Goal: Task Accomplishment & Management: Manage account settings

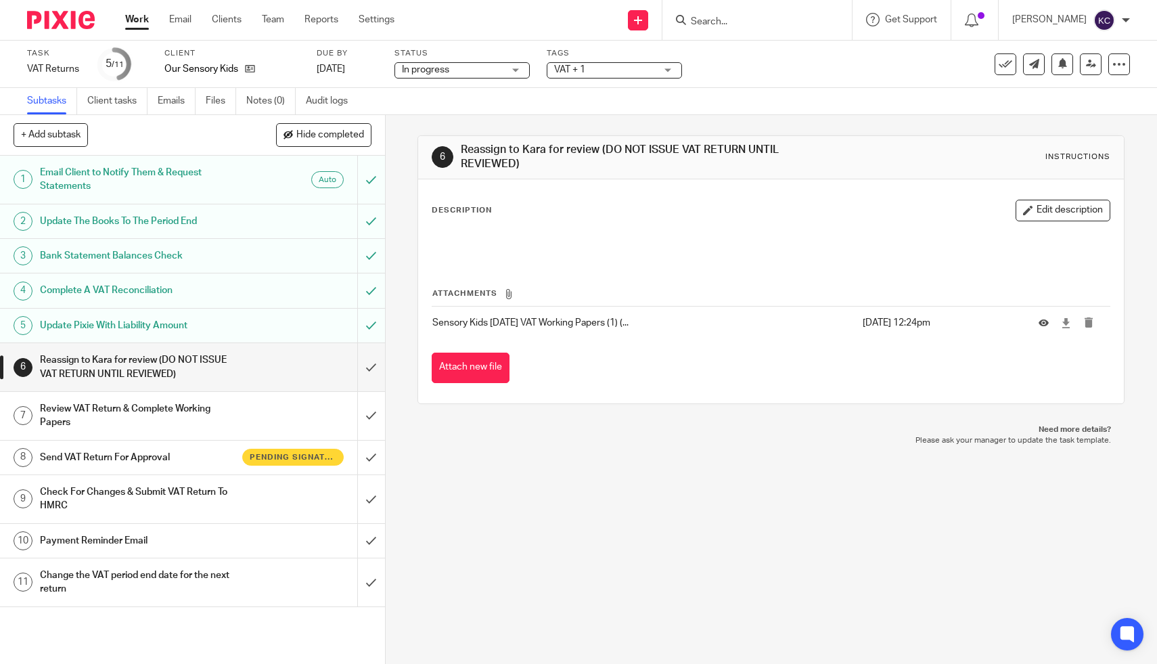
click at [768, 20] on input "Search" at bounding box center [751, 22] width 122 height 12
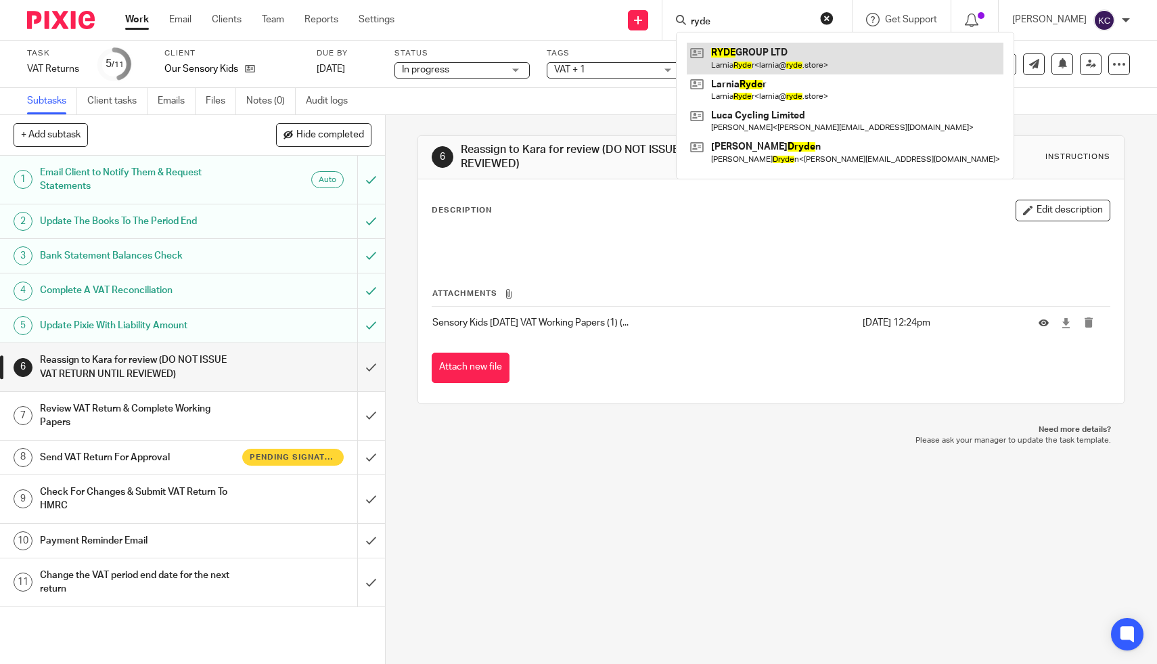
type input "ryde"
click at [750, 66] on link at bounding box center [845, 58] width 317 height 31
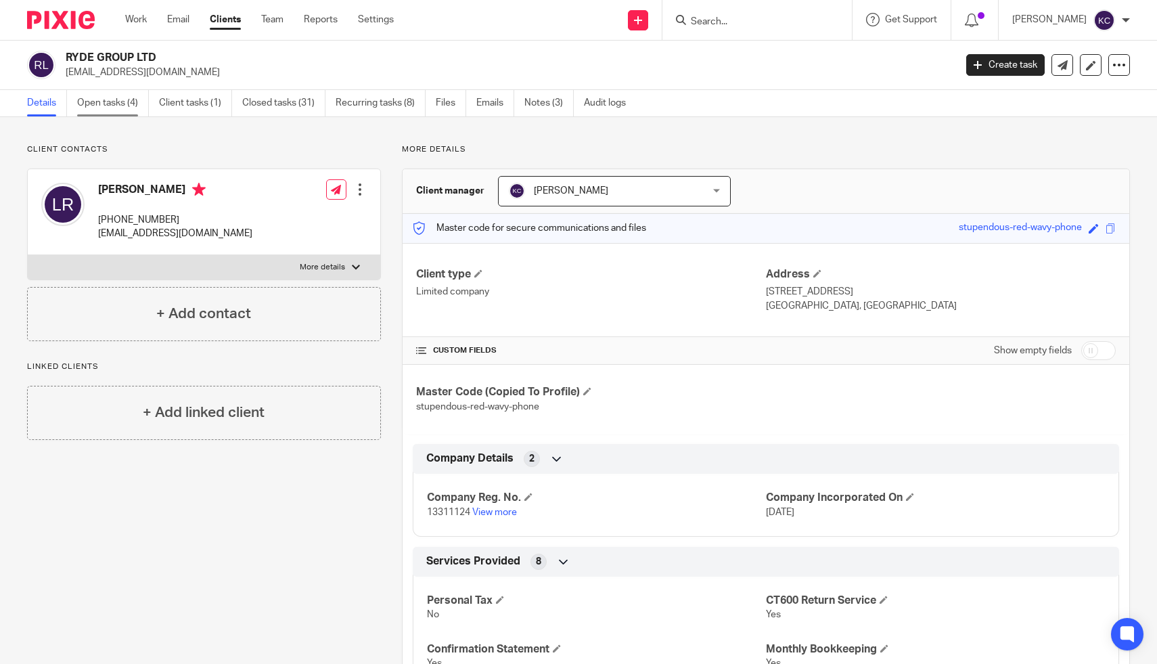
click at [114, 114] on link "Open tasks (4)" at bounding box center [113, 103] width 72 height 26
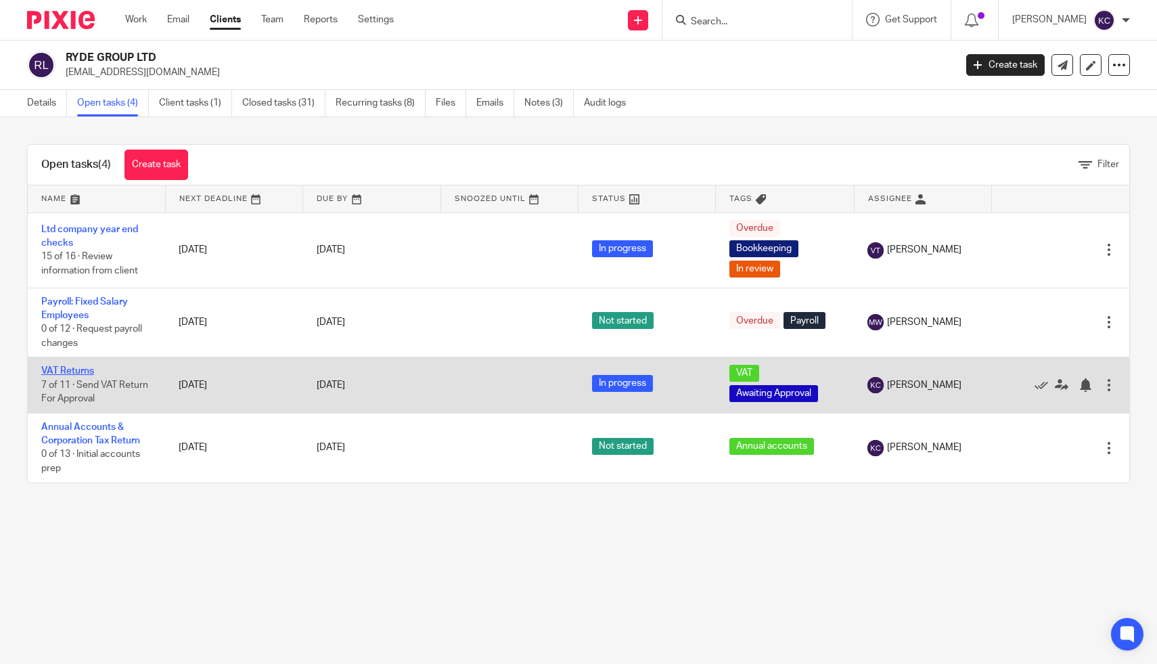
click at [74, 371] on link "VAT Returns" at bounding box center [67, 370] width 53 height 9
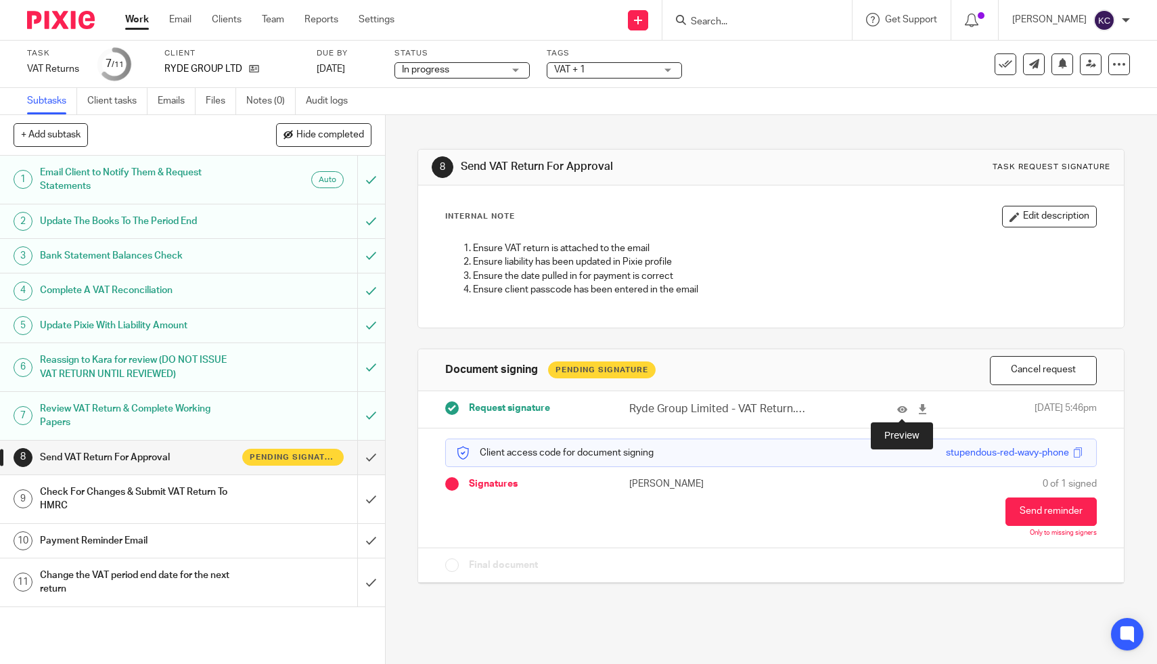
click at [896, 409] on div at bounding box center [904, 409] width 60 height 16
click at [900, 408] on icon at bounding box center [902, 409] width 10 height 10
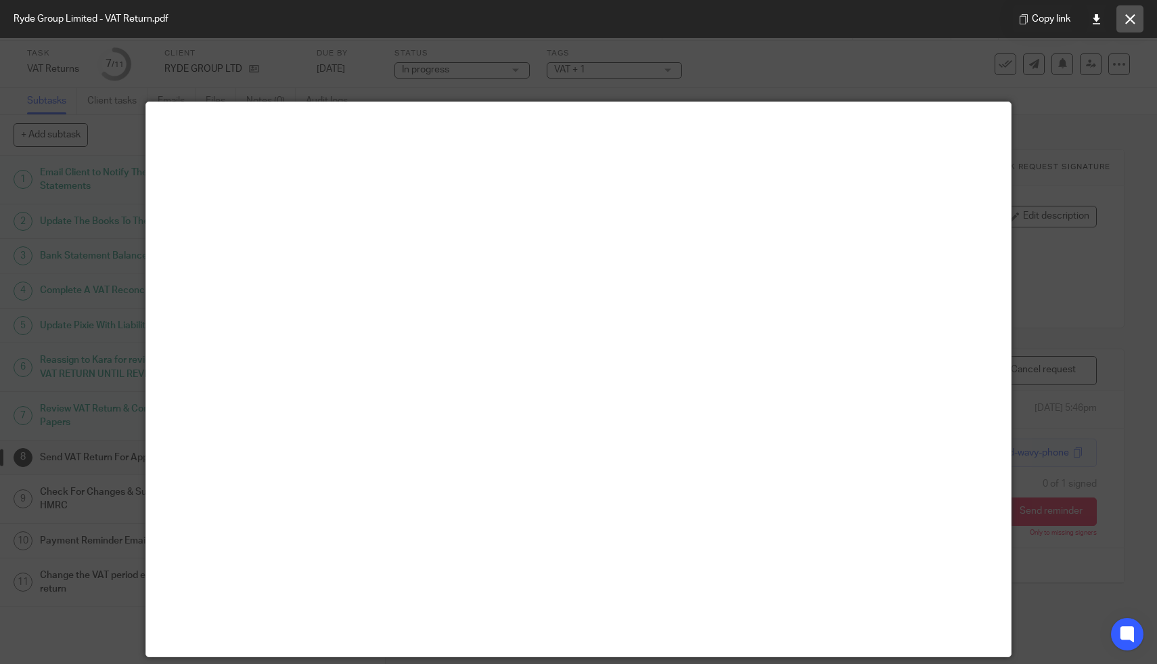
click at [1131, 18] on icon at bounding box center [1130, 19] width 10 height 10
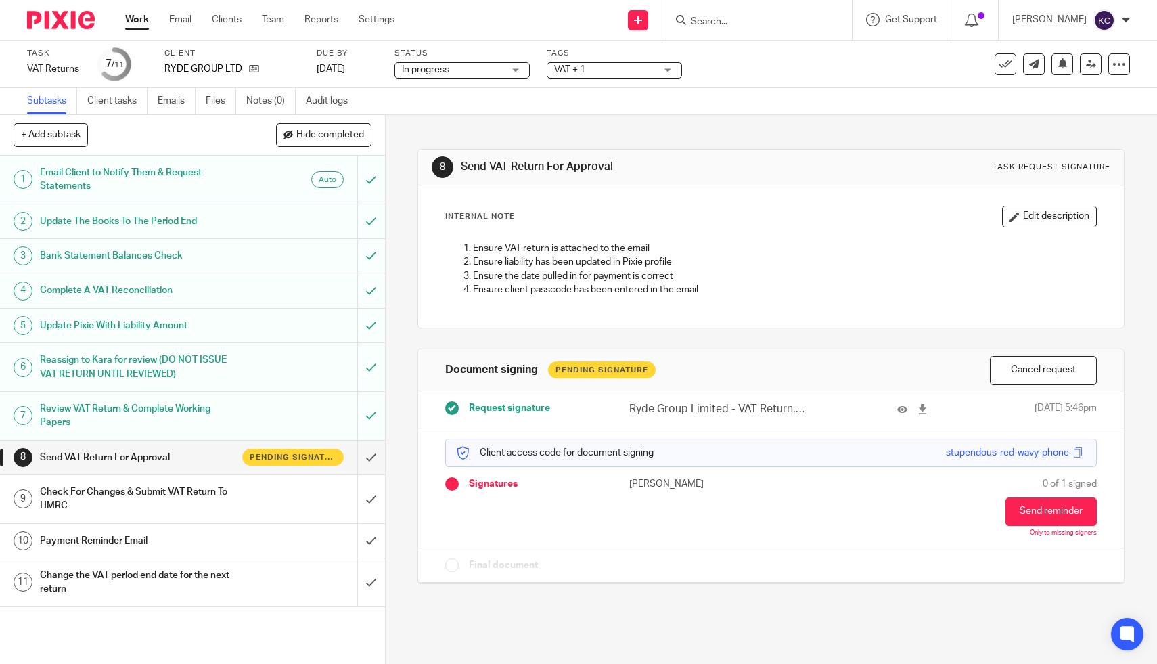
click at [270, 489] on div "Check For Changes & Submit VAT Return To HMRC" at bounding box center [192, 499] width 304 height 35
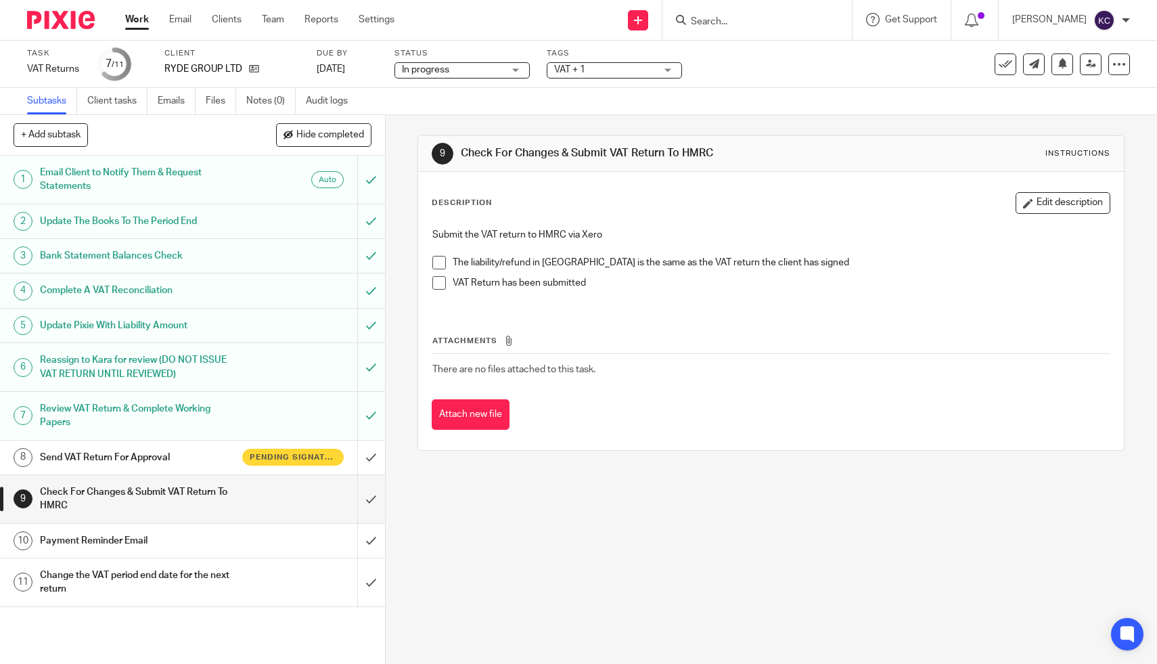
click at [437, 264] on span at bounding box center [439, 263] width 14 height 14
click at [439, 290] on li "VAT Return has been submitted" at bounding box center [770, 286] width 677 height 20
click at [438, 288] on span at bounding box center [439, 283] width 14 height 14
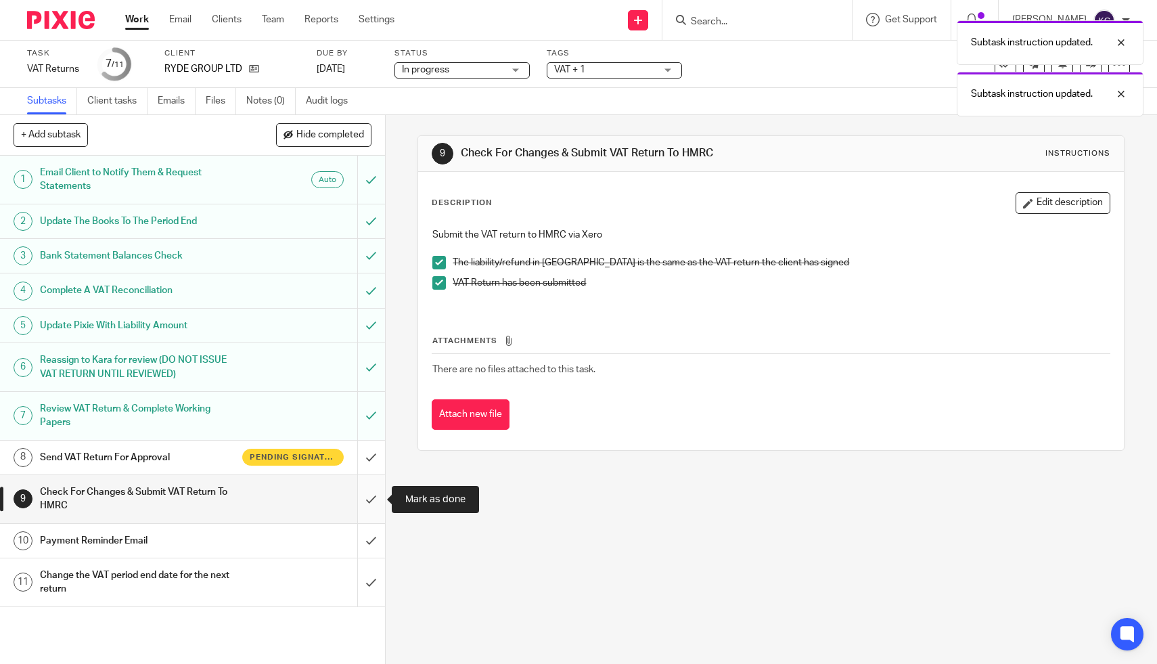
click at [372, 510] on input "submit" at bounding box center [192, 499] width 385 height 48
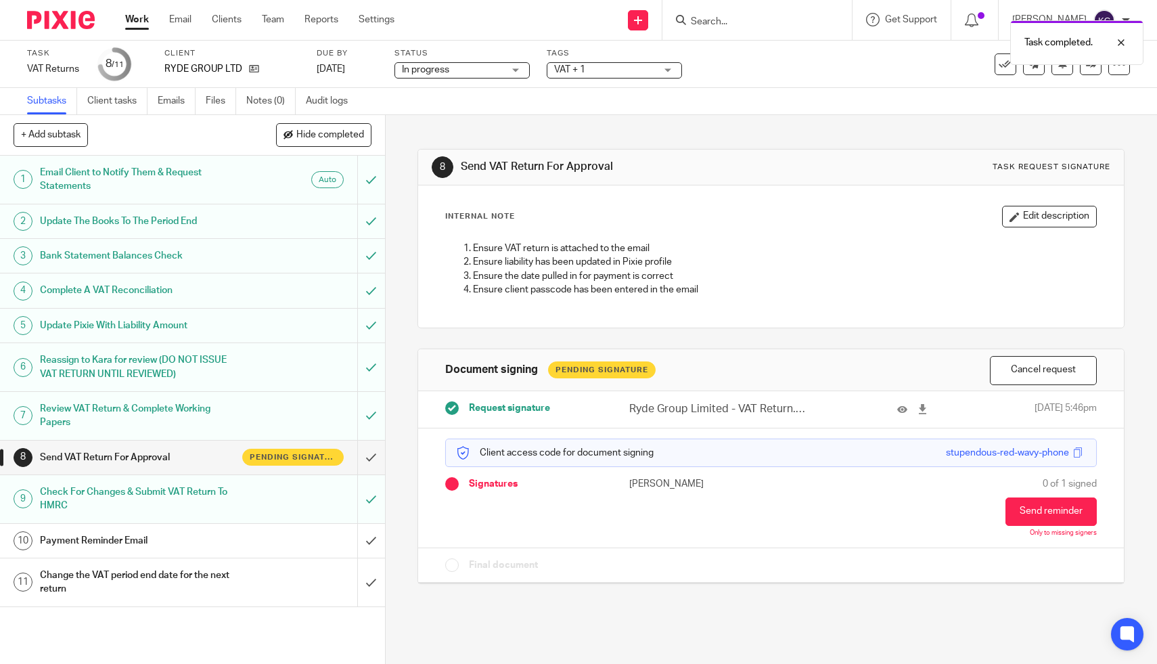
click at [263, 543] on div "Payment Reminder Email" at bounding box center [192, 541] width 304 height 20
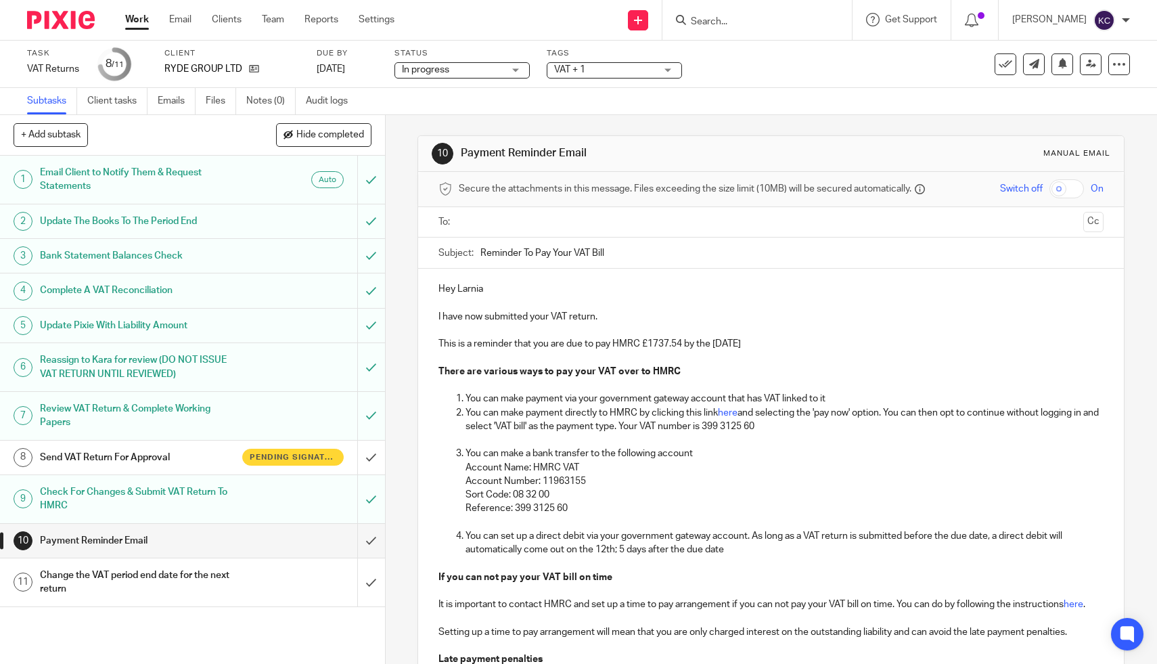
click at [497, 215] on input "text" at bounding box center [771, 223] width 615 height 16
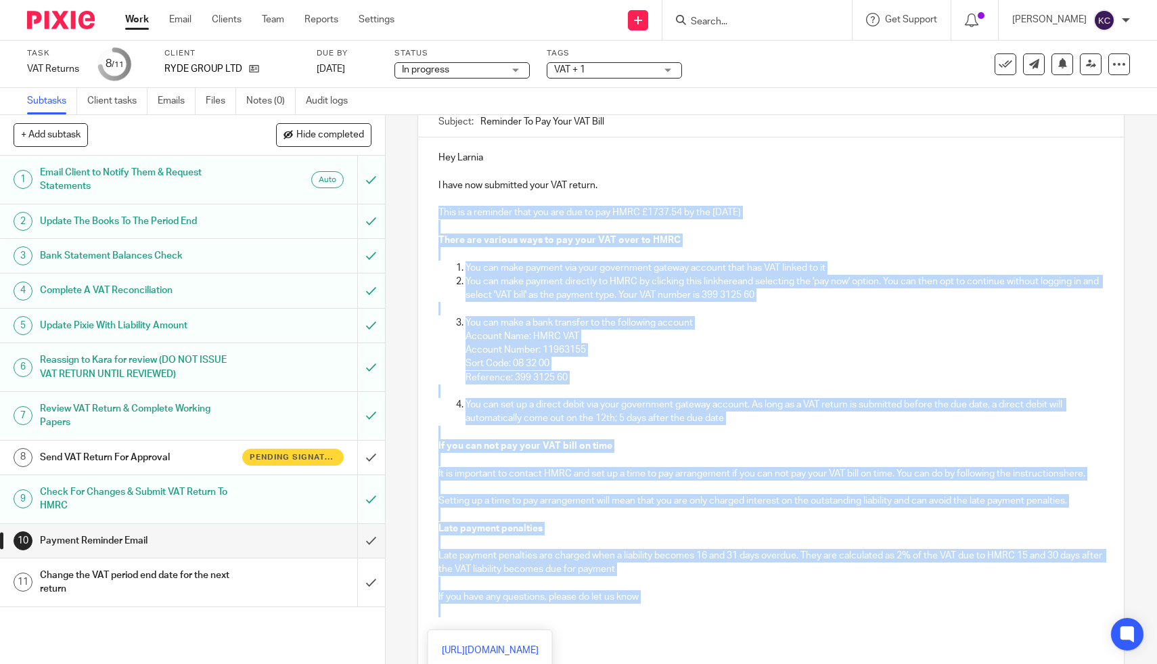
scroll to position [150, 0]
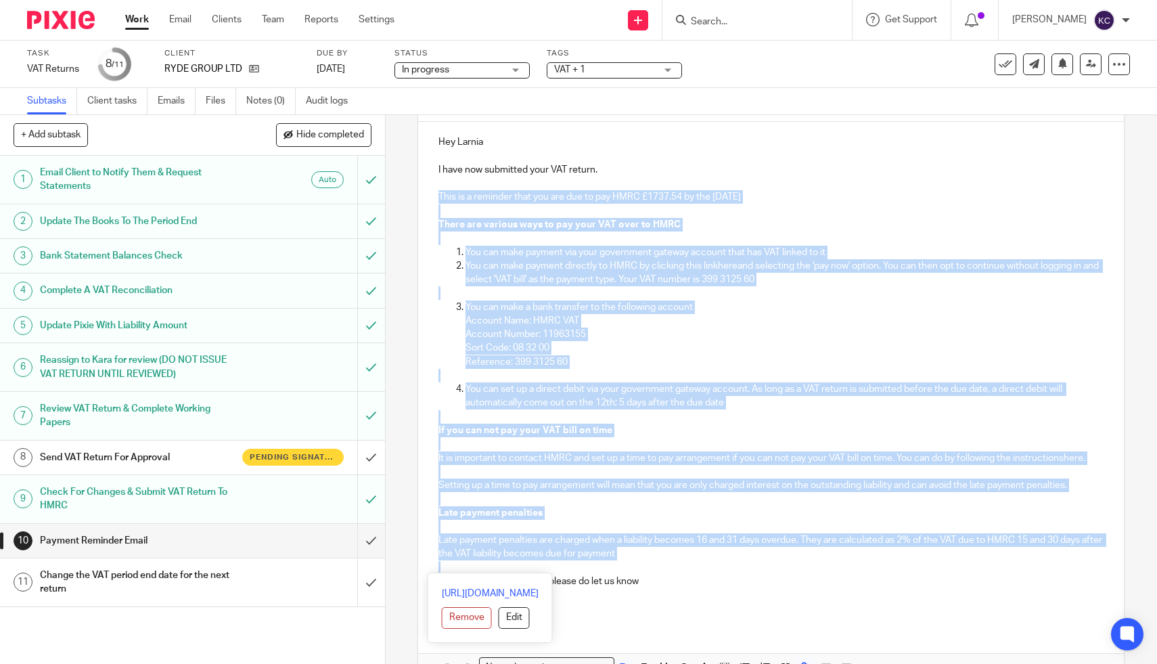
drag, startPoint x: 440, startPoint y: 345, endPoint x: 778, endPoint y: 573, distance: 407.7
click at [778, 573] on div "Hey Larnia I have now submitted your VAT return. This is a reminder that you ar…" at bounding box center [771, 374] width 706 height 504
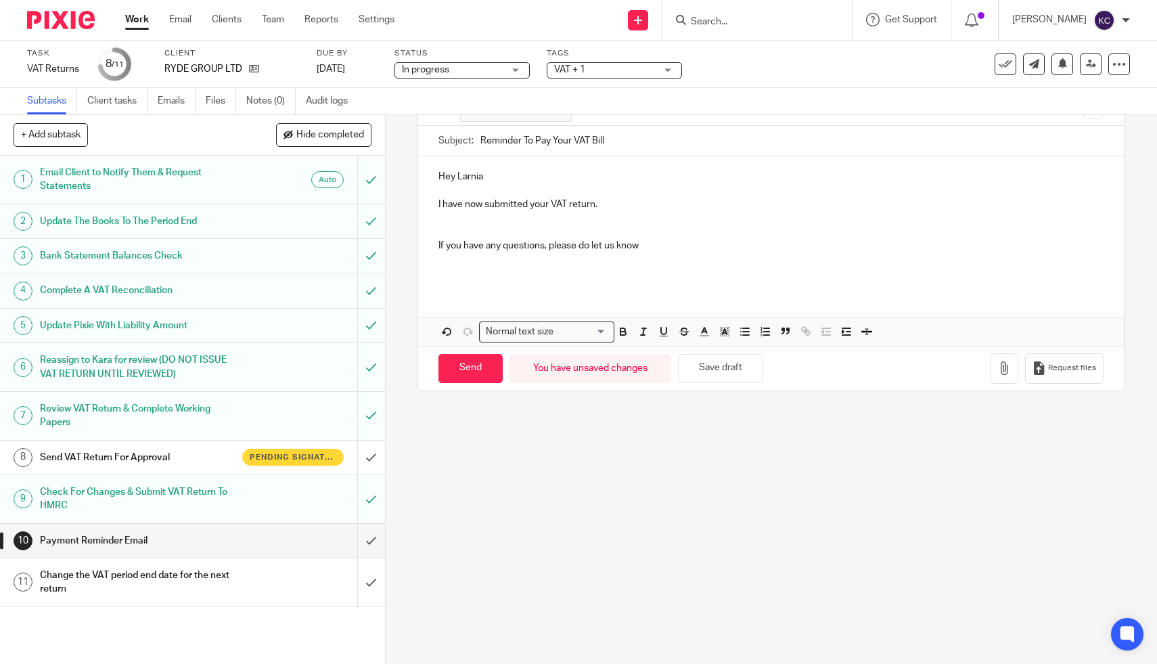
scroll to position [115, 0]
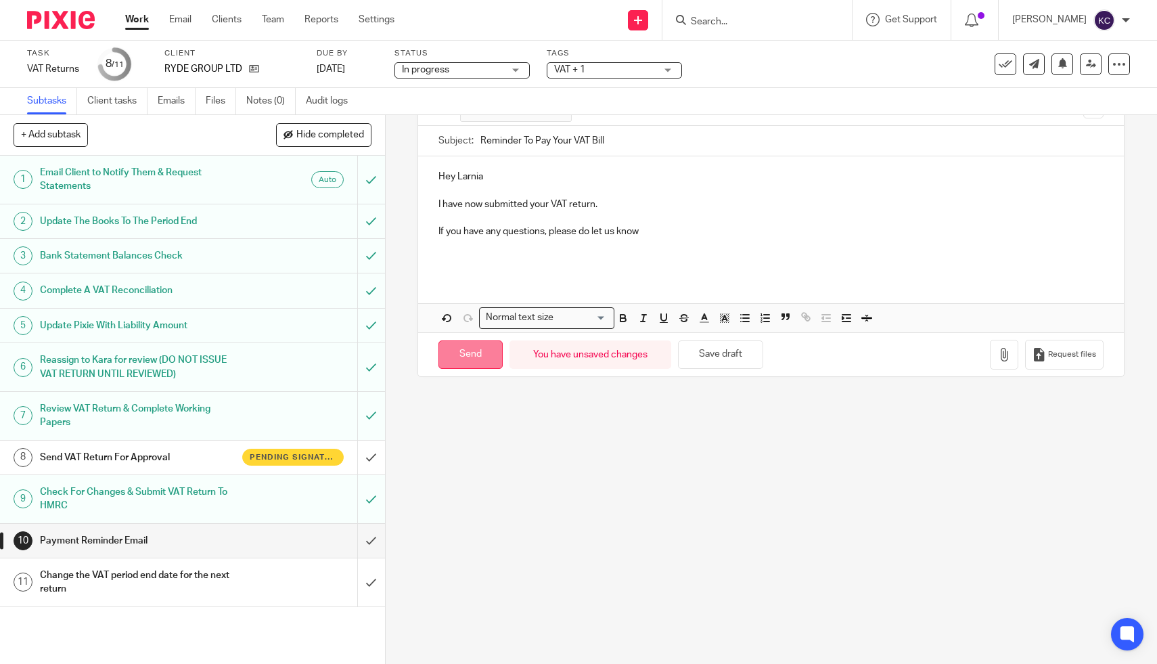
click at [452, 353] on input "Send" at bounding box center [471, 354] width 64 height 29
type input "Sent"
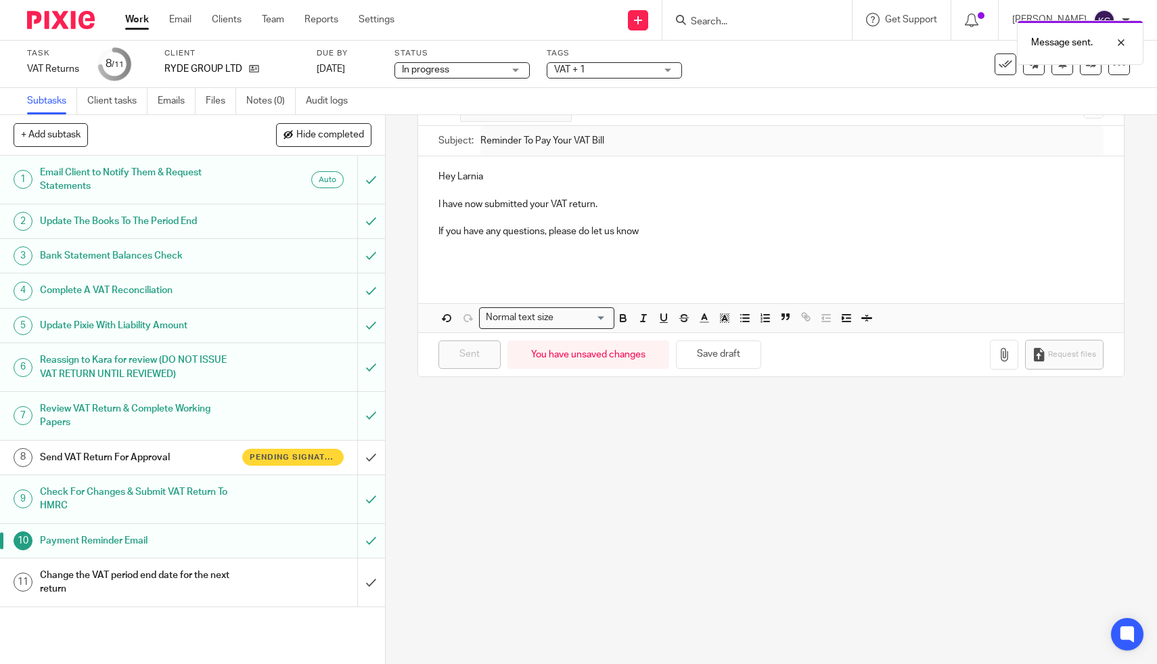
click at [271, 582] on div "Change the VAT period end date for the next return" at bounding box center [192, 582] width 304 height 35
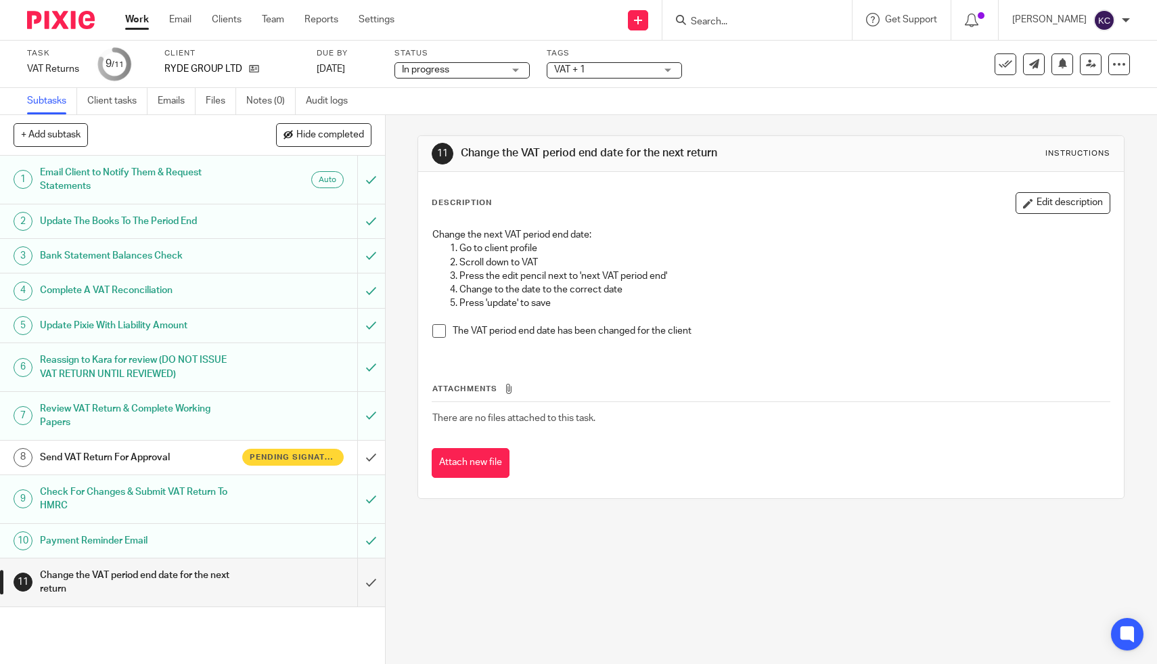
click at [437, 332] on span at bounding box center [439, 331] width 14 height 14
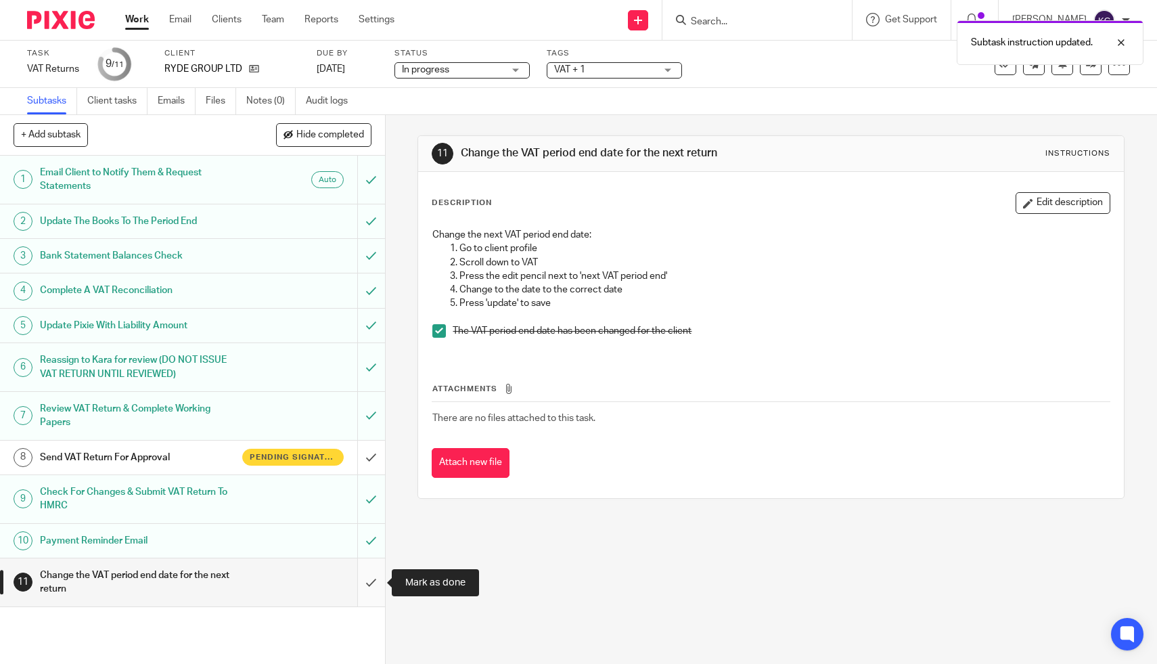
click at [365, 580] on input "submit" at bounding box center [192, 582] width 385 height 48
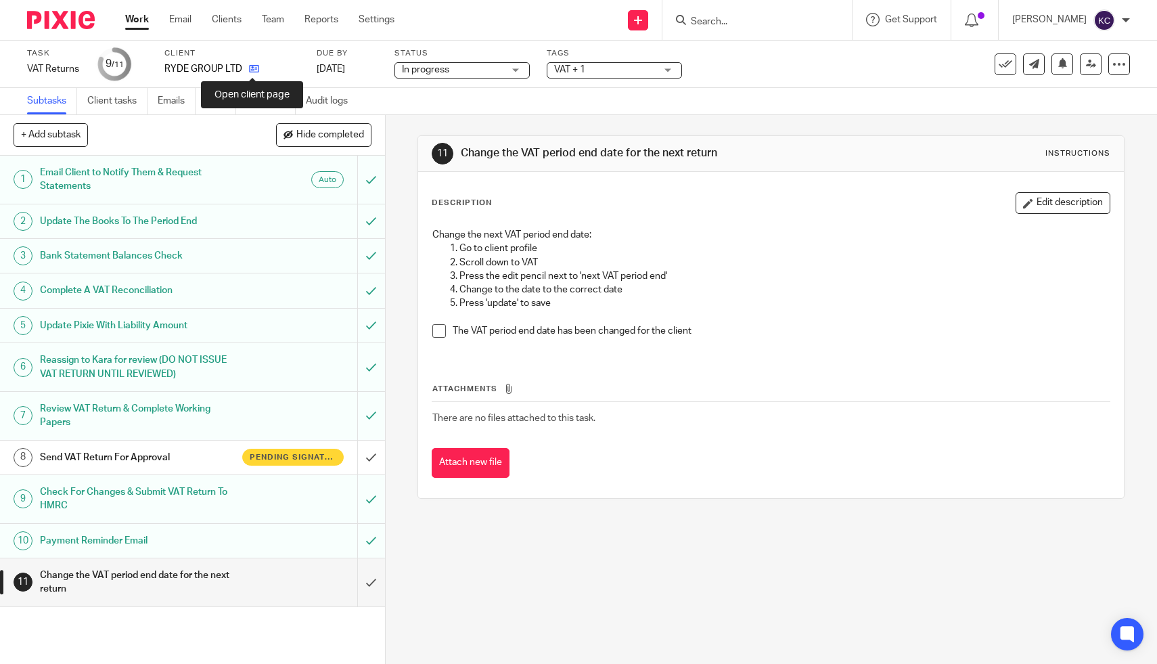
click at [254, 69] on icon at bounding box center [254, 69] width 10 height 10
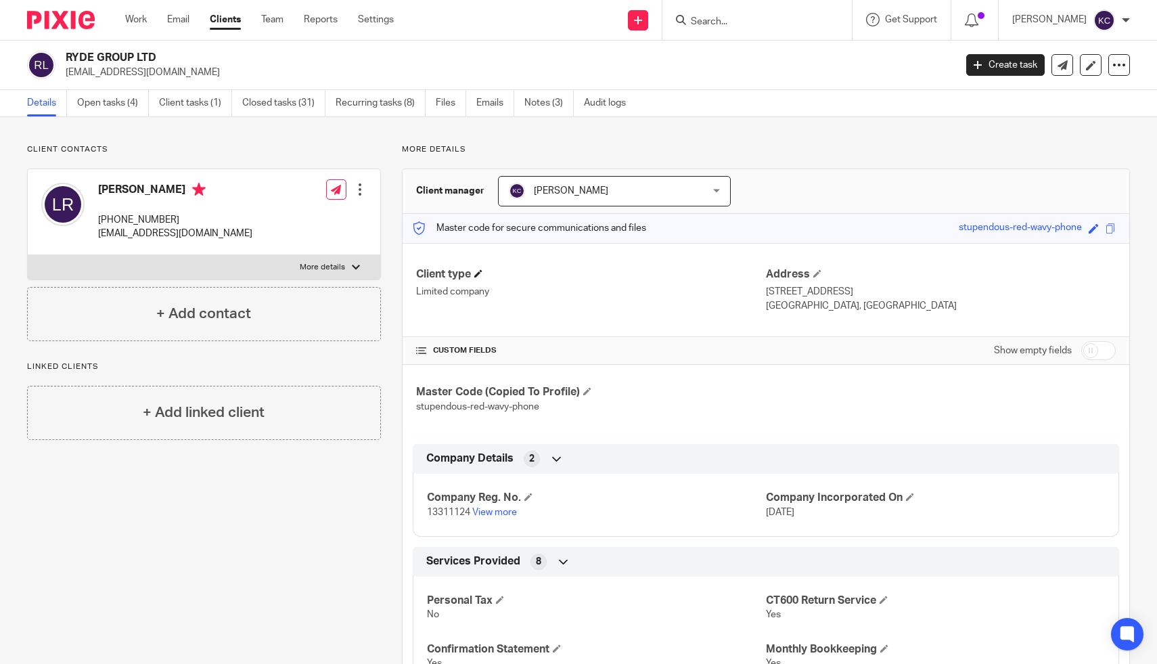
scroll to position [6, 0]
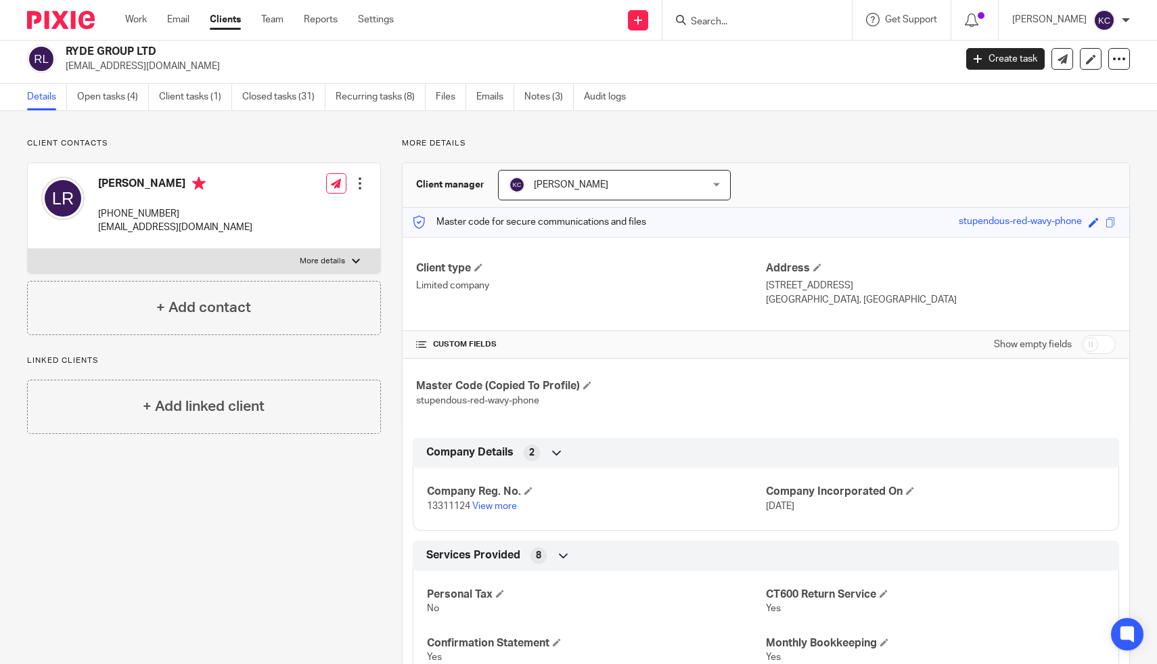
click at [1087, 338] on input "checkbox" at bounding box center [1098, 344] width 35 height 19
checkbox input "true"
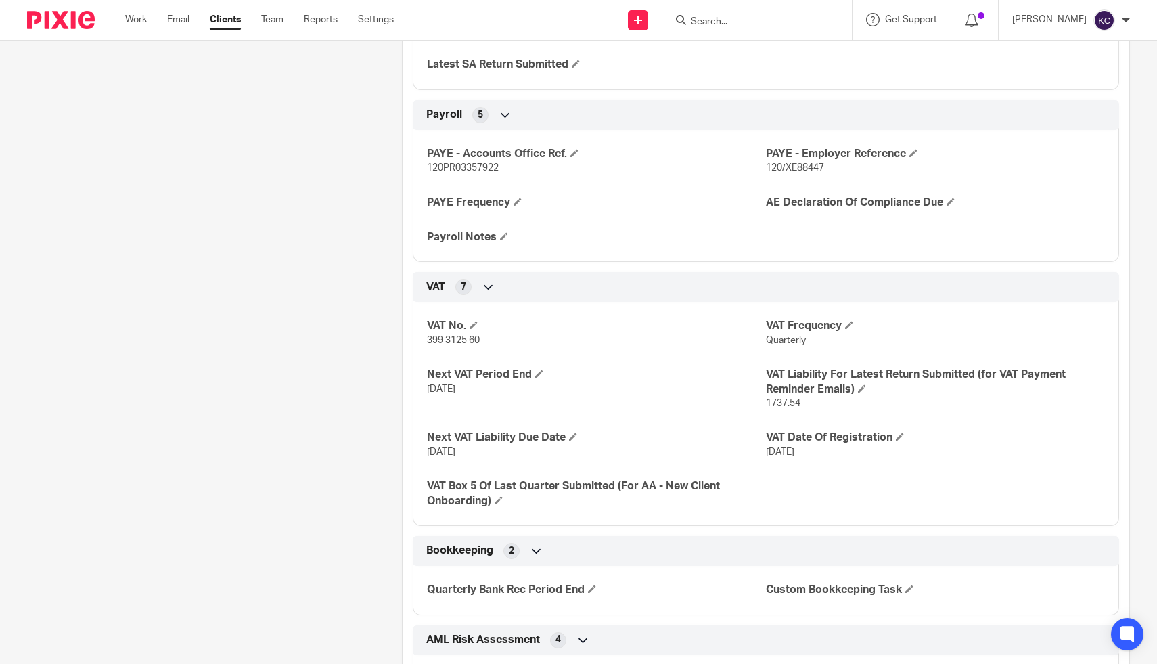
scroll to position [1444, 0]
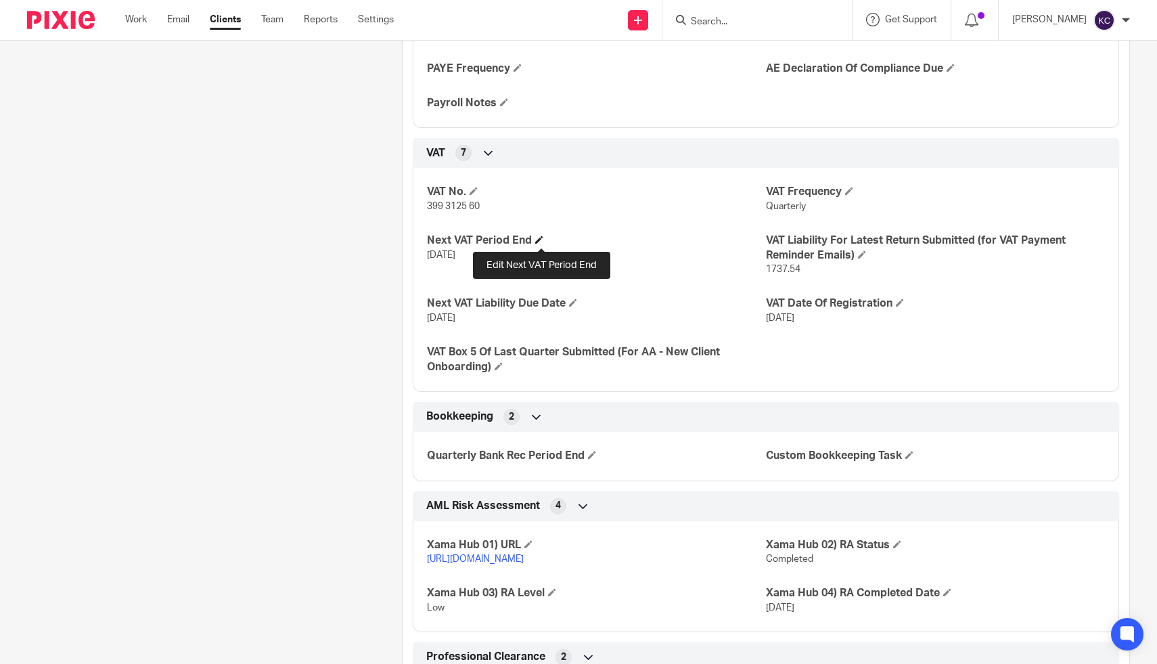
click at [541, 241] on span at bounding box center [539, 240] width 8 height 8
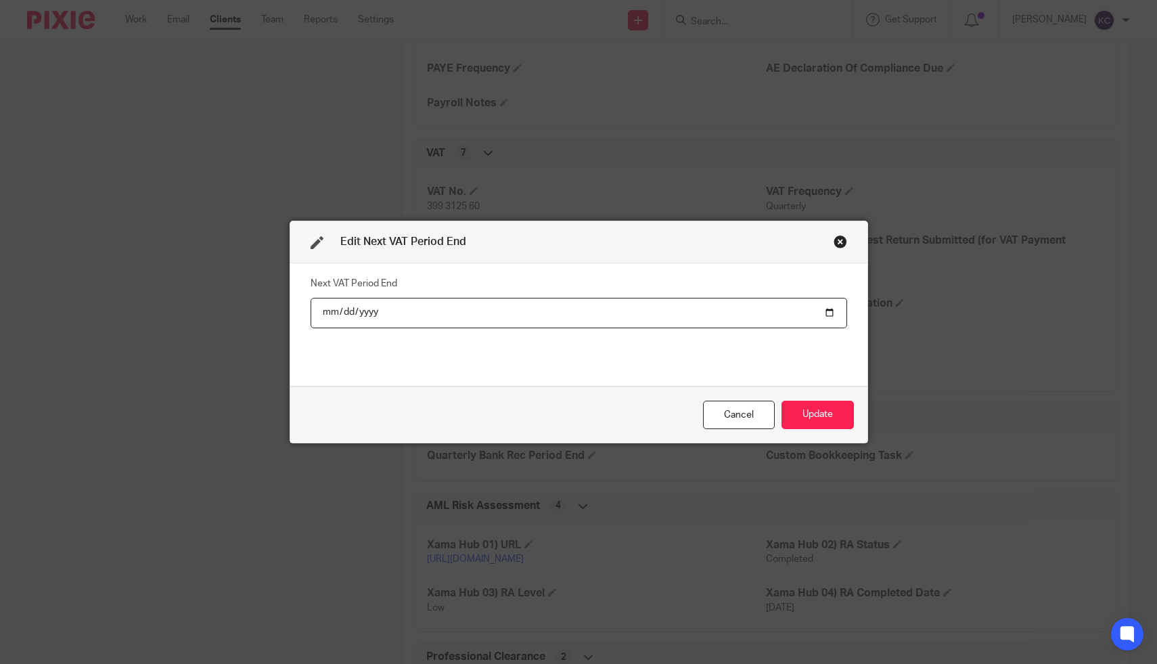
click at [347, 315] on input "[DATE]" at bounding box center [579, 313] width 537 height 30
type input "[DATE]"
click at [804, 409] on button "Update" at bounding box center [818, 415] width 72 height 29
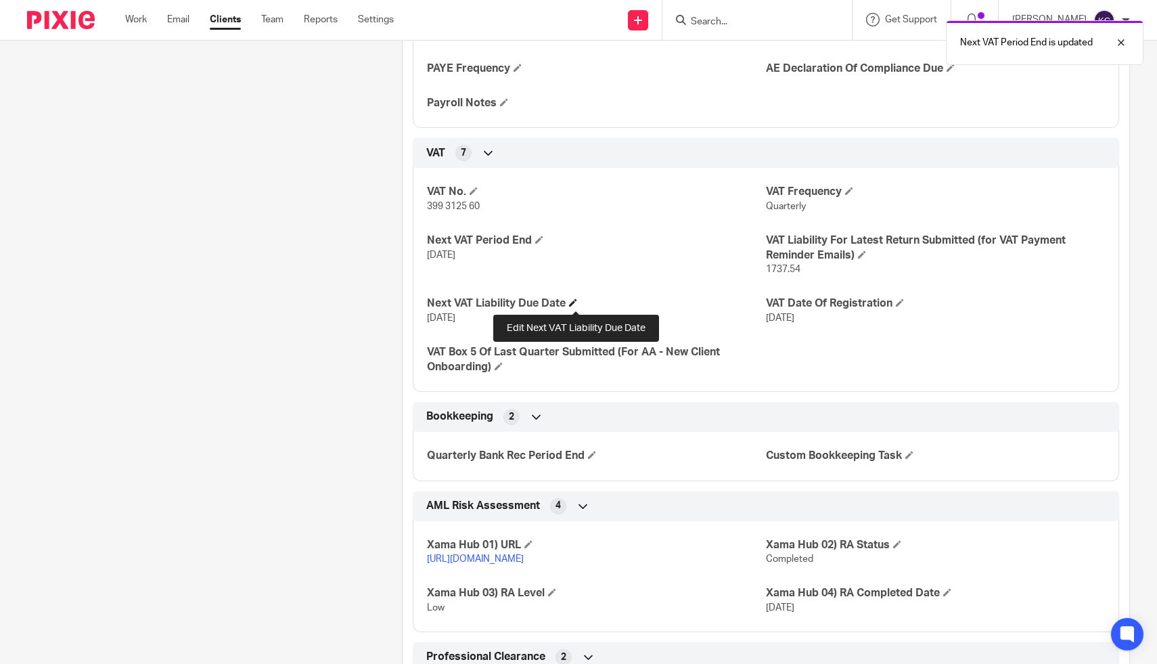
click at [577, 302] on span at bounding box center [573, 302] width 8 height 8
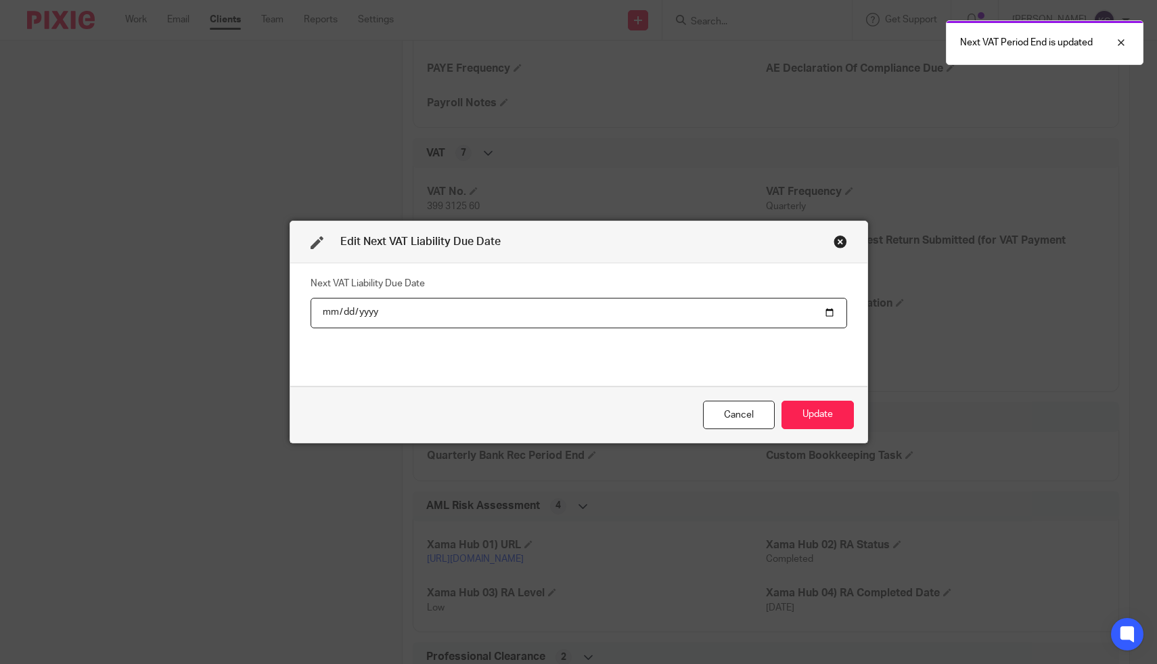
click at [343, 311] on input "2025-09-07" at bounding box center [579, 313] width 537 height 30
type input "2025-12-07"
click at [822, 416] on button "Update" at bounding box center [818, 415] width 72 height 29
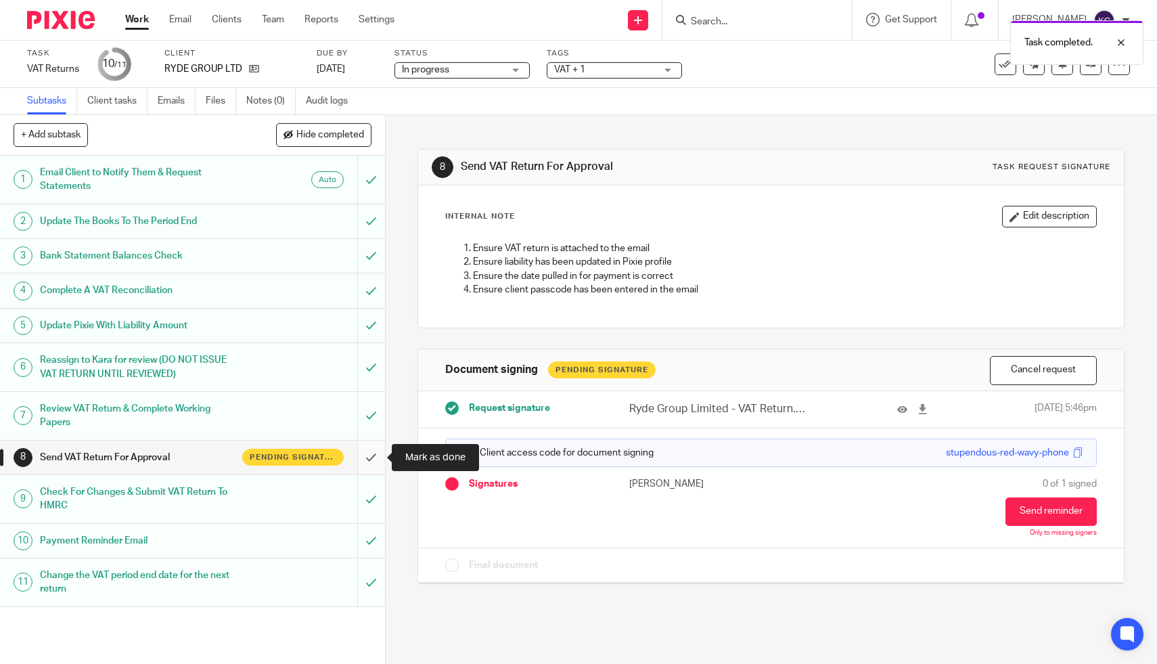
click at [369, 460] on input "submit" at bounding box center [192, 458] width 385 height 34
click at [1039, 367] on button "Cancel request" at bounding box center [1043, 370] width 107 height 29
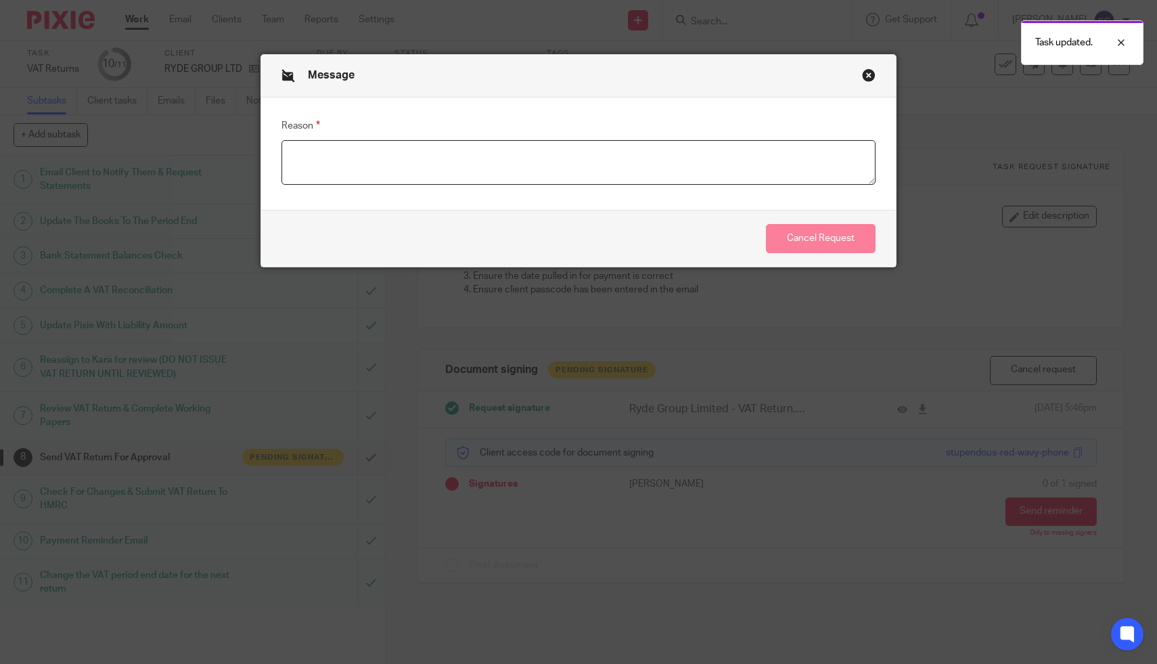
click at [678, 148] on textarea "Reason" at bounding box center [579, 162] width 595 height 45
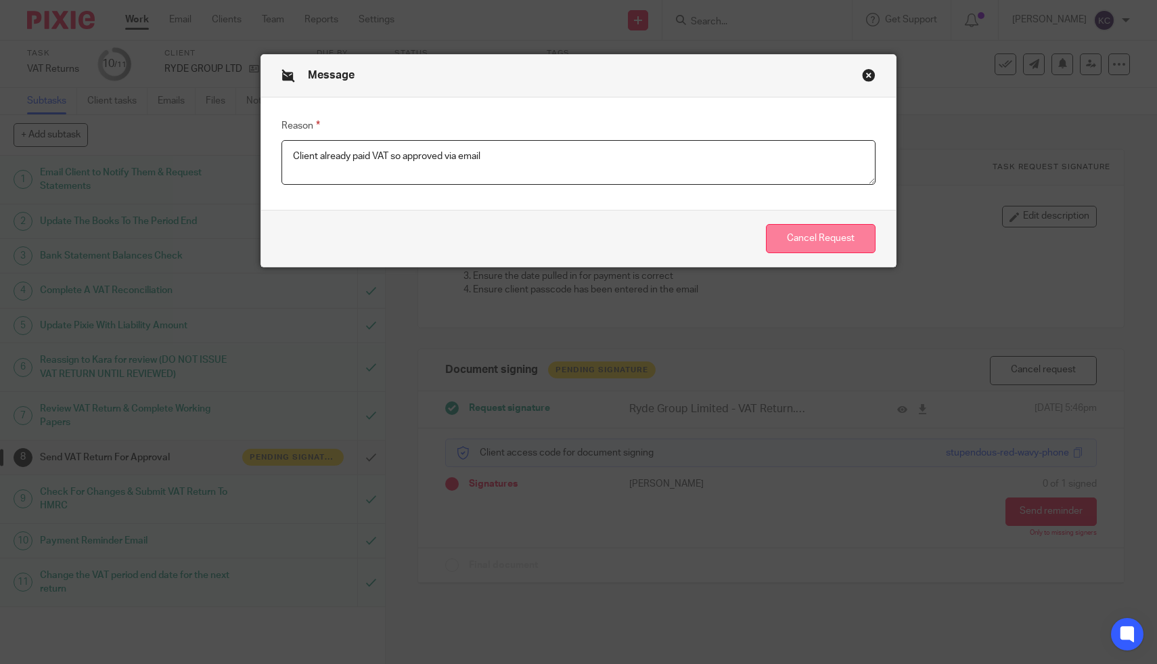
type textarea "Client already paid VAT so approved via email"
click at [829, 242] on button "Cancel Request" at bounding box center [821, 238] width 110 height 29
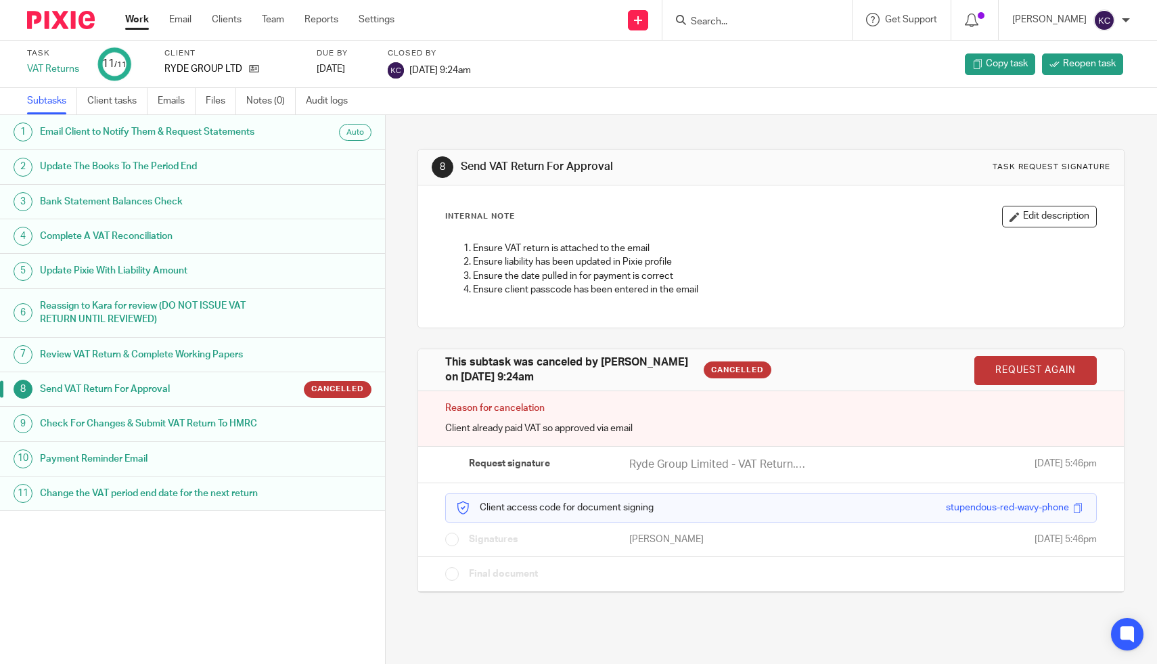
click at [759, 33] on div at bounding box center [757, 20] width 189 height 40
click at [754, 24] on input "Search" at bounding box center [751, 22] width 122 height 12
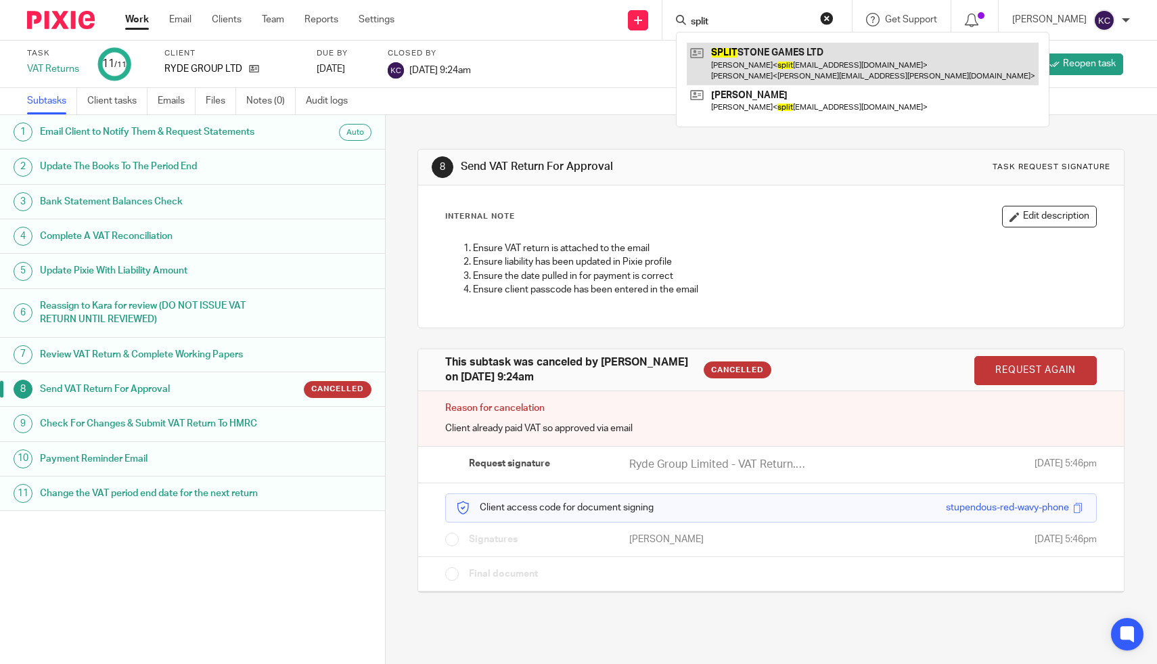
type input "split"
click at [797, 58] on link at bounding box center [863, 64] width 352 height 42
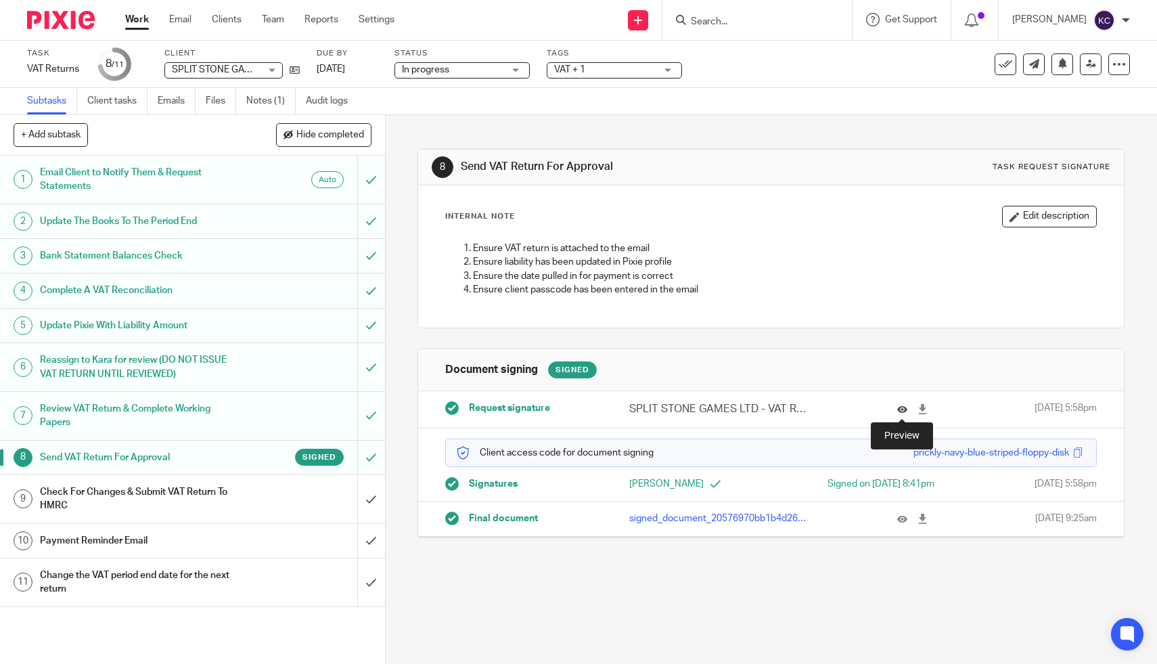
click at [902, 410] on icon at bounding box center [902, 409] width 10 height 10
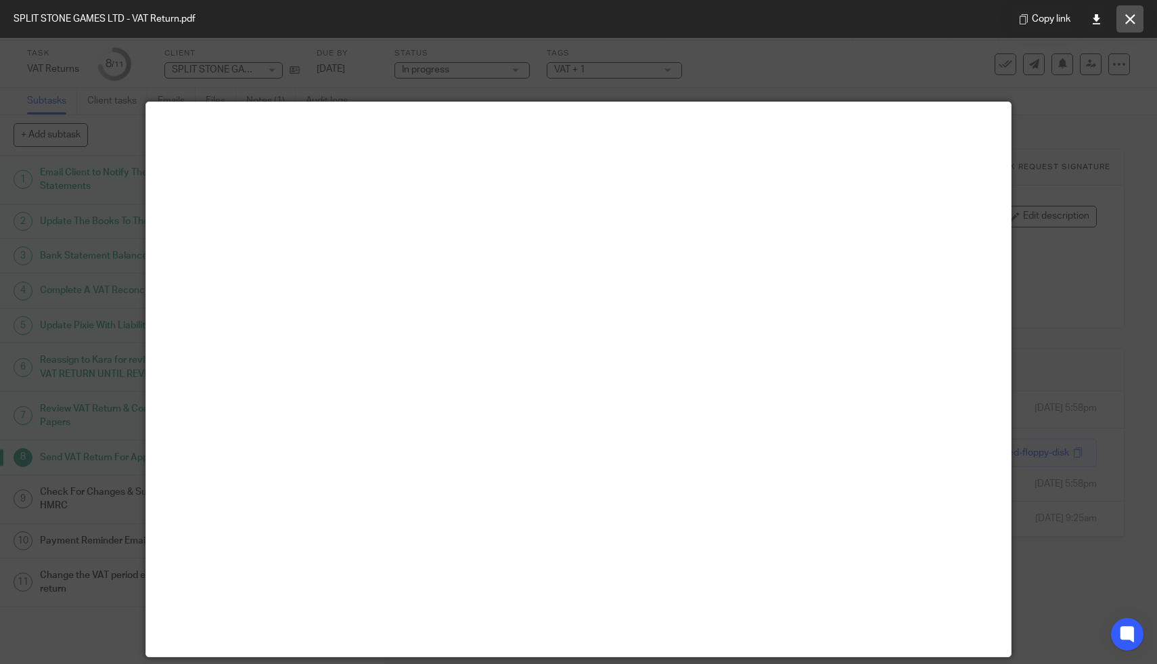
click at [1136, 19] on button at bounding box center [1130, 18] width 27 height 27
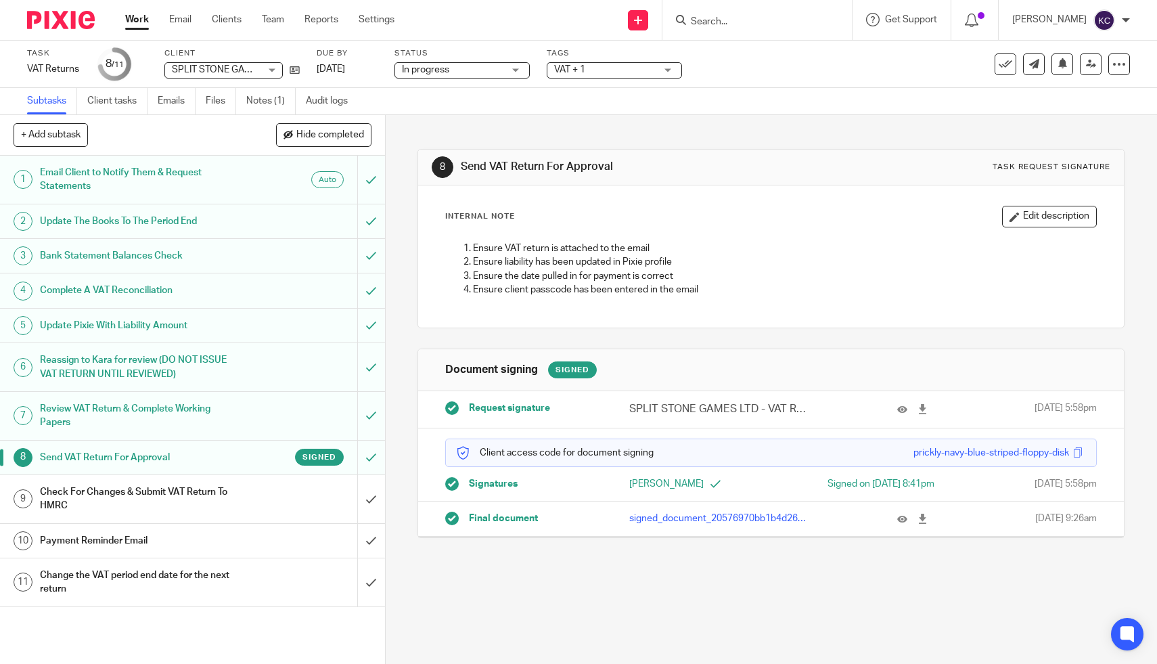
click at [240, 500] on h1 "Check For Changes & Submit VAT Return To HMRC" at bounding box center [141, 499] width 203 height 35
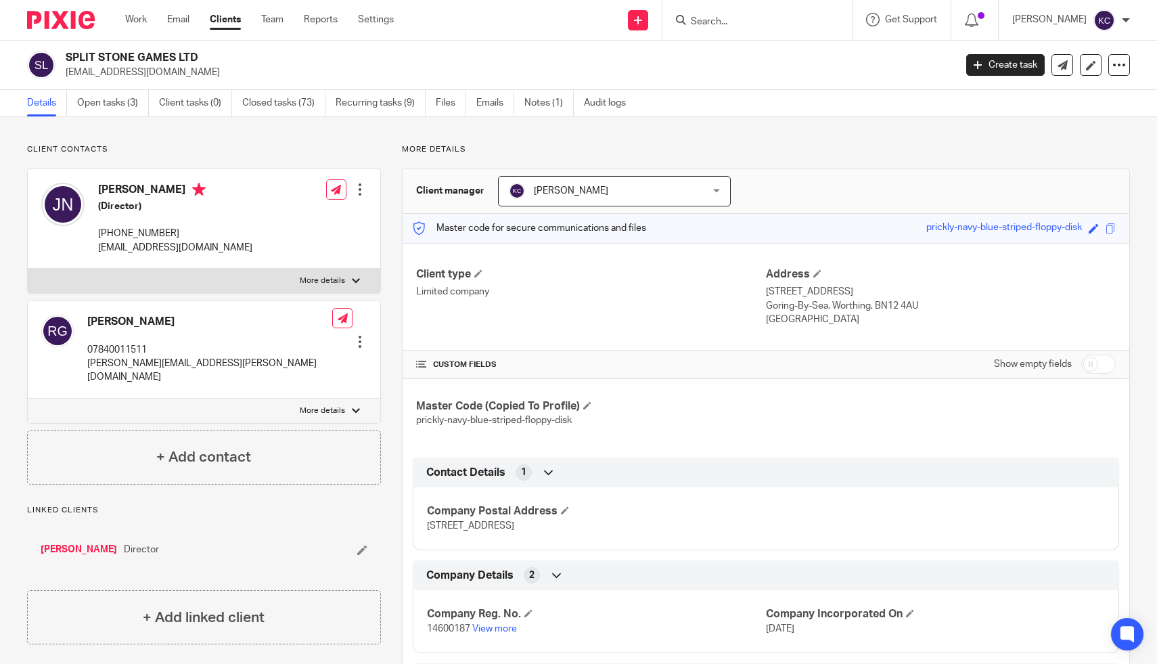
click at [1099, 354] on div "Show empty fields" at bounding box center [1055, 364] width 122 height 27
click at [1094, 360] on input "checkbox" at bounding box center [1098, 364] width 35 height 19
checkbox input "true"
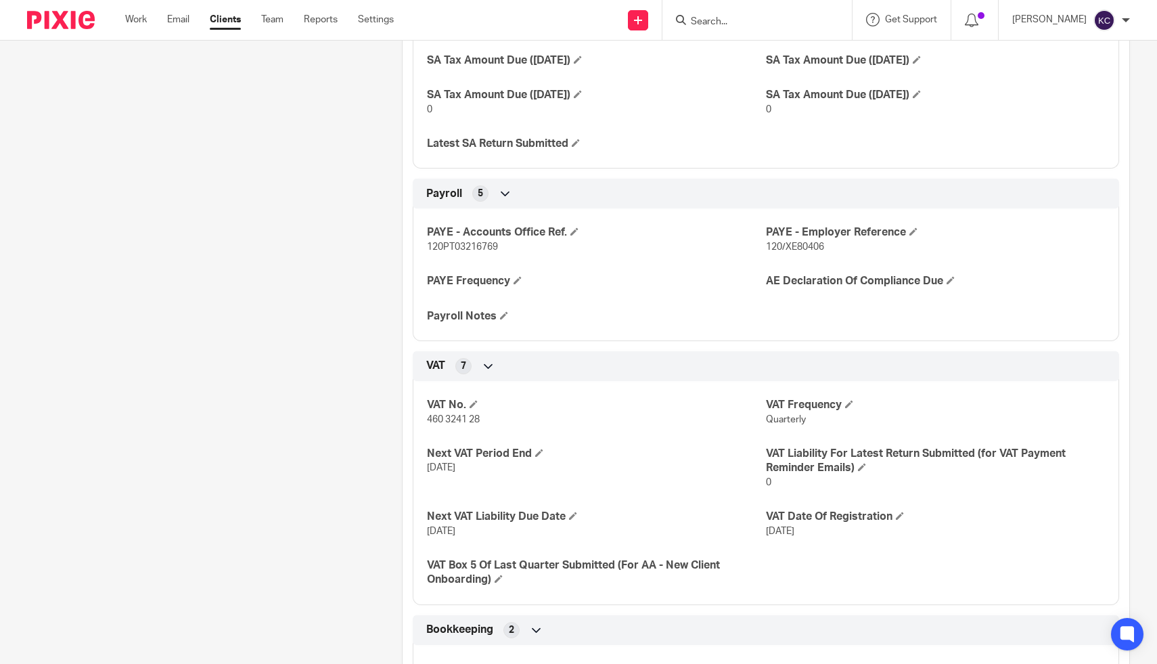
scroll to position [1274, 0]
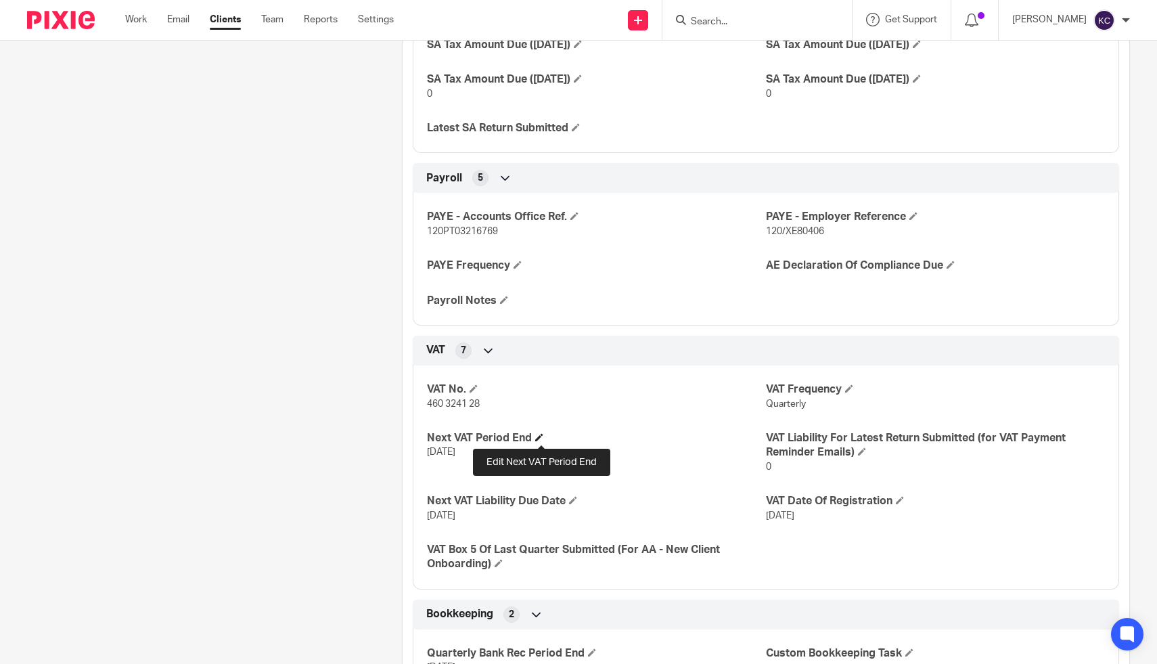
click at [539, 439] on span at bounding box center [539, 437] width 8 height 8
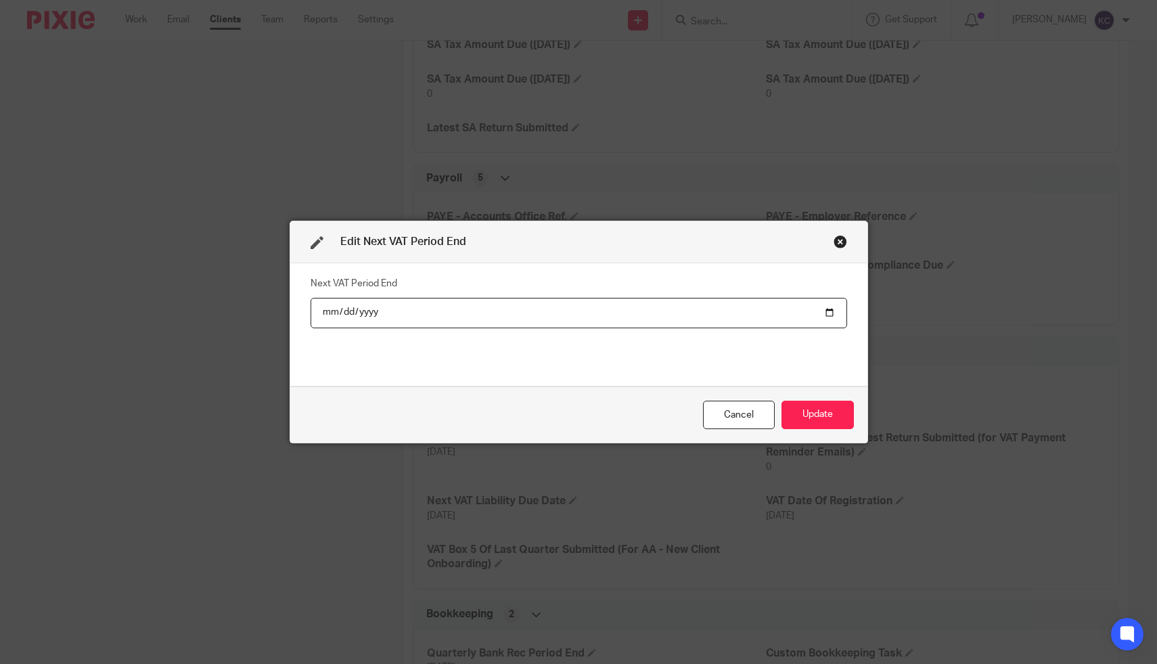
click at [345, 317] on input "2025-07-31" at bounding box center [579, 313] width 537 height 30
type input "2025-10-31"
click at [834, 407] on button "Update" at bounding box center [818, 415] width 72 height 29
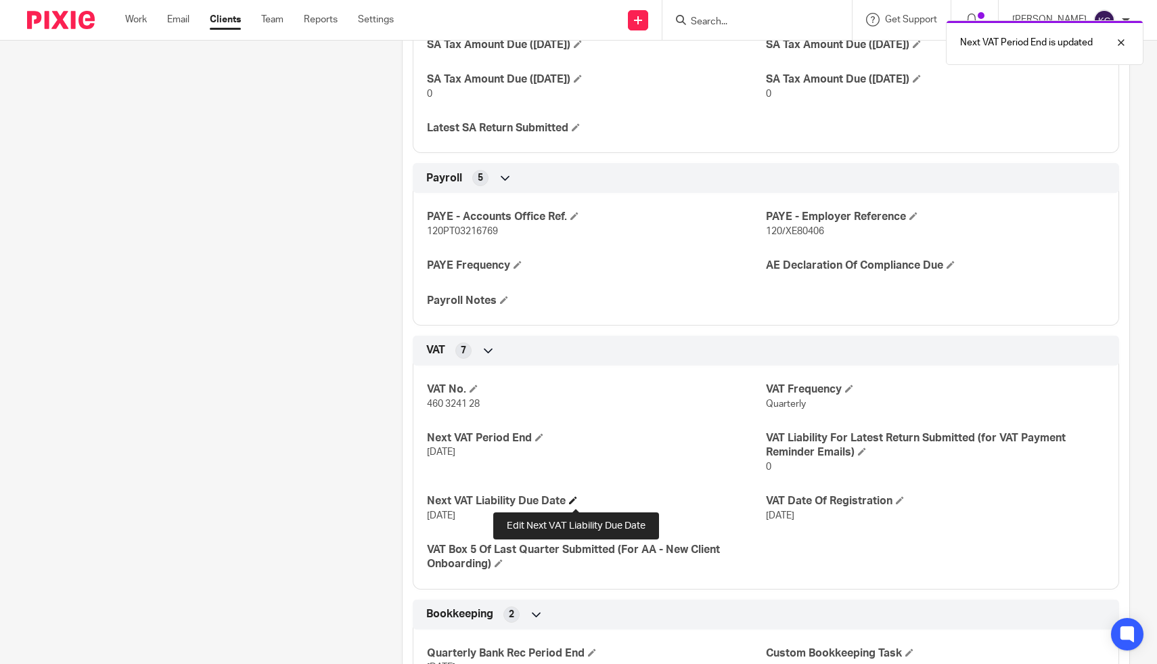
click at [576, 506] on h4 "Next VAT Liability Due Date" at bounding box center [596, 501] width 339 height 14
click at [575, 502] on span at bounding box center [573, 500] width 8 height 8
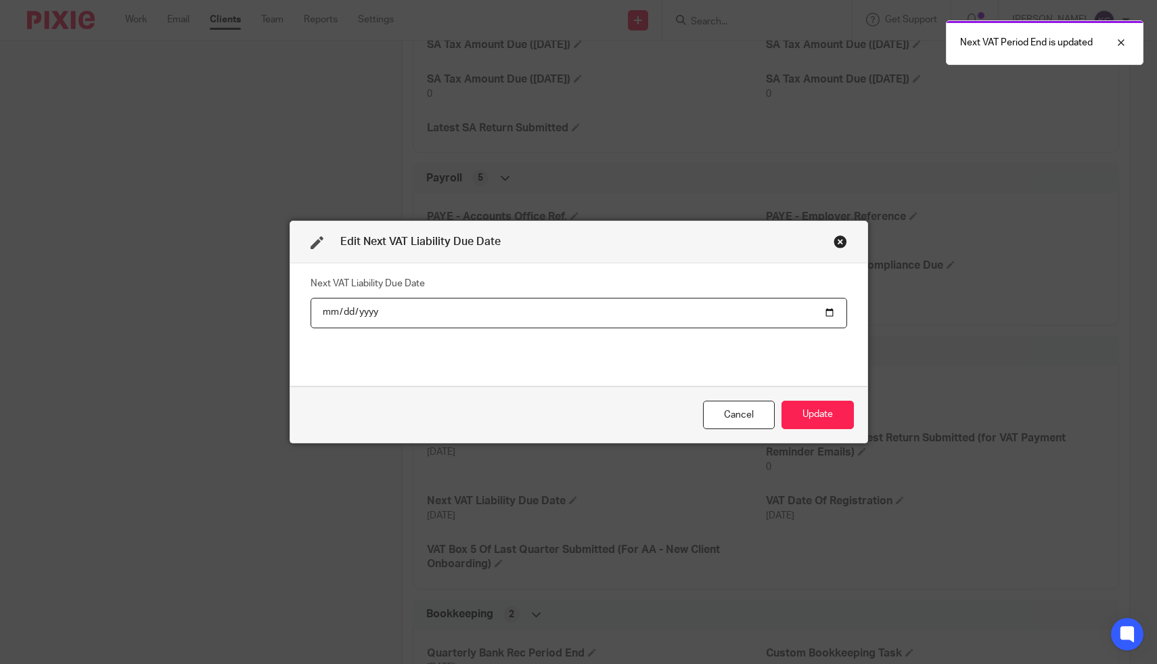
click at [344, 313] on input "2025-09-07" at bounding box center [579, 313] width 537 height 30
type input "2025-12-07"
click at [825, 415] on button "Update" at bounding box center [818, 415] width 72 height 29
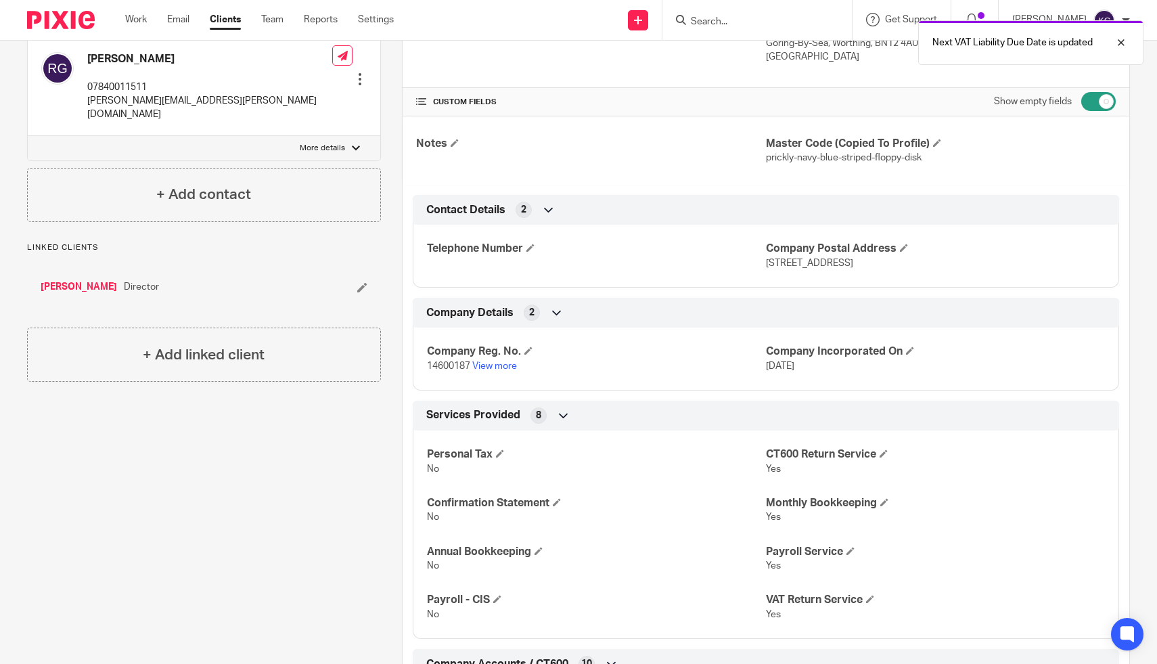
scroll to position [0, 0]
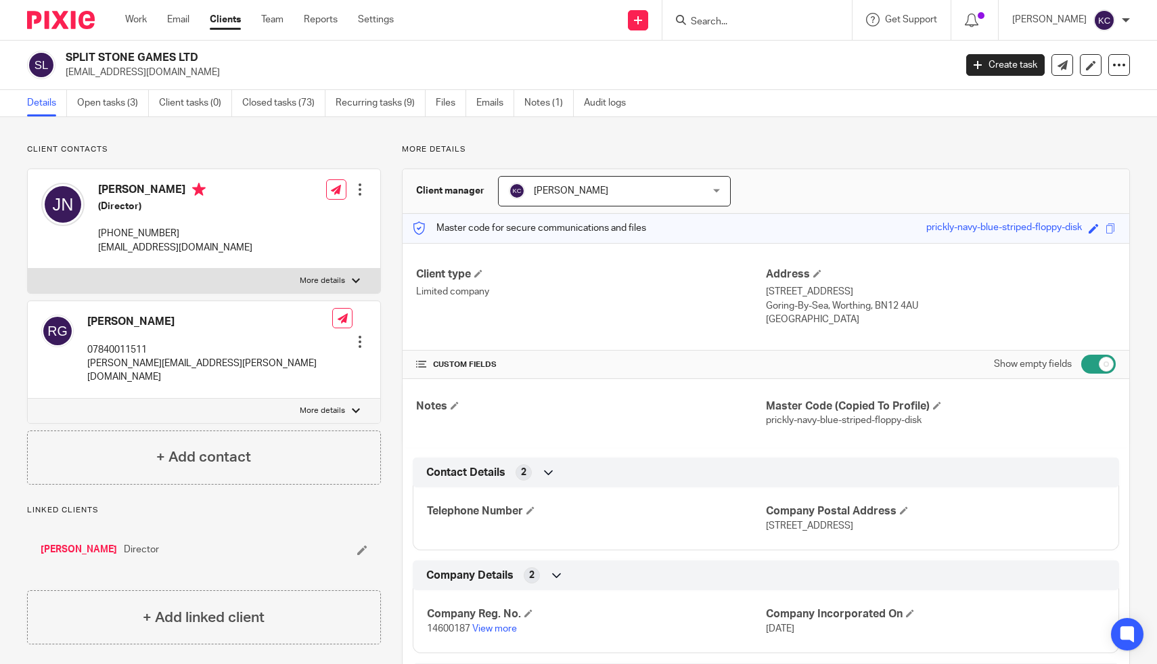
click at [811, 18] on input "Search" at bounding box center [751, 22] width 122 height 12
type input "sens"
click at [821, 56] on link at bounding box center [801, 58] width 229 height 31
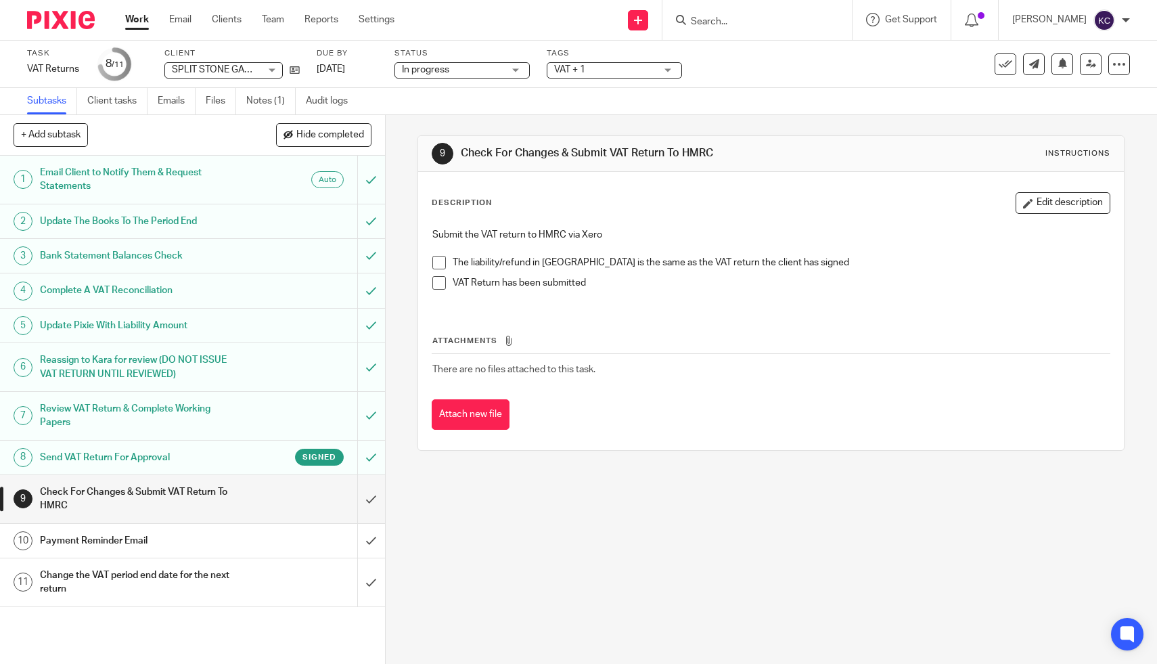
click at [442, 261] on span at bounding box center [439, 263] width 14 height 14
click at [441, 283] on span at bounding box center [439, 283] width 14 height 14
click at [367, 485] on input "submit" at bounding box center [192, 499] width 385 height 48
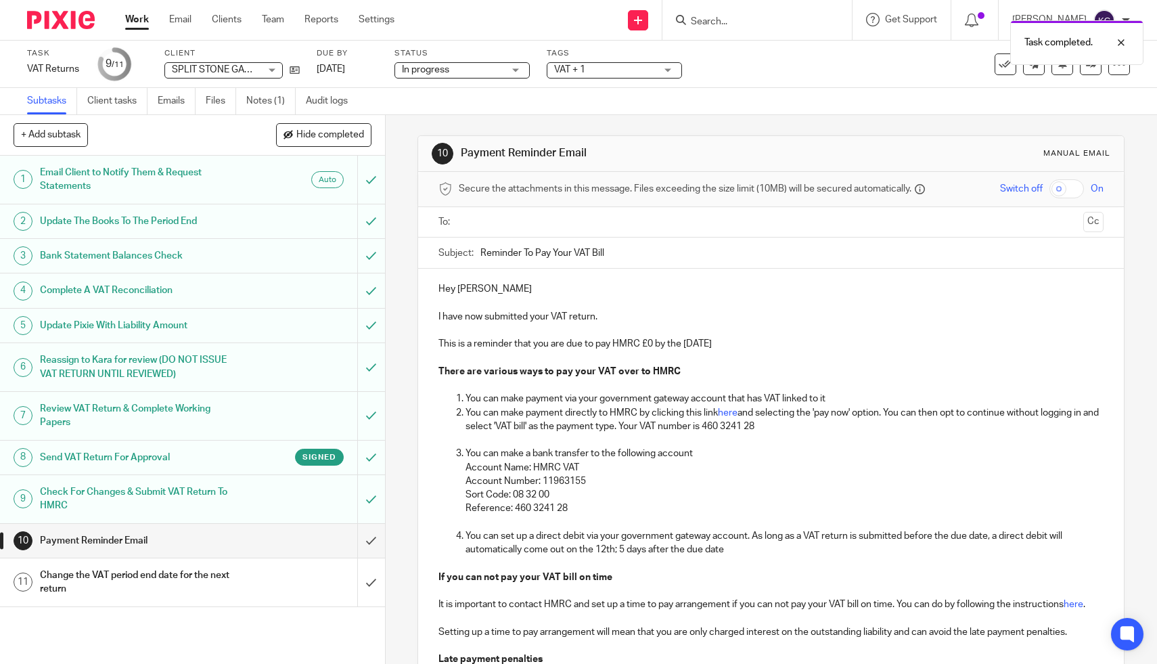
click at [483, 234] on div at bounding box center [771, 222] width 623 height 30
click at [483, 223] on input "text" at bounding box center [771, 223] width 615 height 16
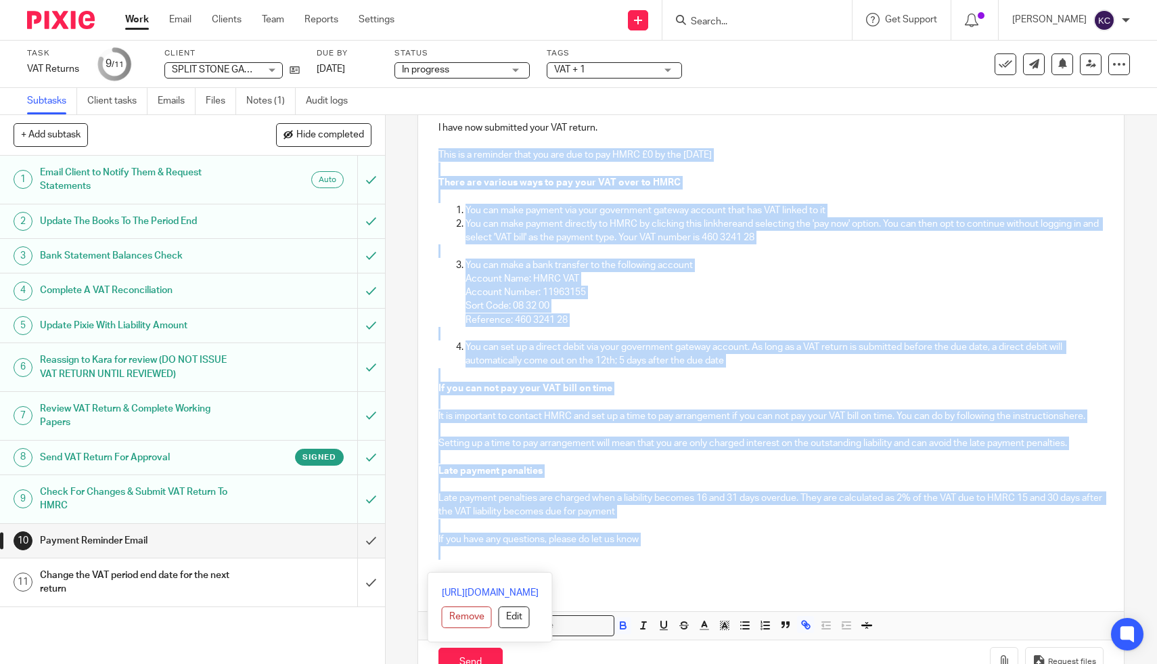
scroll to position [229, 0]
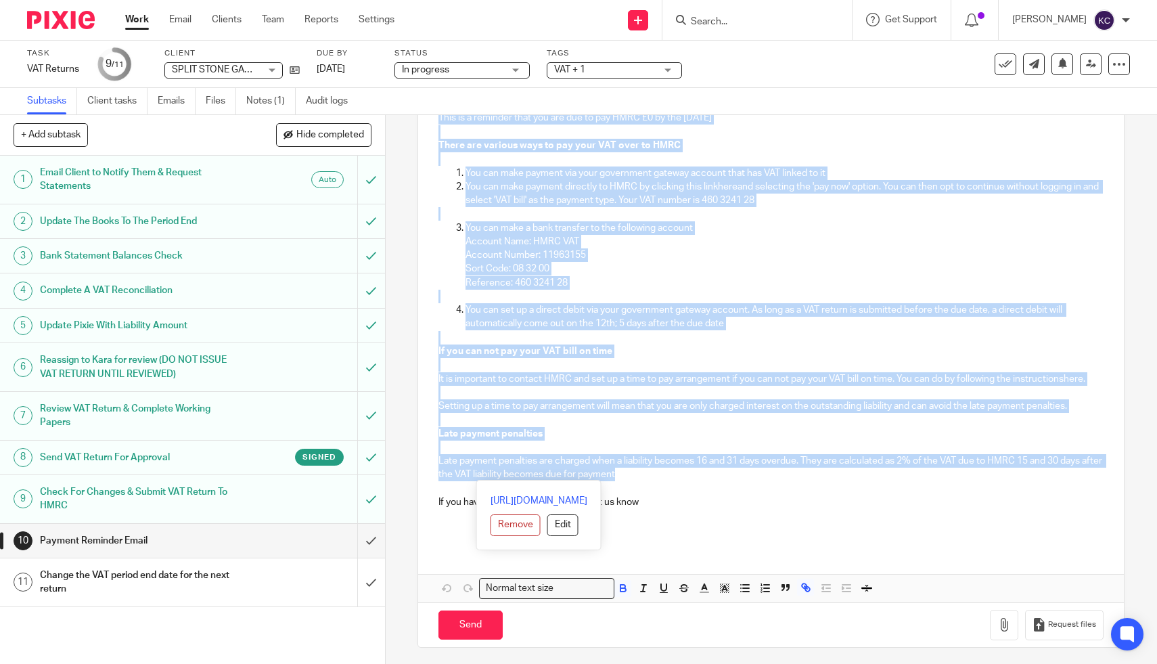
drag, startPoint x: 437, startPoint y: 344, endPoint x: 776, endPoint y: 471, distance: 362.8
click at [776, 472] on div "Hey Jack I have now submitted your VAT return. This is a reminder that you are …" at bounding box center [771, 295] width 706 height 504
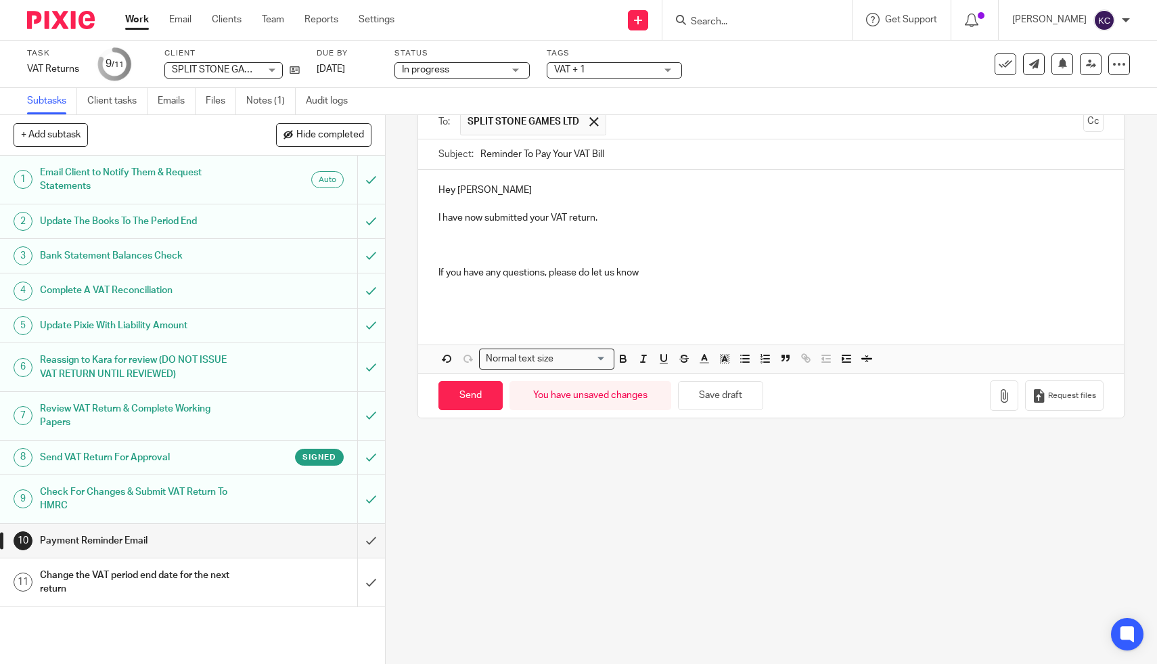
scroll to position [0, 0]
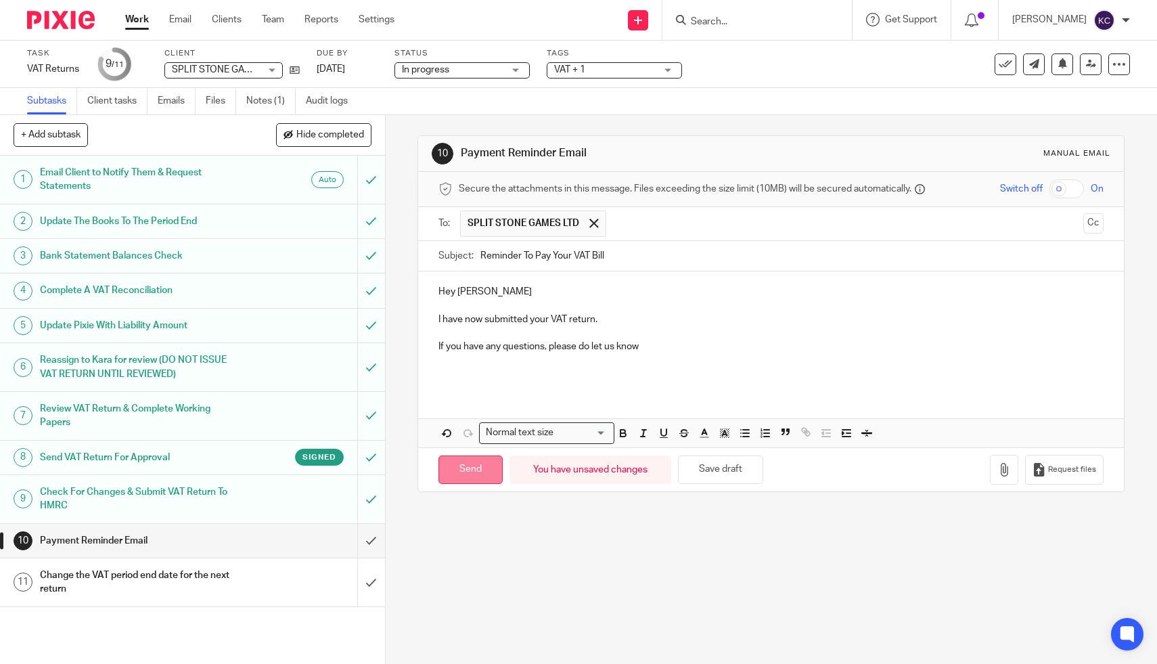
click at [460, 467] on input "Send" at bounding box center [471, 469] width 64 height 29
type input "Sent"
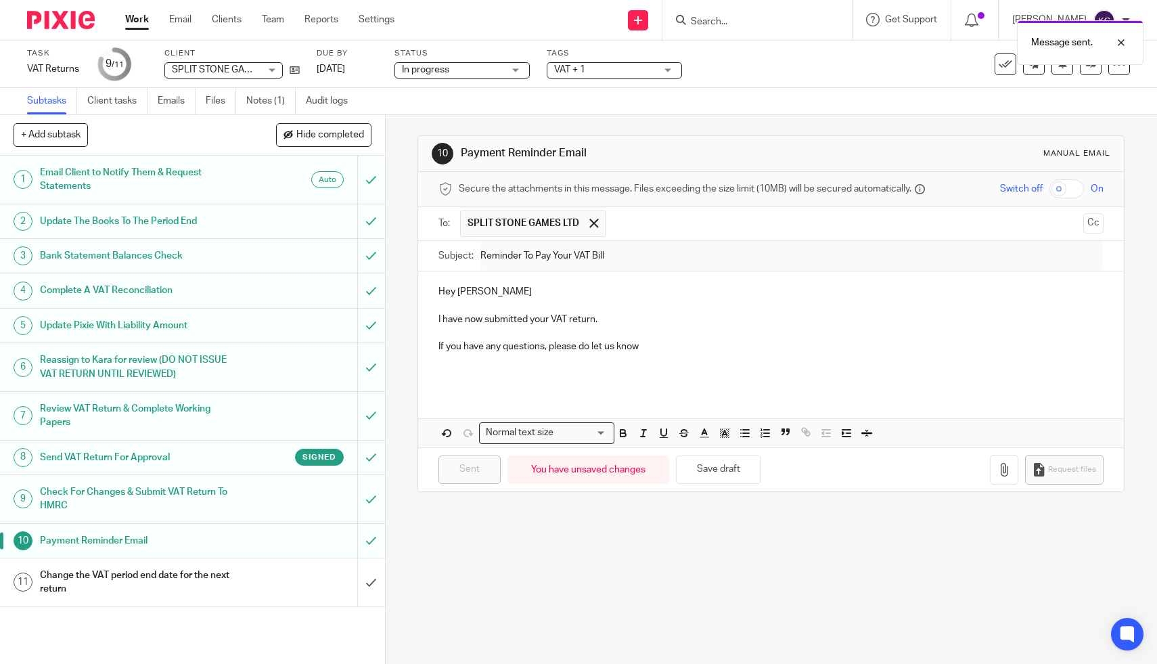
click at [267, 583] on div "Change the VAT period end date for the next return" at bounding box center [192, 582] width 304 height 35
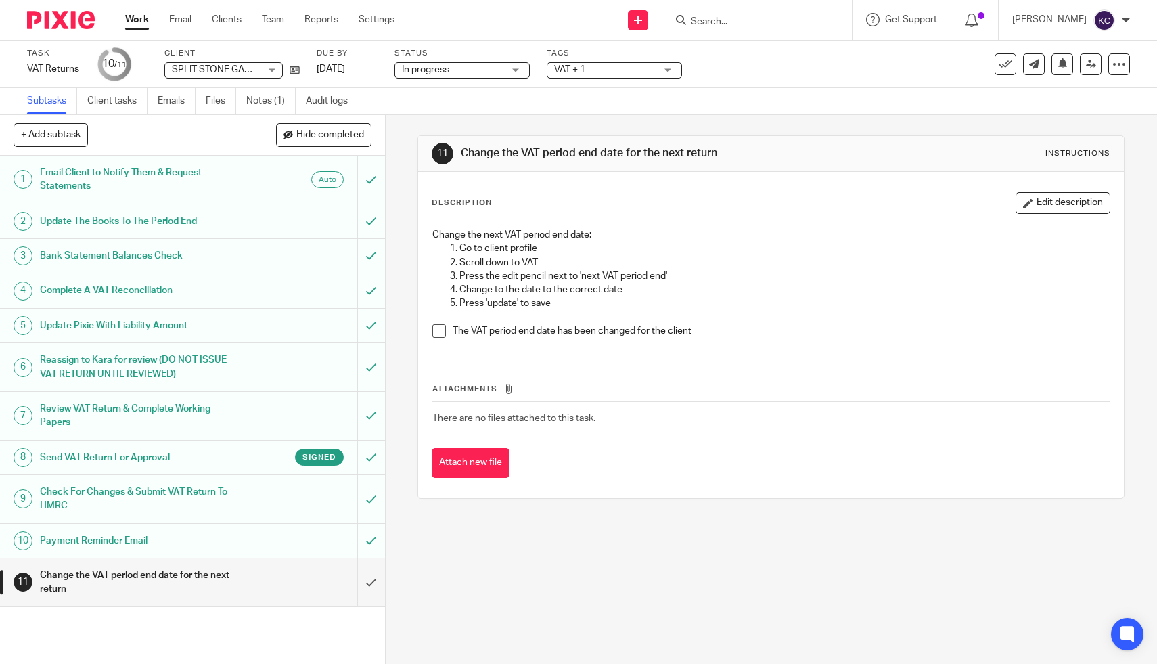
click at [437, 342] on li "The VAT period end date has been changed for the client" at bounding box center [770, 334] width 677 height 20
click at [435, 333] on span at bounding box center [439, 331] width 14 height 14
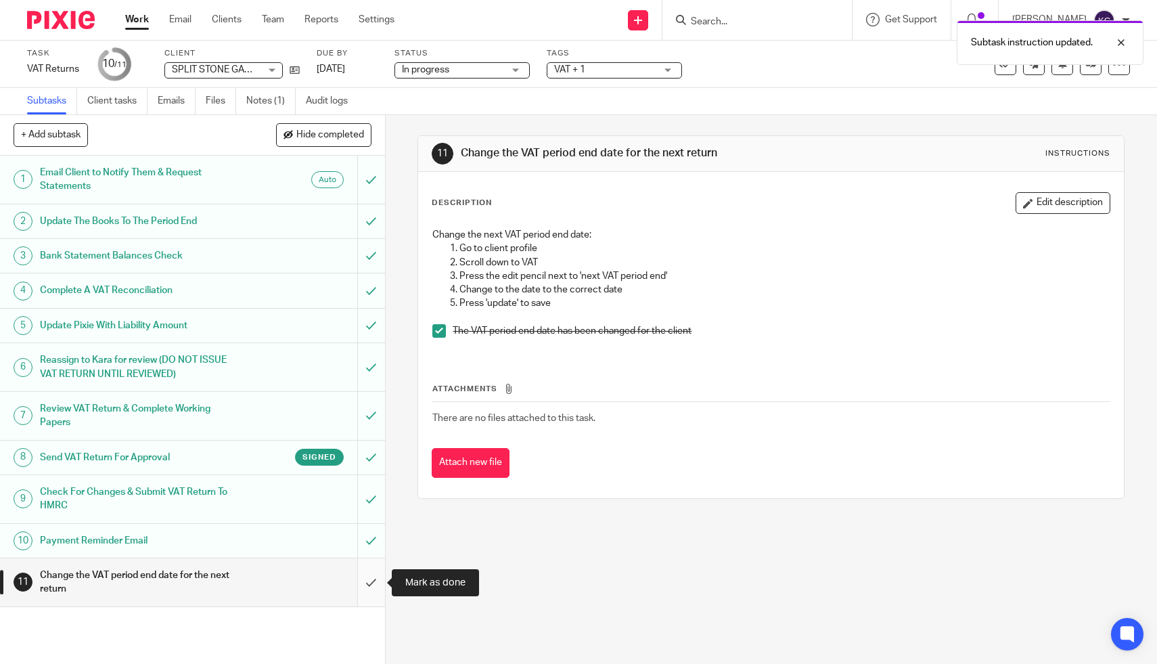
click at [377, 582] on input "submit" at bounding box center [192, 582] width 385 height 48
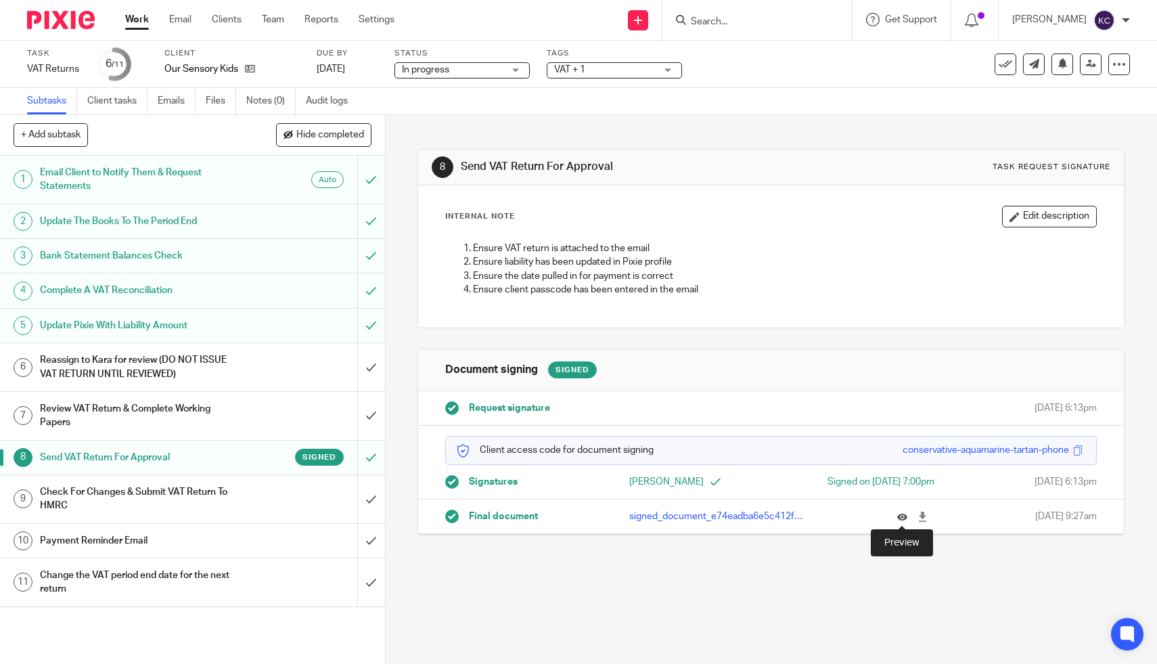
click at [897, 519] on icon at bounding box center [902, 517] width 10 height 10
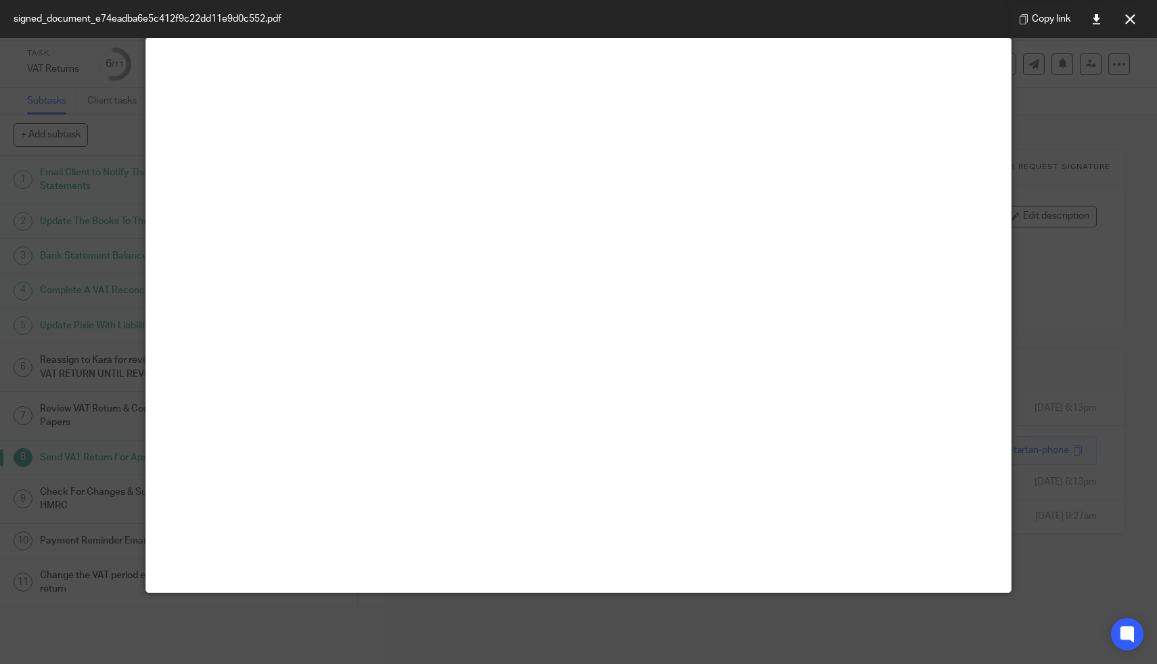
scroll to position [66, 0]
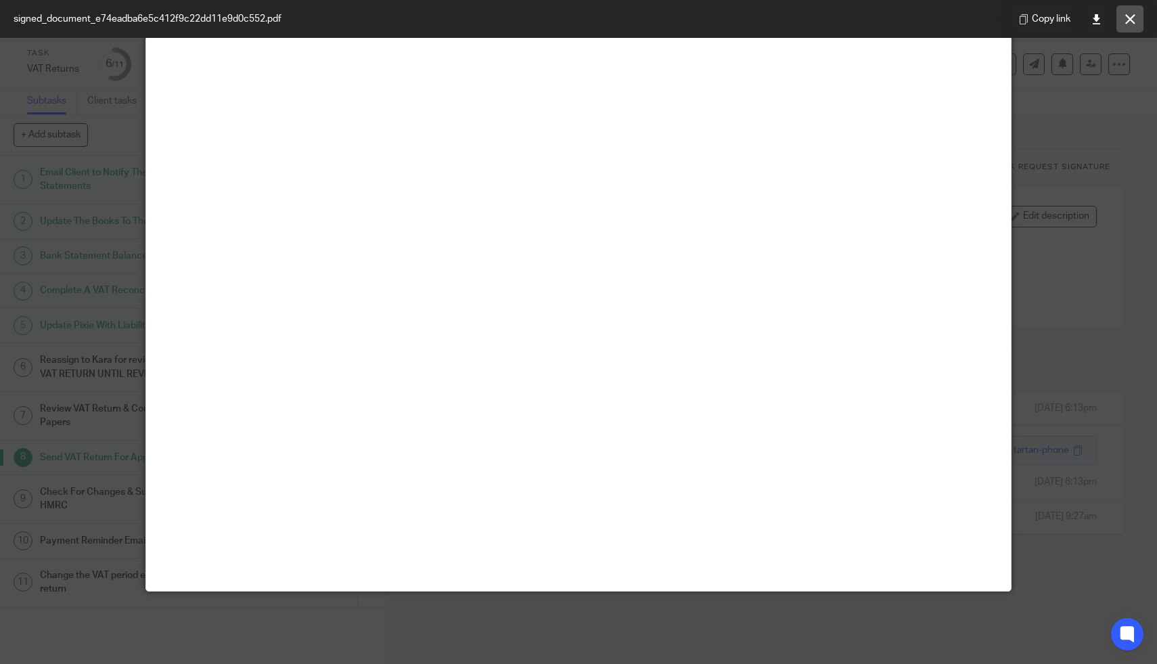
click at [1128, 26] on button at bounding box center [1130, 18] width 27 height 27
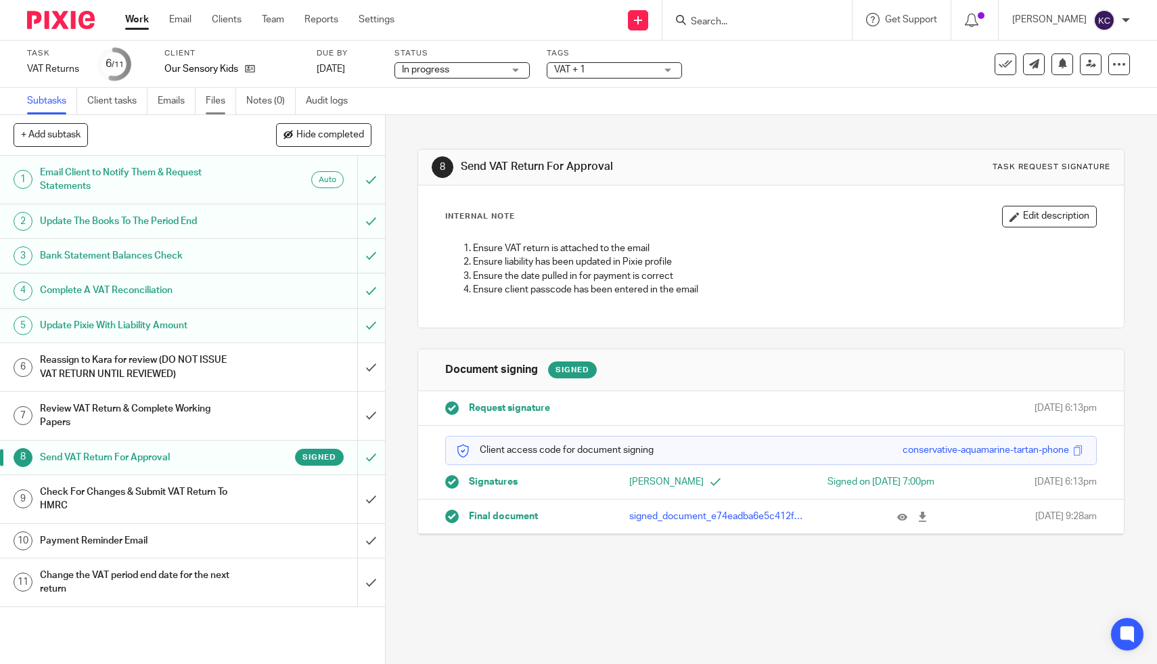
click at [220, 102] on link "Files" at bounding box center [221, 101] width 30 height 26
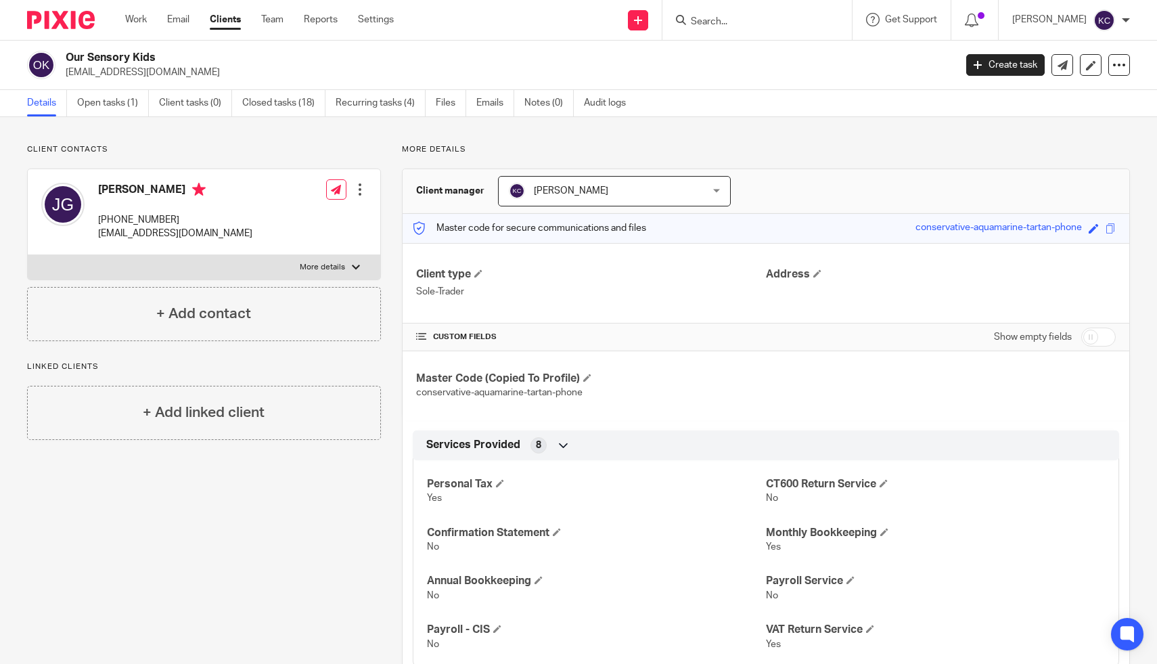
click at [1108, 336] on input "checkbox" at bounding box center [1098, 337] width 35 height 19
checkbox input "true"
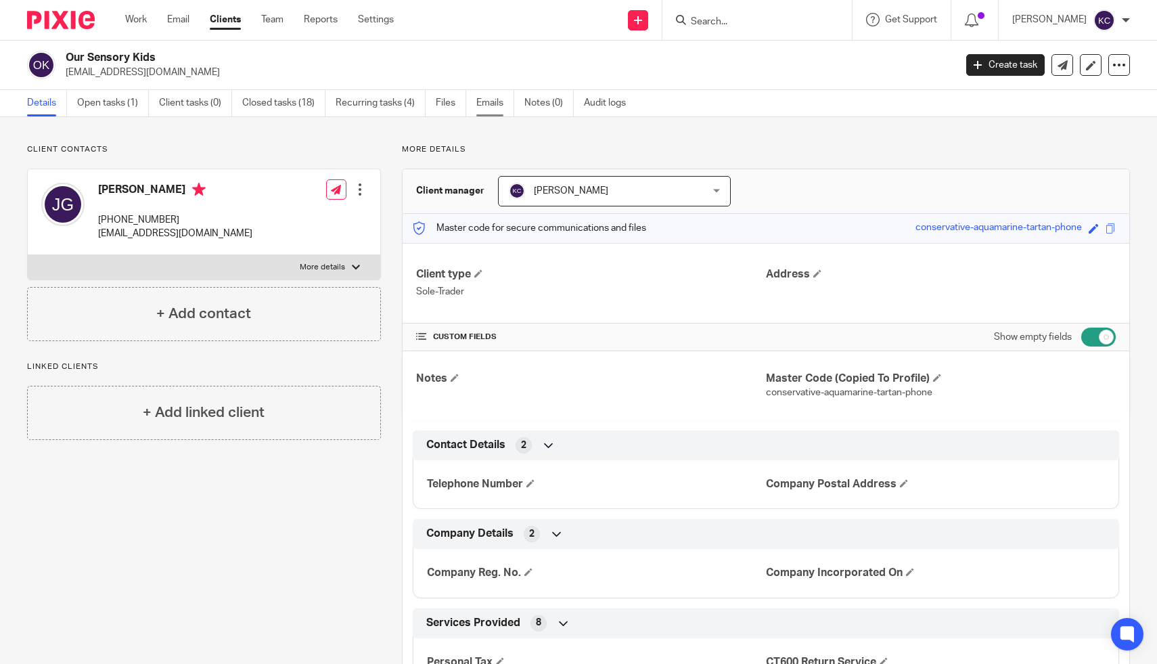
click at [493, 102] on link "Emails" at bounding box center [495, 103] width 38 height 26
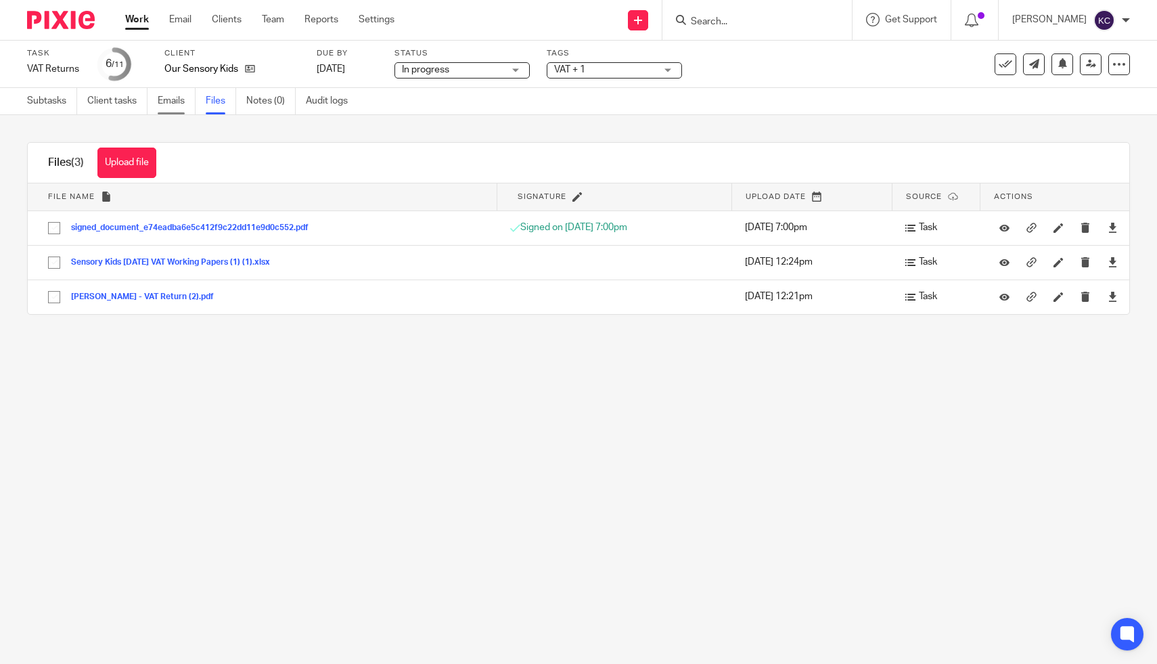
click at [191, 106] on link "Emails" at bounding box center [177, 101] width 38 height 26
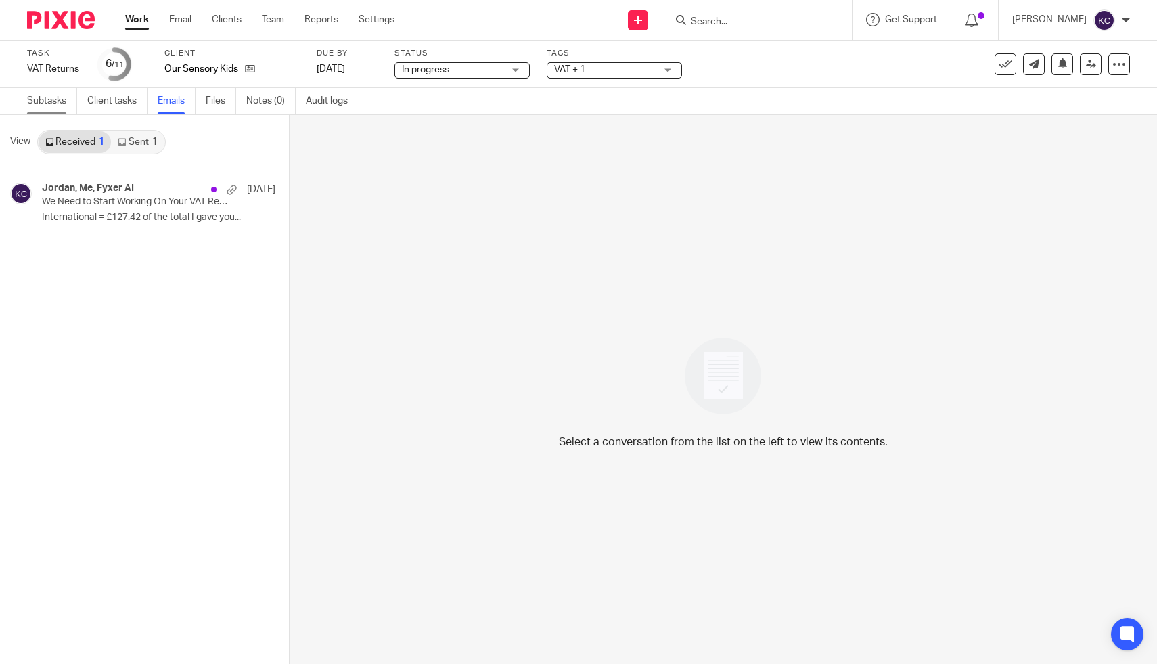
click at [47, 102] on link "Subtasks" at bounding box center [52, 101] width 50 height 26
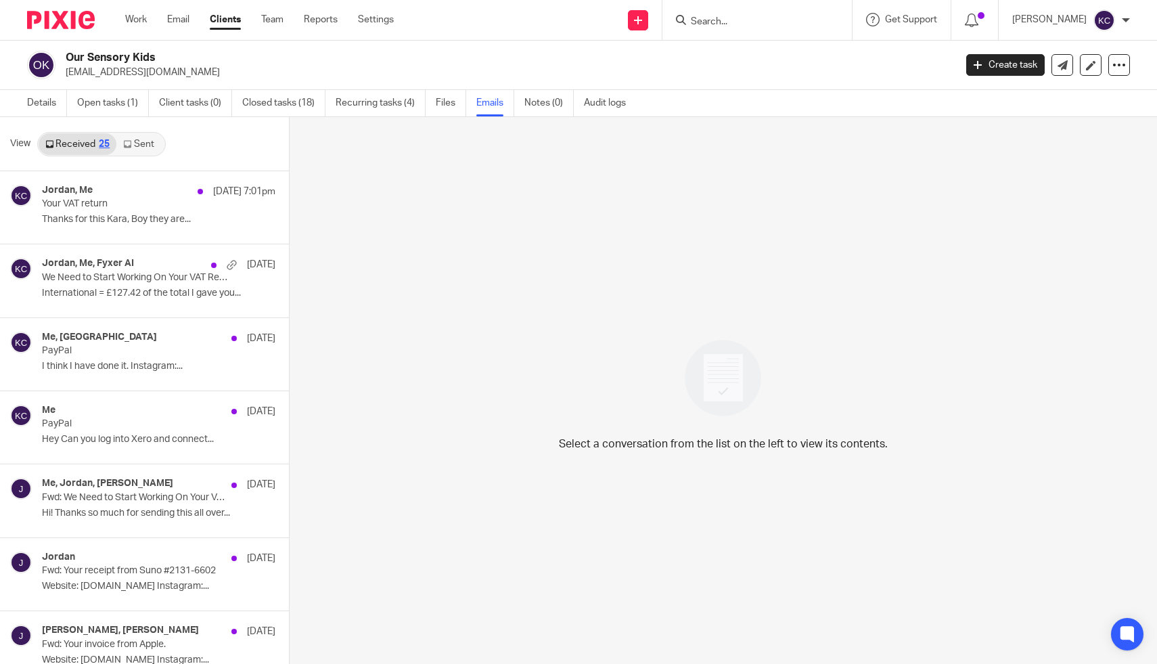
click at [119, 141] on link "Sent" at bounding box center [139, 144] width 47 height 22
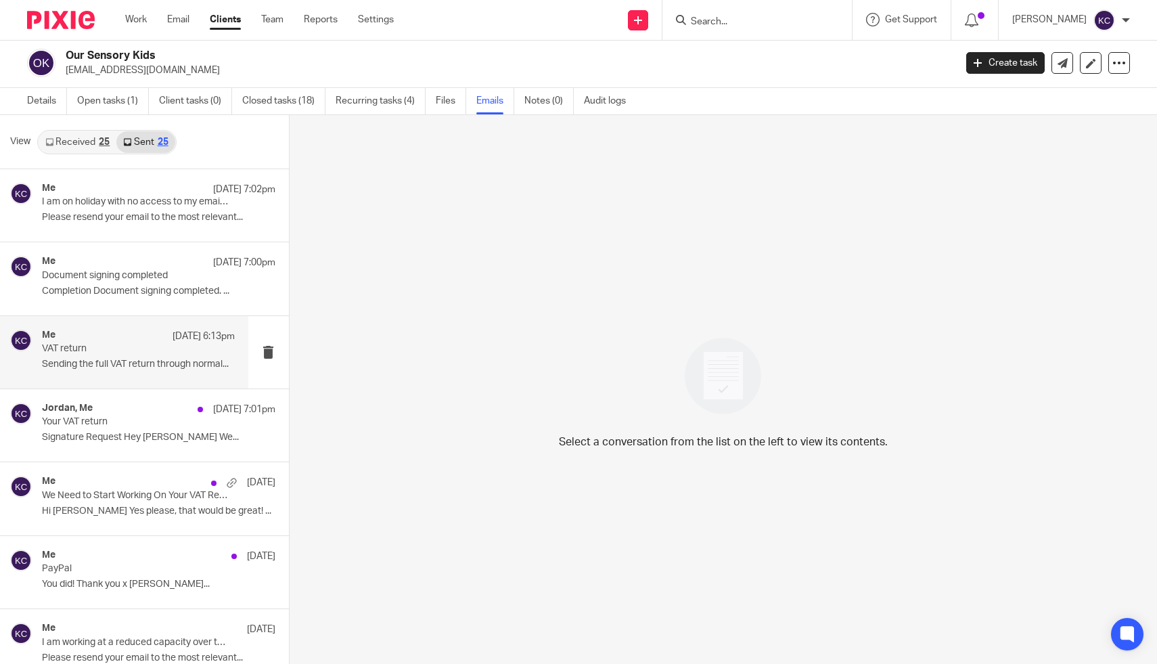
click at [114, 347] on p "VAT return" at bounding box center [119, 349] width 154 height 12
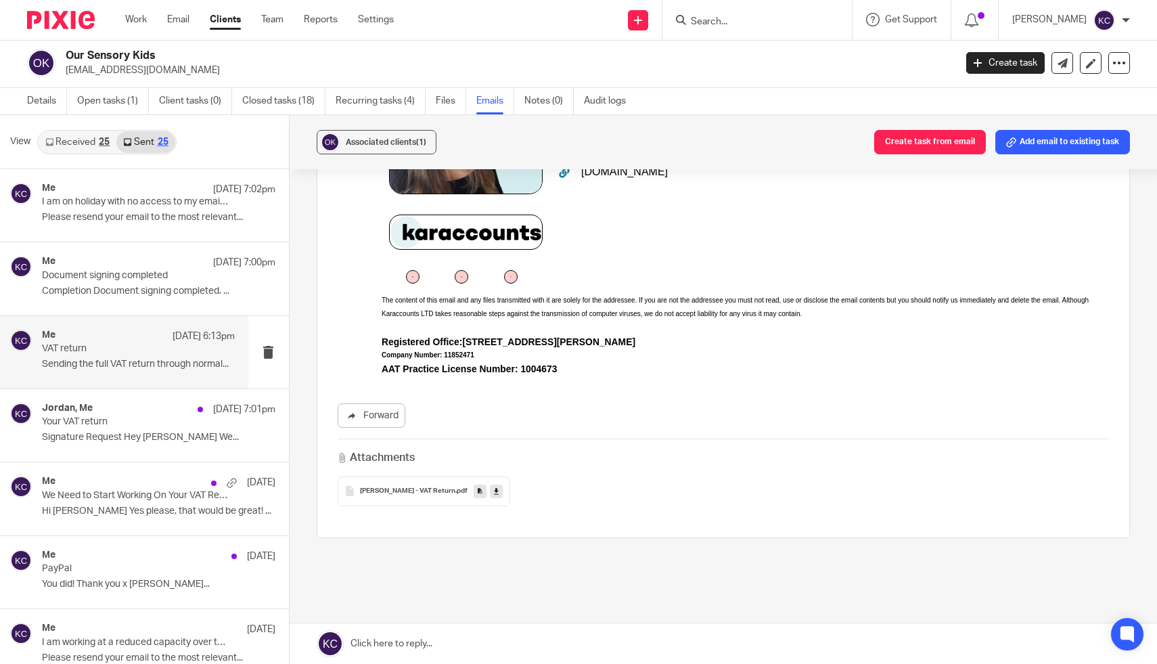
scroll to position [349, 0]
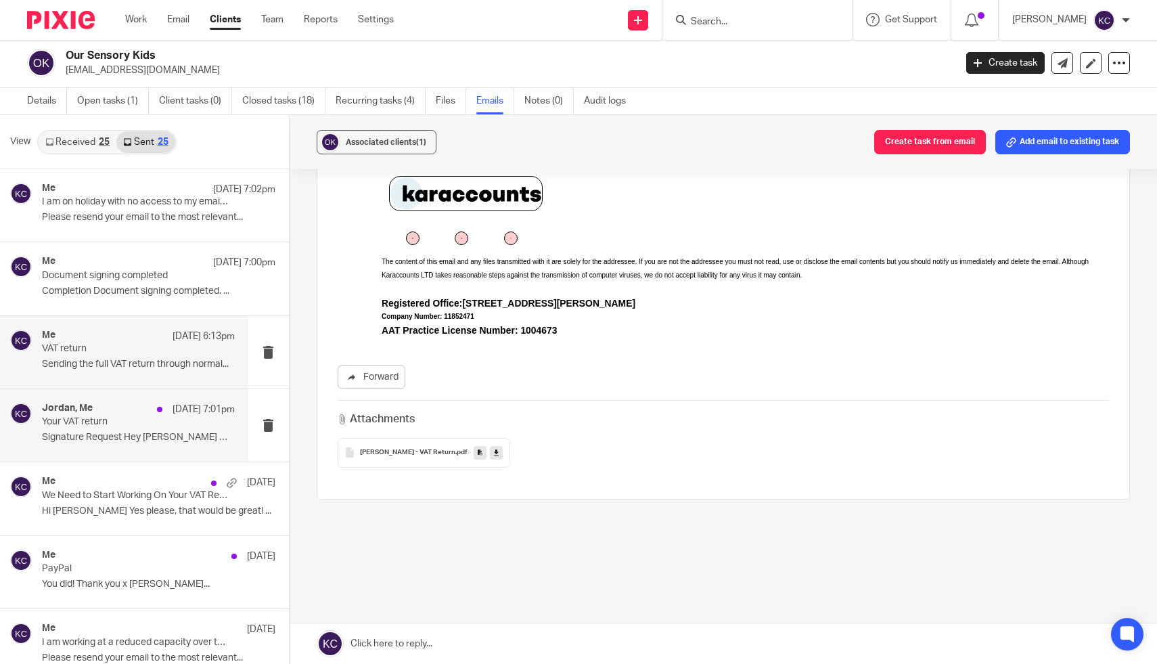
click at [118, 424] on p "Your VAT return" at bounding box center [119, 422] width 154 height 12
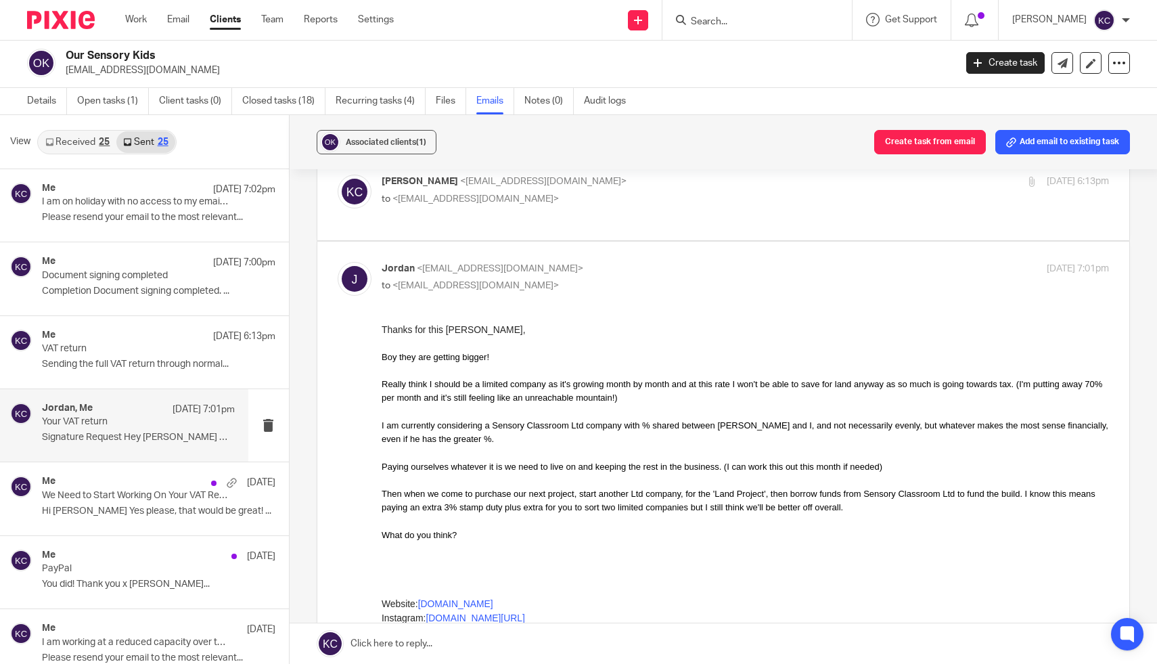
scroll to position [0, 0]
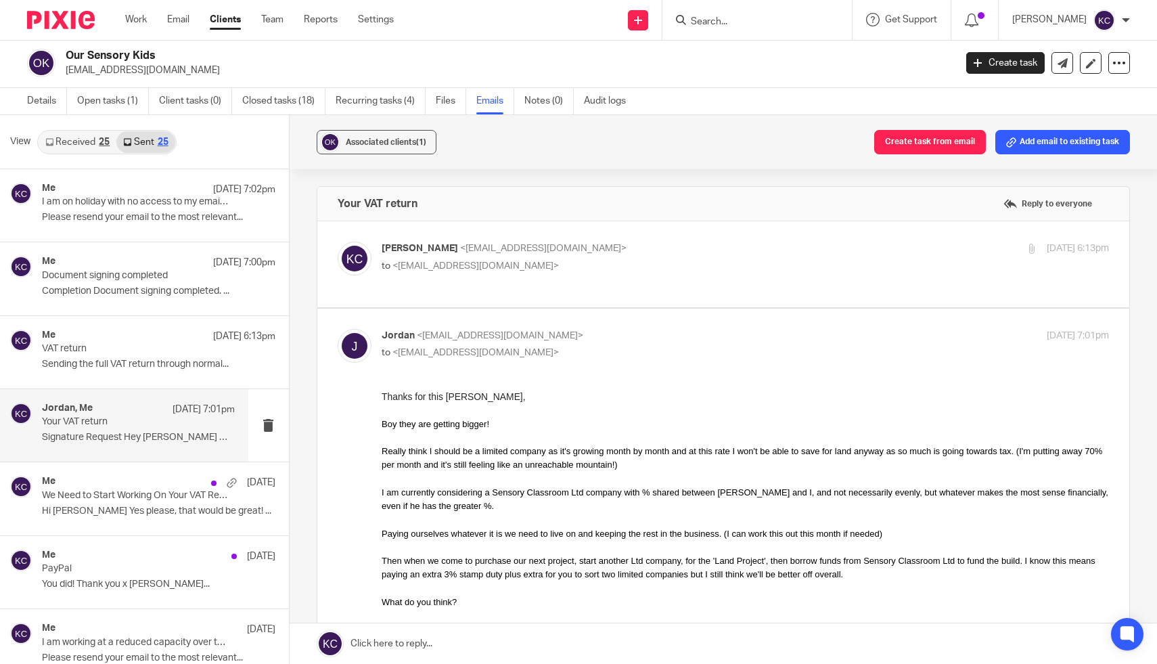
click at [691, 242] on p "Kara Curtayne <kara@karaccounts.com>" at bounding box center [624, 249] width 485 height 14
checkbox input "true"
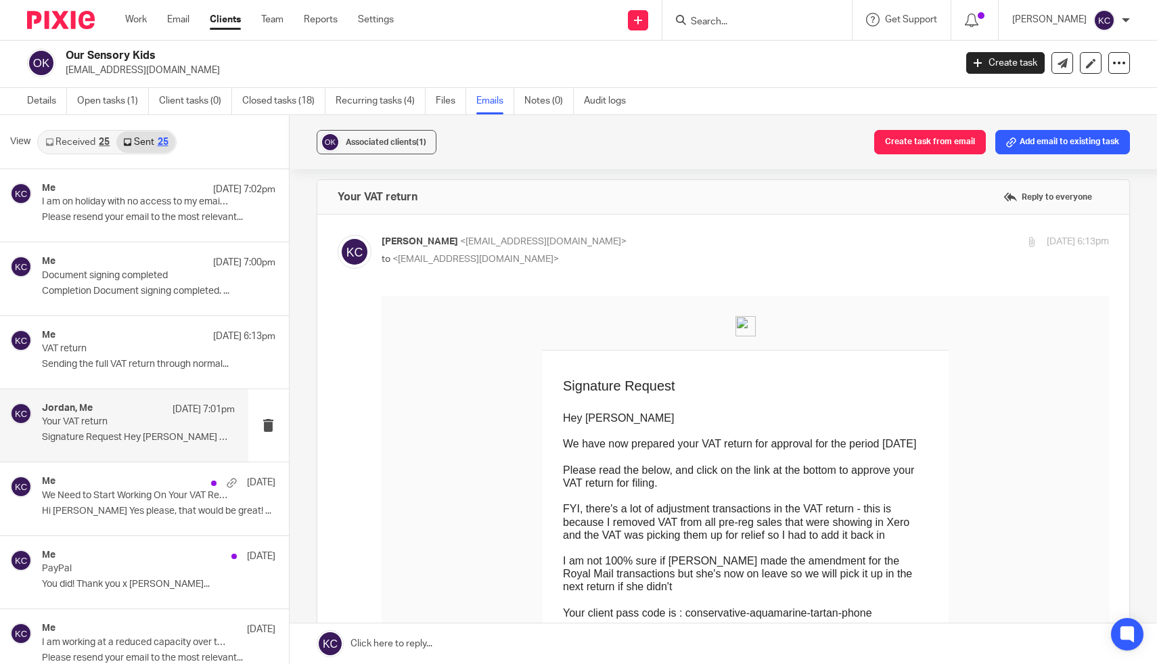
scroll to position [3, 0]
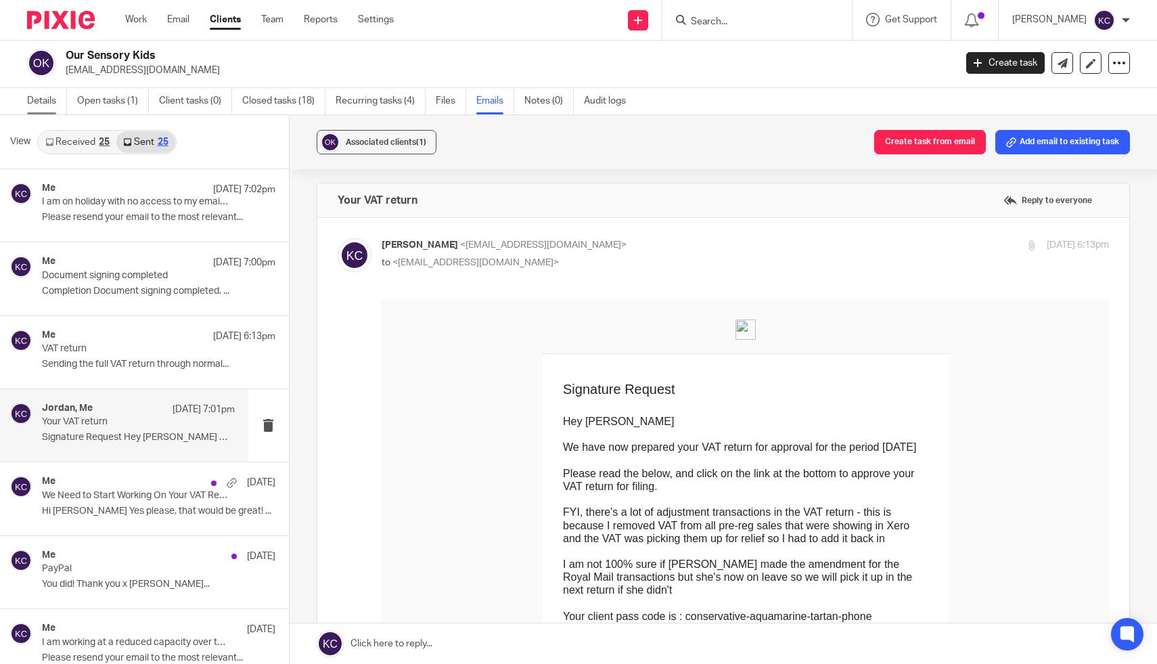
click at [32, 104] on link "Details" at bounding box center [47, 101] width 40 height 26
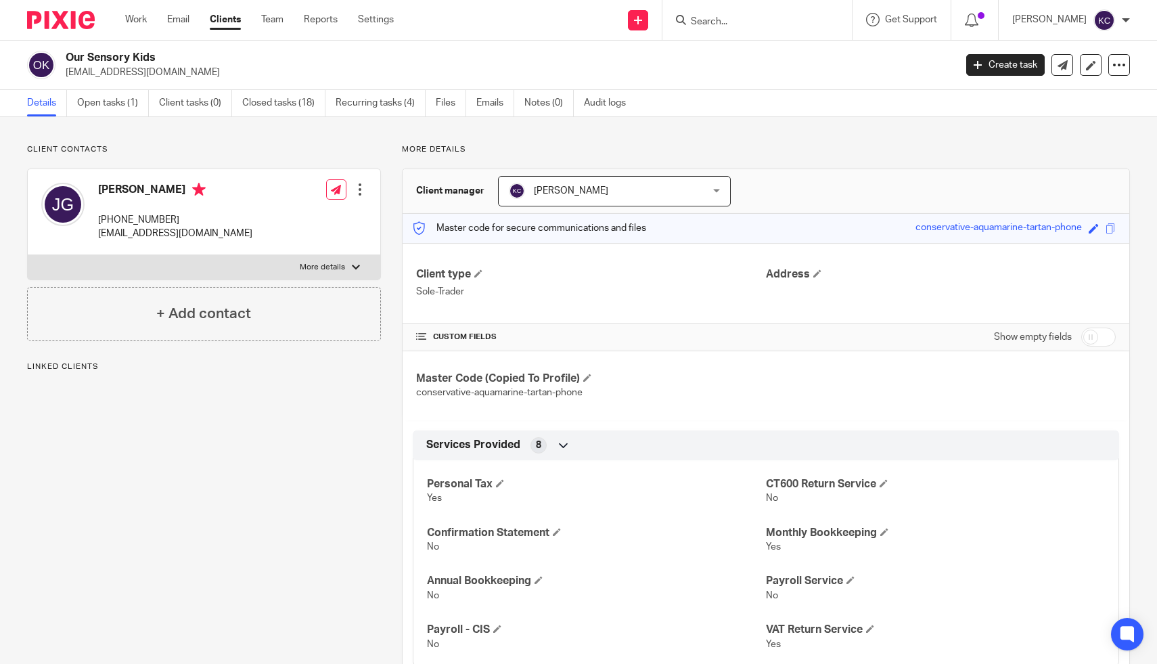
click at [1098, 326] on div "Show empty fields" at bounding box center [1055, 336] width 122 height 27
click at [1098, 334] on input "checkbox" at bounding box center [1098, 337] width 35 height 19
checkbox input "true"
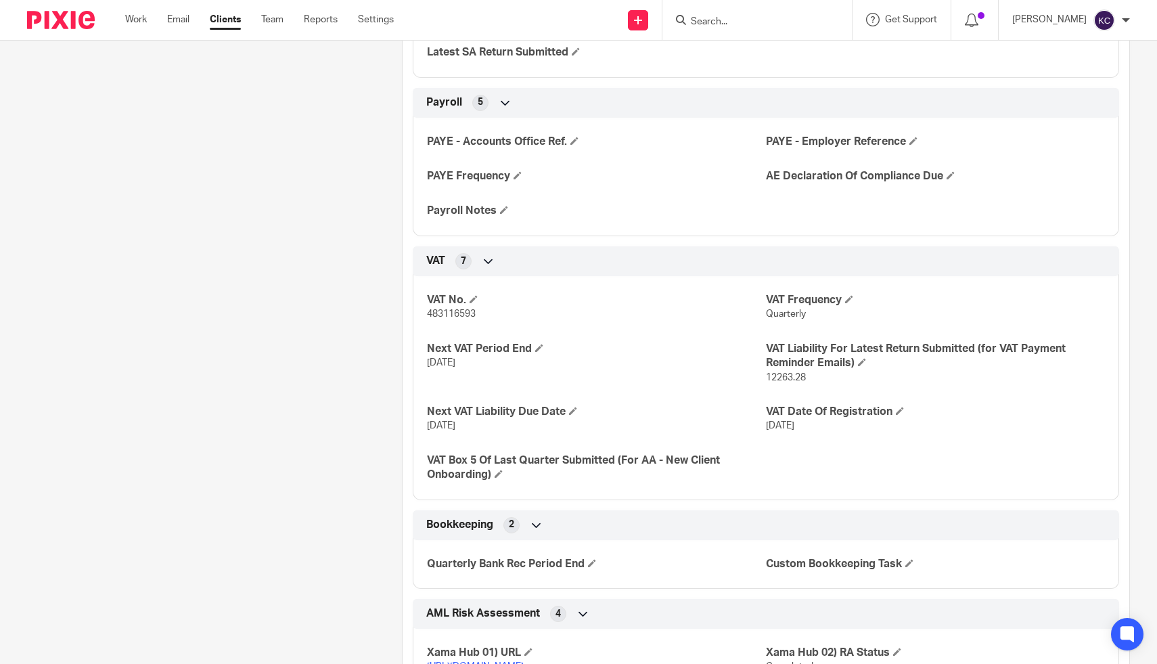
scroll to position [1280, 0]
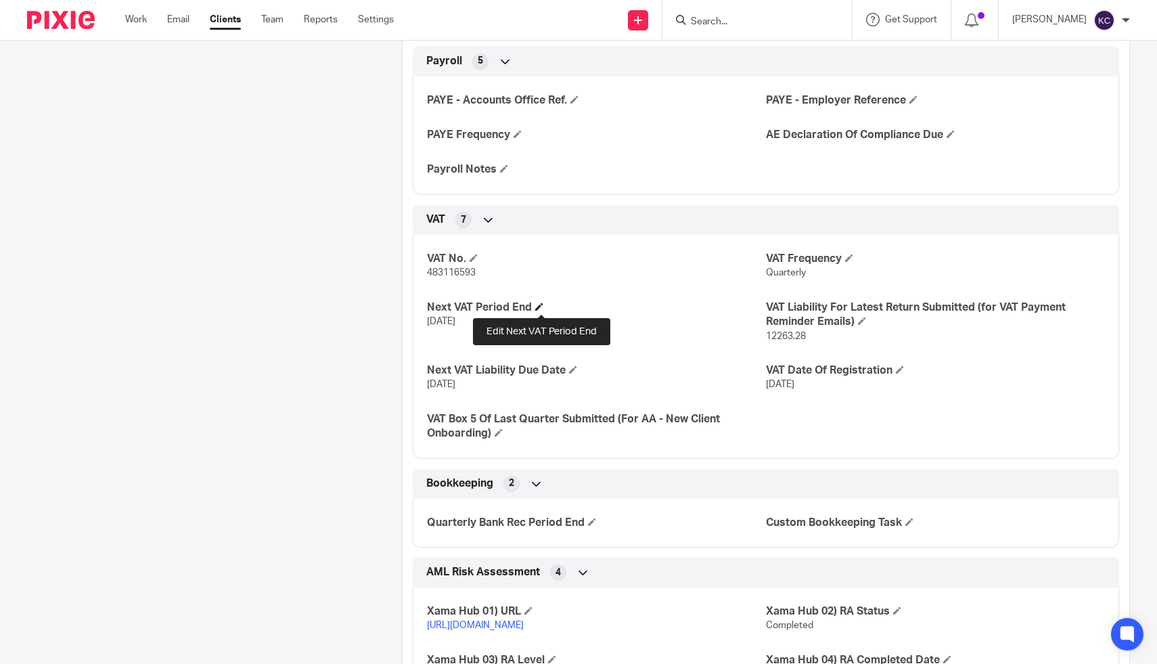
click at [539, 309] on span at bounding box center [539, 307] width 8 height 8
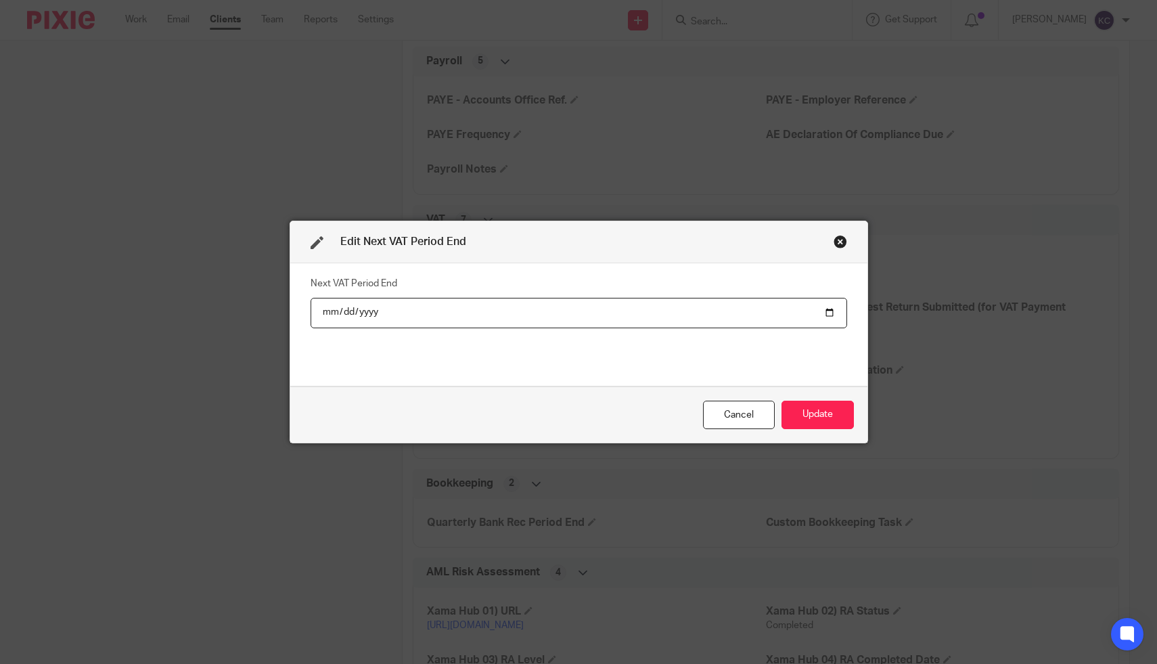
click at [344, 311] on input "[DATE]" at bounding box center [579, 313] width 537 height 30
type input "[DATE]"
click at [807, 426] on button "Update" at bounding box center [818, 415] width 72 height 29
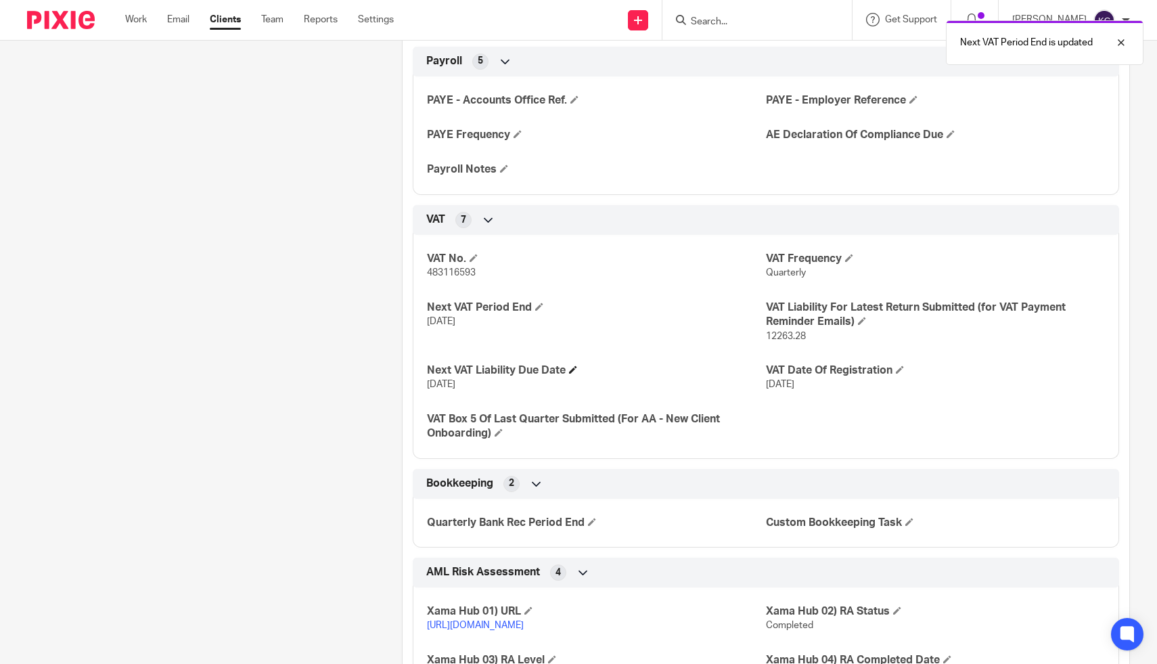
click at [581, 370] on h4 "Next VAT Liability Due Date" at bounding box center [596, 370] width 339 height 14
click at [577, 369] on span at bounding box center [573, 369] width 8 height 8
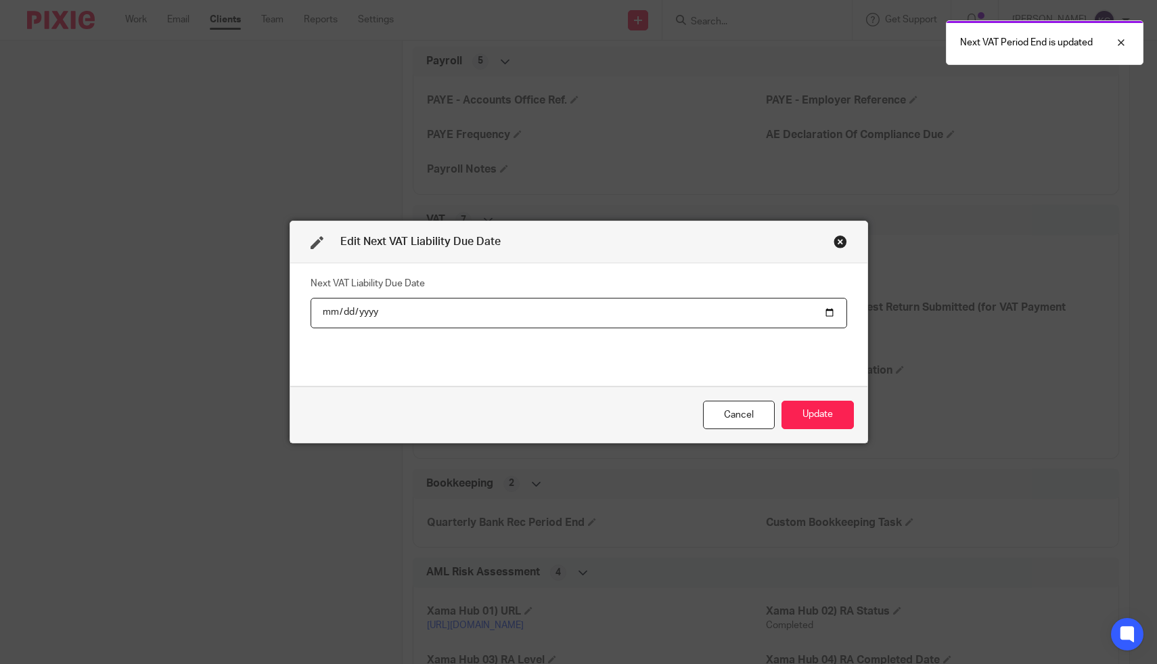
click at [339, 311] on input "2025-09-07" at bounding box center [579, 313] width 537 height 30
type input "2025-12-07"
click at [809, 430] on div "Cancel Update" at bounding box center [578, 414] width 577 height 57
click at [811, 419] on button "Update" at bounding box center [818, 415] width 72 height 29
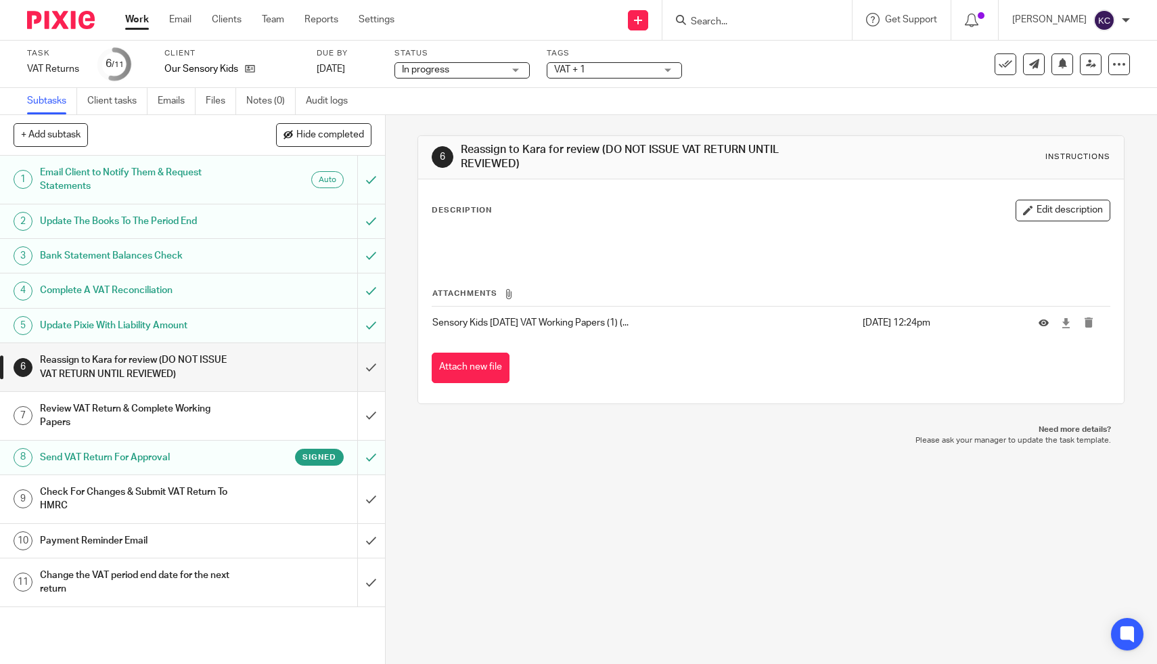
click at [141, 412] on h1 "Review VAT Return & Complete Working Papers" at bounding box center [141, 416] width 203 height 35
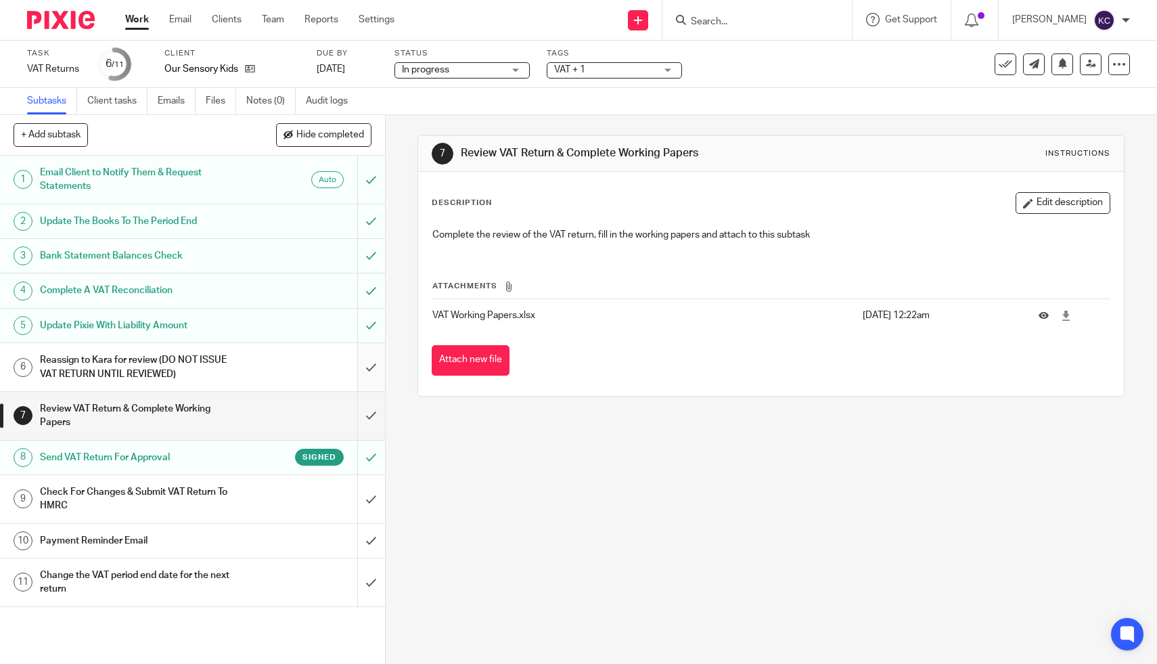
click at [375, 370] on input "submit" at bounding box center [192, 367] width 385 height 48
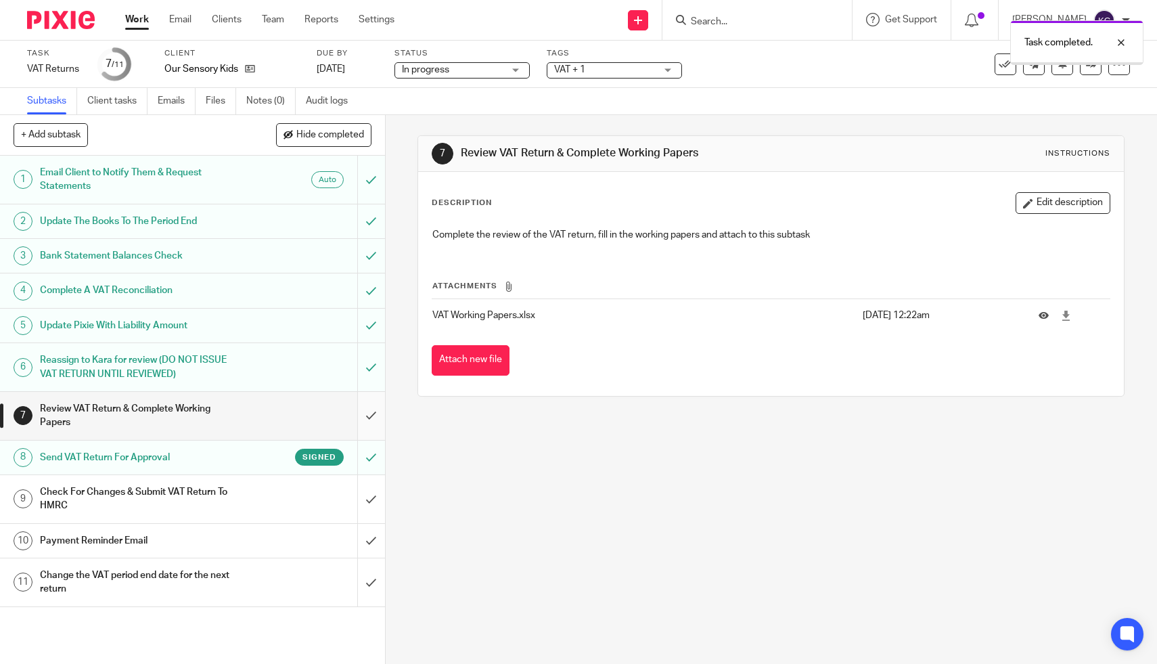
click at [371, 410] on input "submit" at bounding box center [192, 416] width 385 height 48
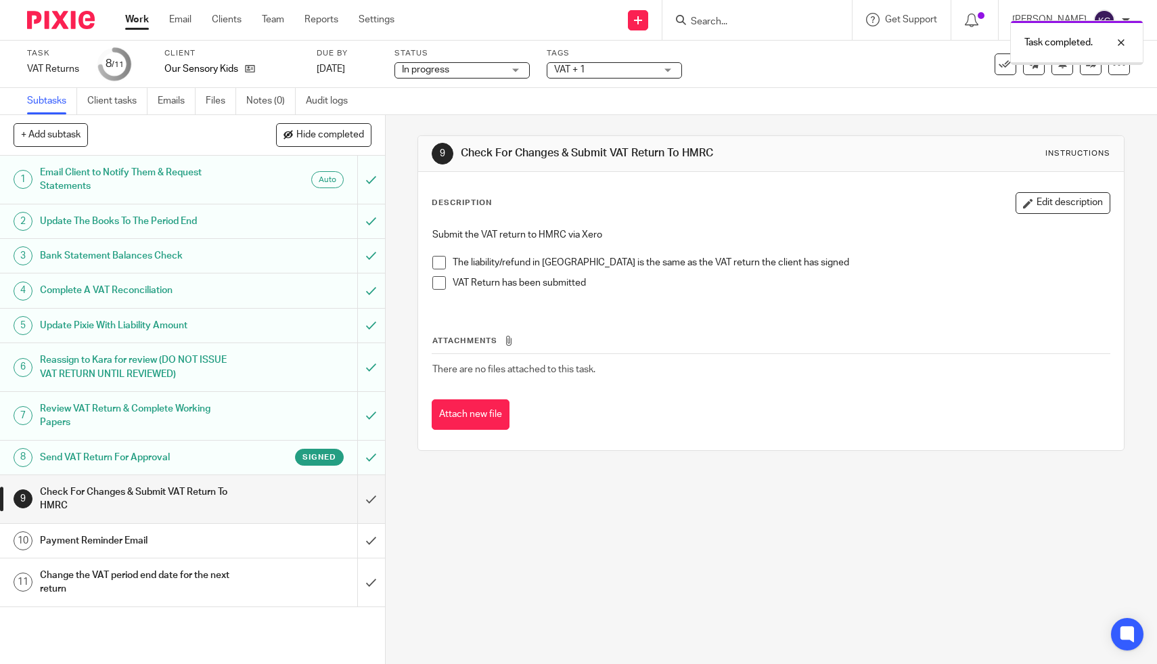
click at [233, 499] on h1 "Check For Changes & Submit VAT Return To HMRC" at bounding box center [141, 499] width 203 height 35
click at [442, 259] on span at bounding box center [439, 263] width 14 height 14
click at [442, 278] on span at bounding box center [439, 283] width 14 height 14
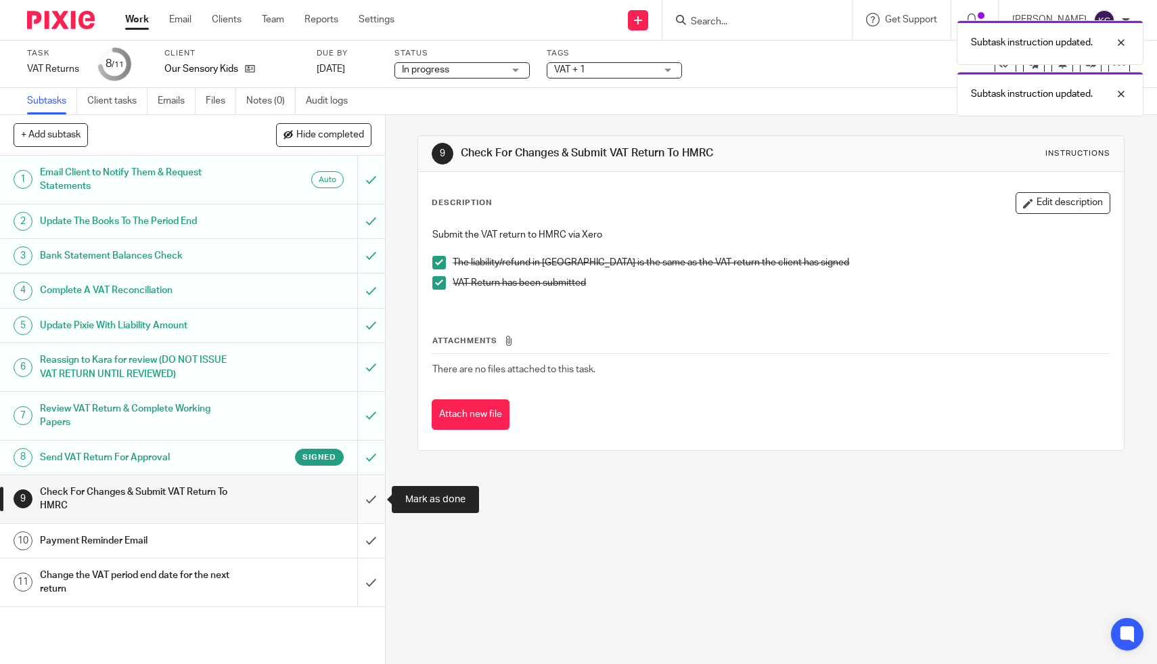
click at [364, 494] on input "submit" at bounding box center [192, 499] width 385 height 48
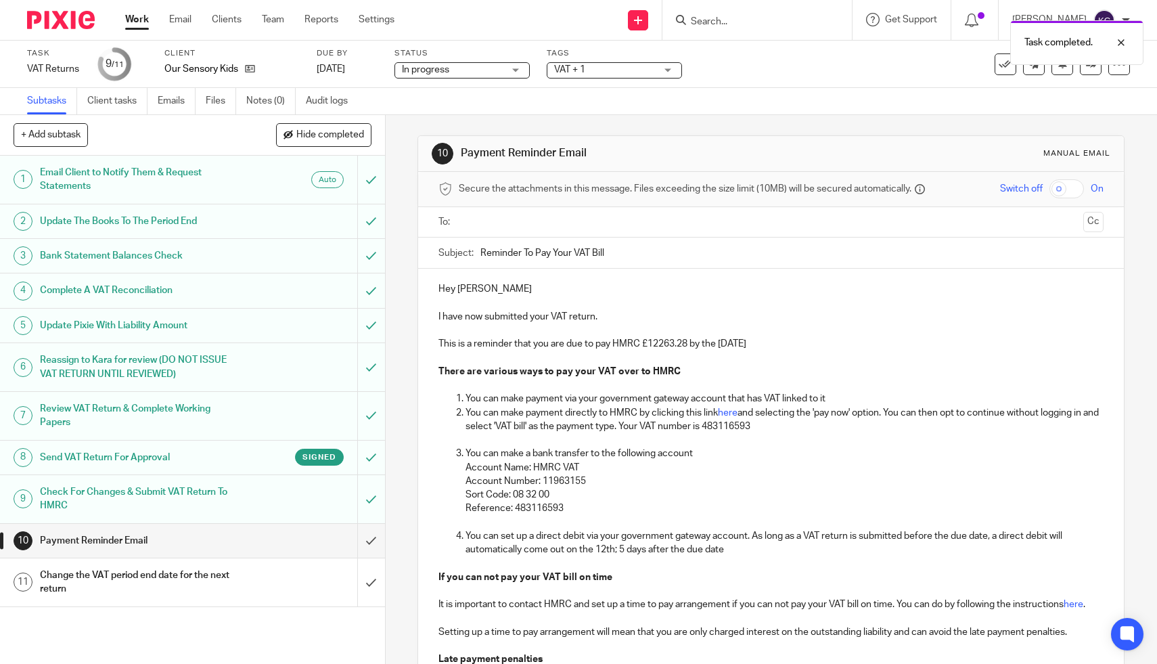
click at [550, 211] on ul at bounding box center [771, 222] width 623 height 22
click at [550, 222] on input "text" at bounding box center [771, 223] width 615 height 16
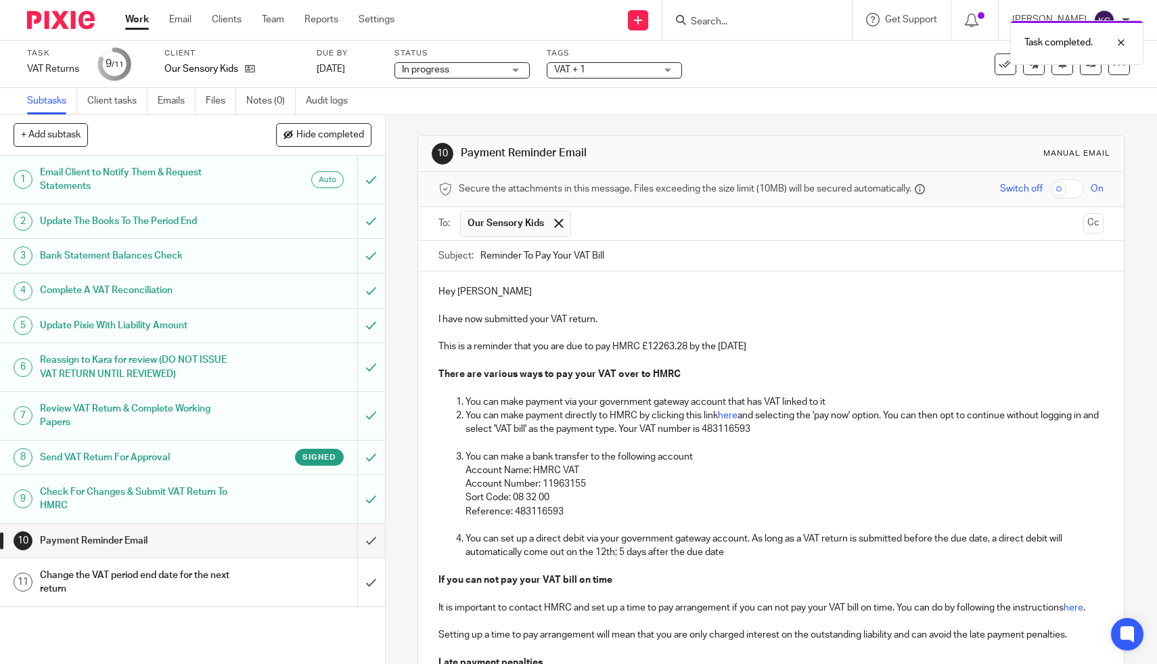
click at [737, 348] on p "This is a reminder that you are due to pay HMRC £12263.28 by the [DATE]" at bounding box center [771, 347] width 665 height 14
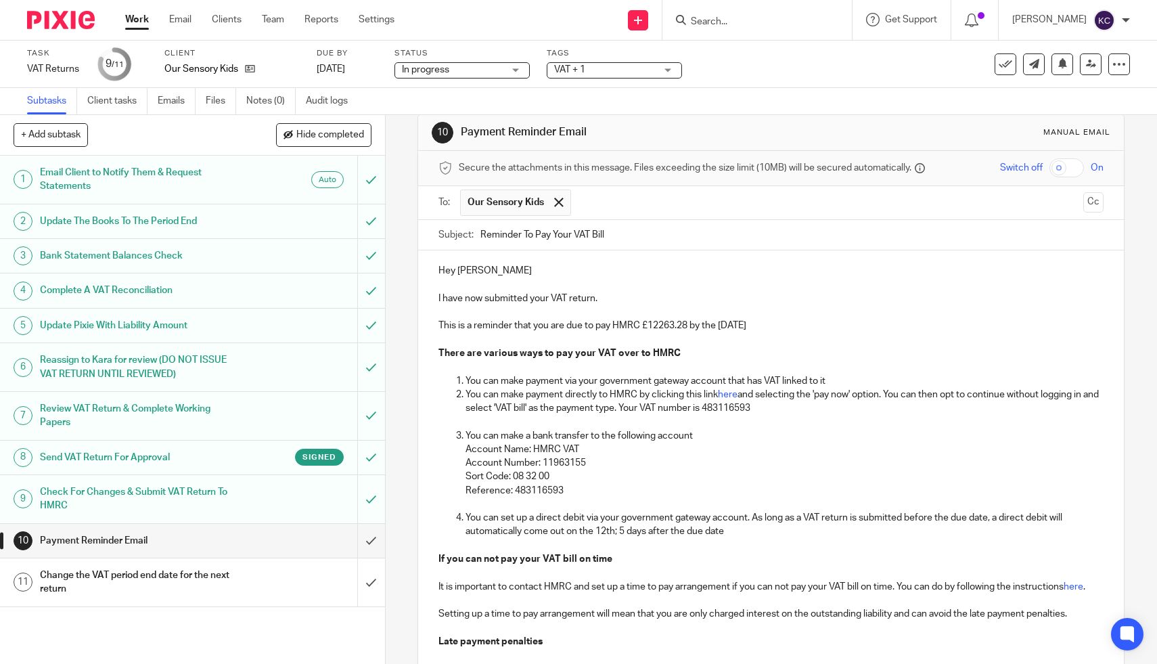
scroll to position [232, 0]
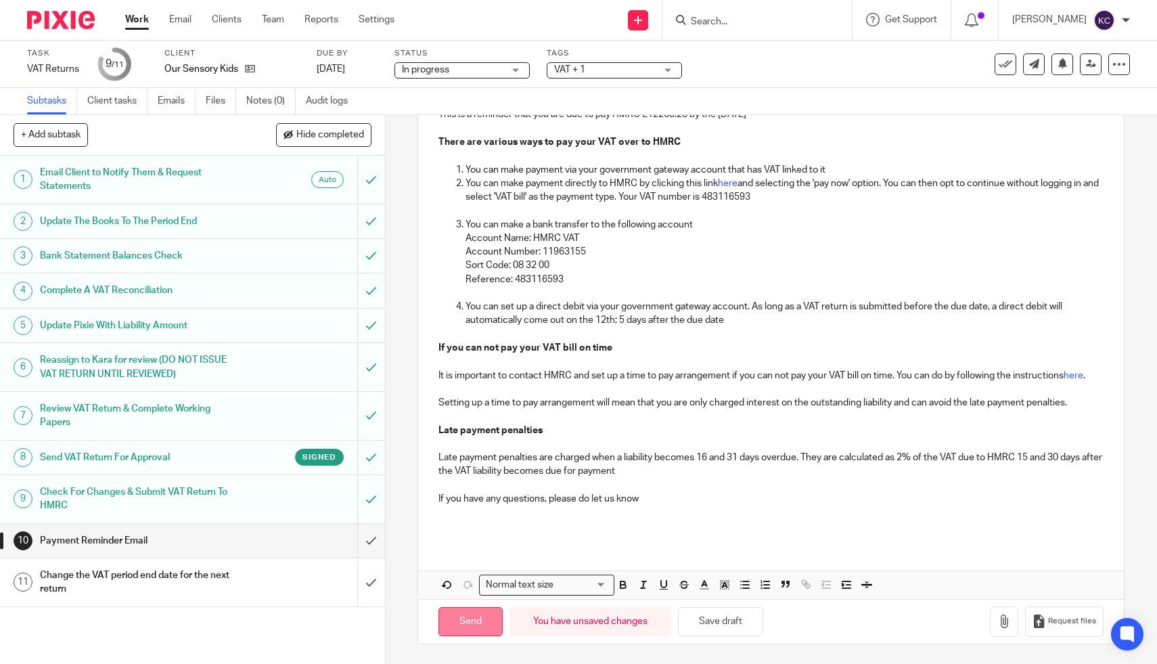
click at [477, 614] on input "Send" at bounding box center [471, 621] width 64 height 29
type input "Sent"
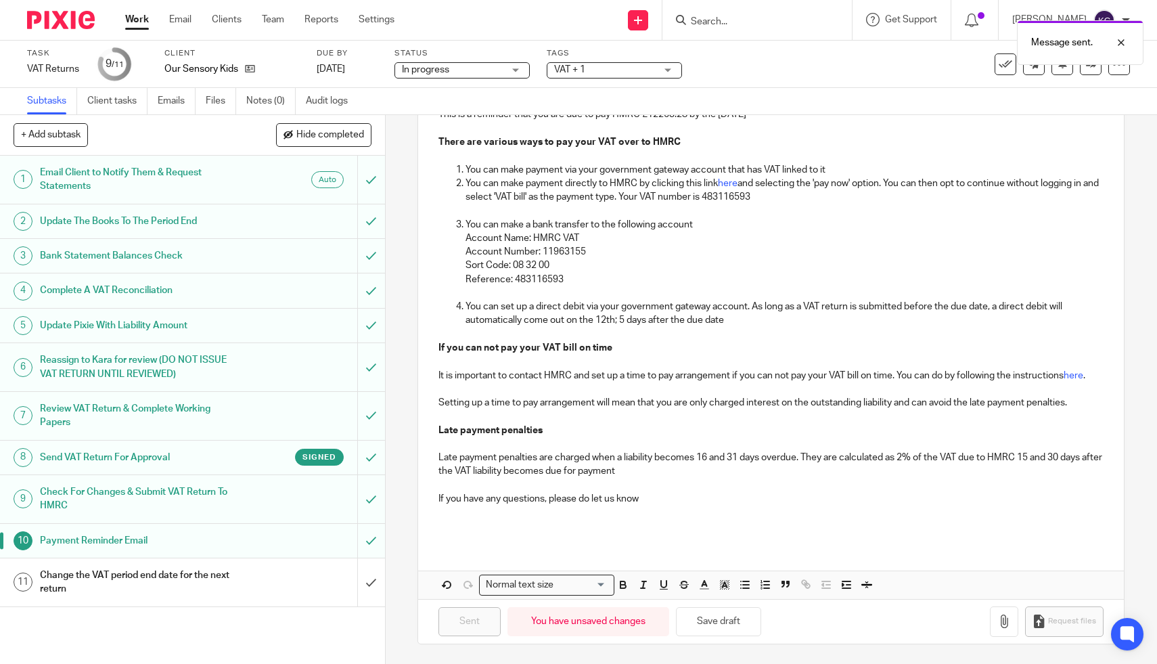
click at [211, 582] on h1 "Change the VAT period end date for the next return" at bounding box center [141, 582] width 203 height 35
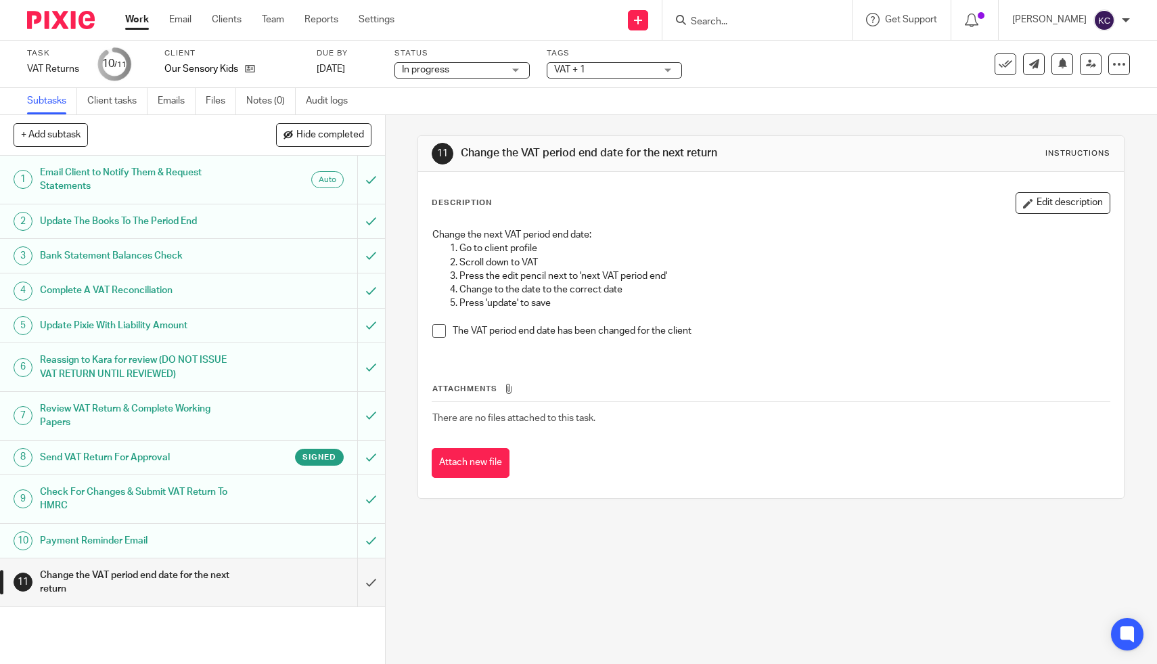
click at [429, 326] on div "Change the next VAT period end date: Go to client profile Scroll down to VAT Pr…" at bounding box center [771, 287] width 691 height 133
click at [435, 326] on span at bounding box center [439, 331] width 14 height 14
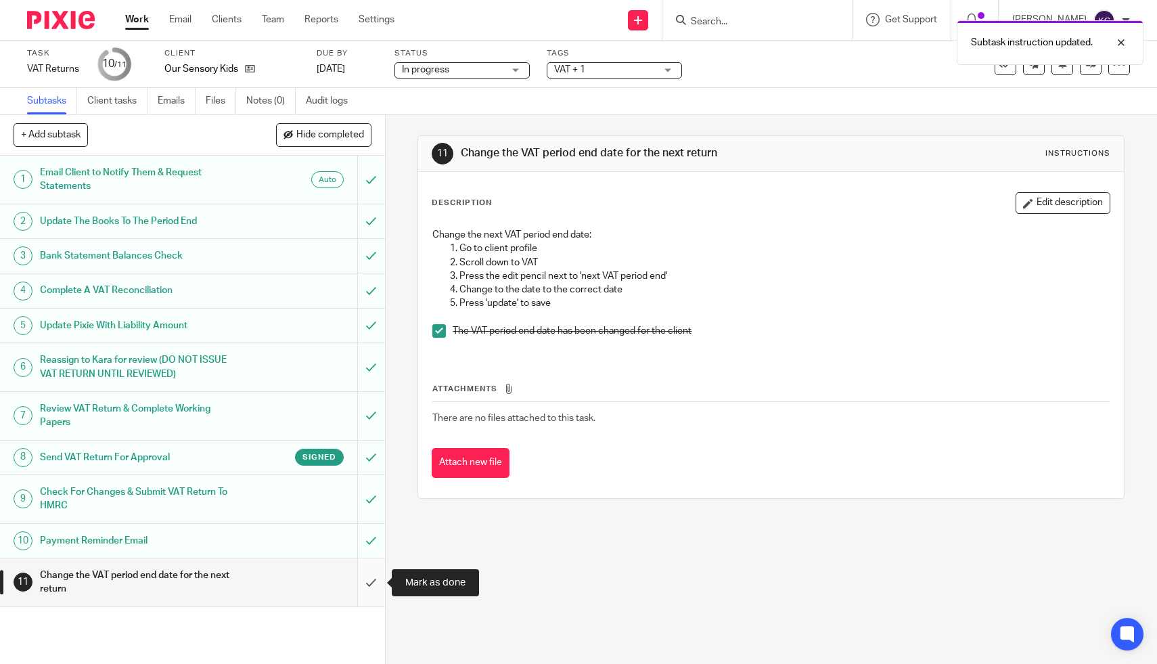
click at [367, 594] on input "submit" at bounding box center [192, 582] width 385 height 48
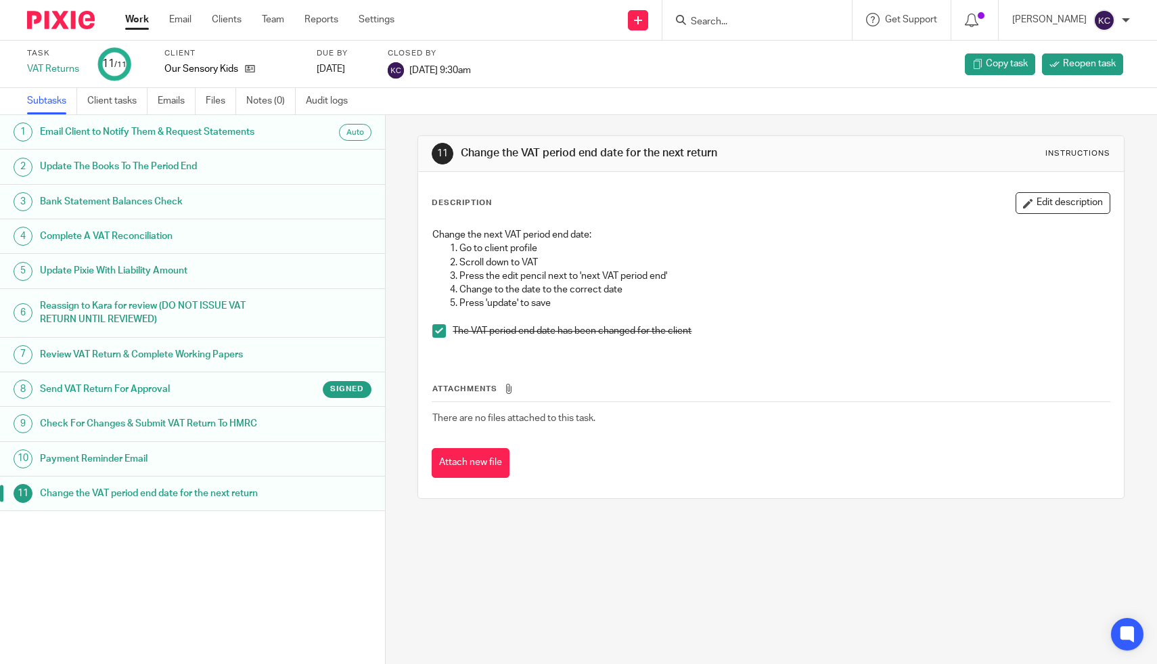
click at [719, 26] on input "Search" at bounding box center [751, 22] width 122 height 12
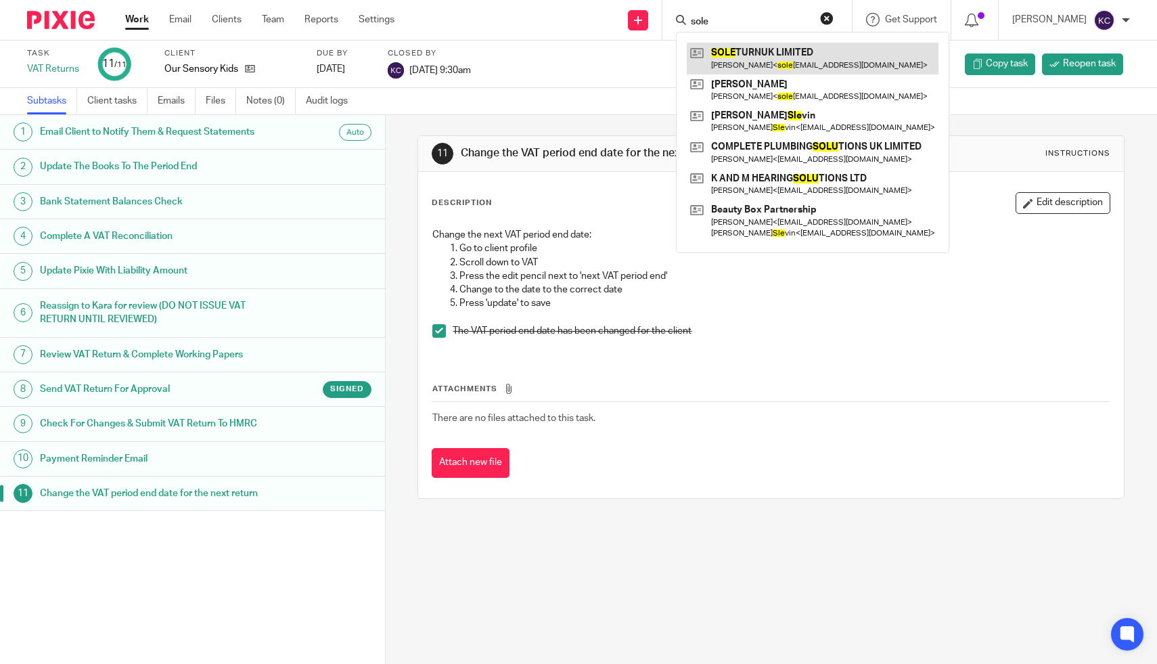
type input "sole"
click at [749, 61] on link at bounding box center [813, 58] width 252 height 31
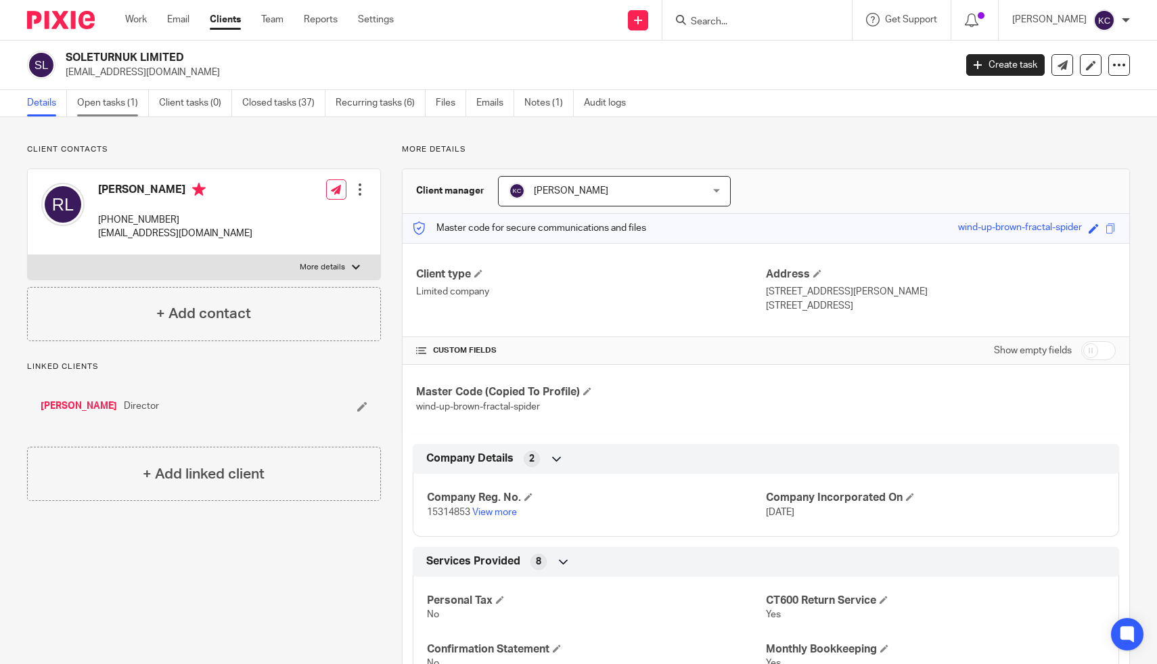
click at [113, 94] on link "Open tasks (1)" at bounding box center [113, 103] width 72 height 26
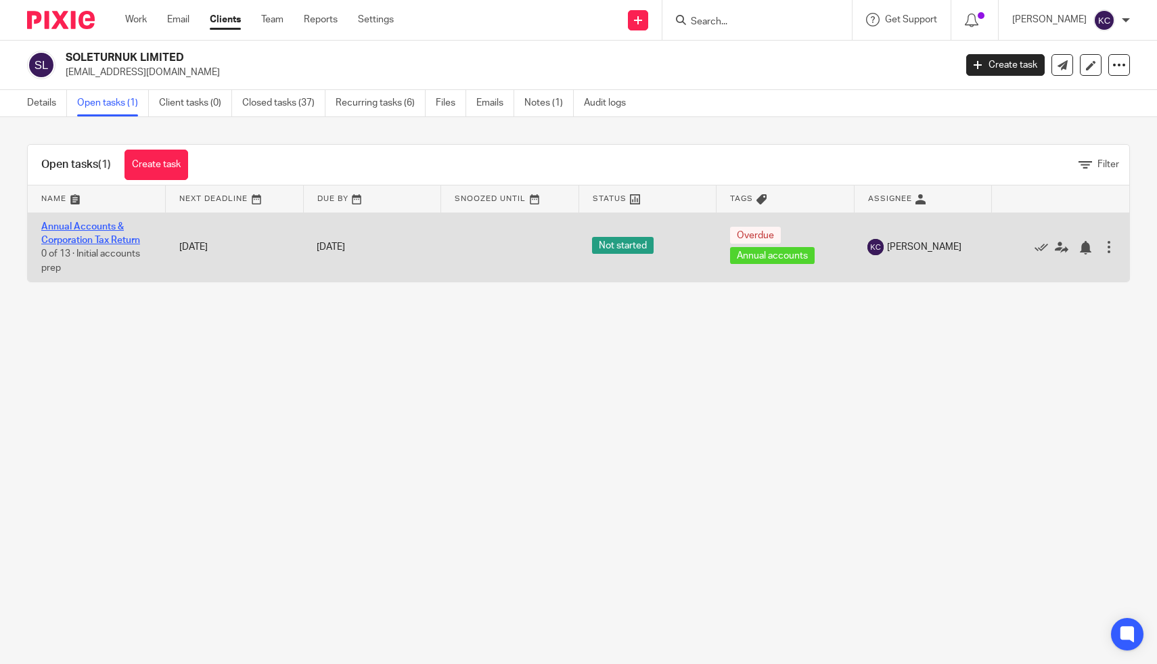
click at [64, 239] on link "Annual Accounts & Corporation Tax Return" at bounding box center [90, 233] width 99 height 23
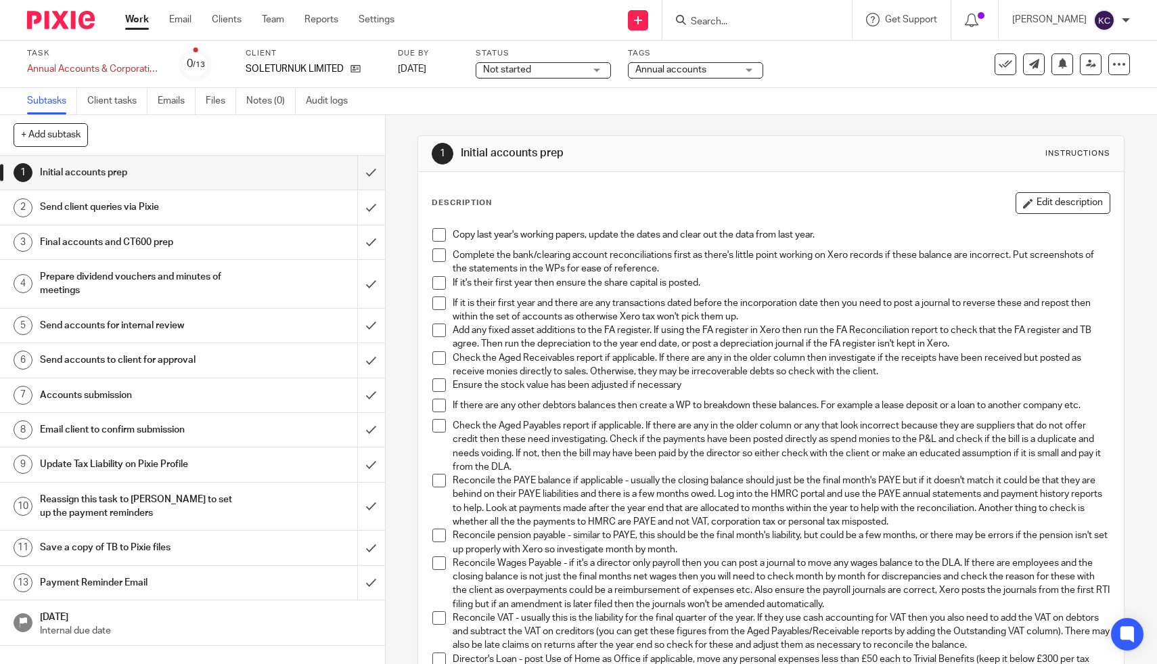
click at [744, 19] on input "Search" at bounding box center [751, 22] width 122 height 12
click at [374, 26] on link "Settings" at bounding box center [377, 20] width 36 height 14
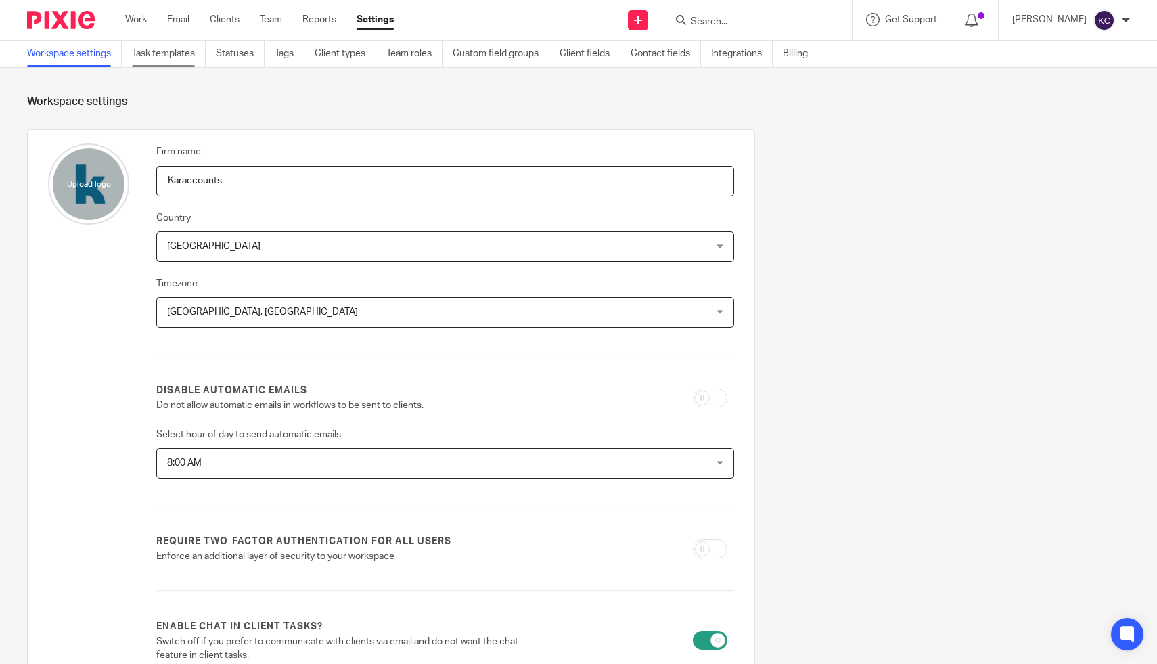
click at [186, 52] on link "Task templates" at bounding box center [169, 54] width 74 height 26
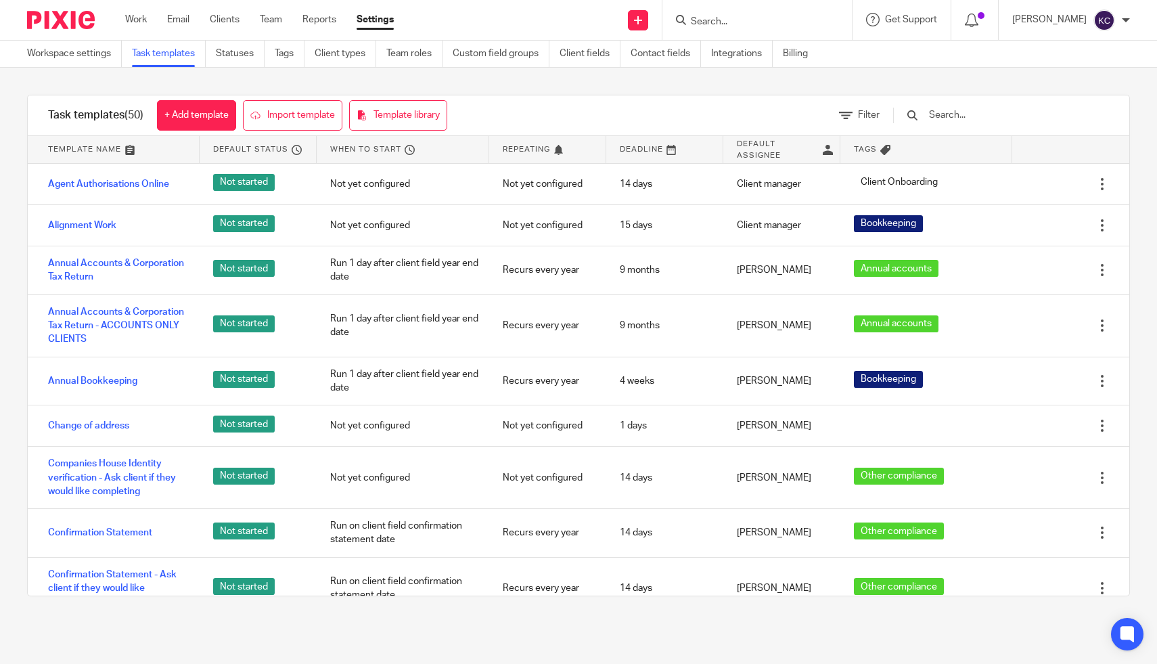
click at [1016, 118] on input "text" at bounding box center [1007, 115] width 158 height 15
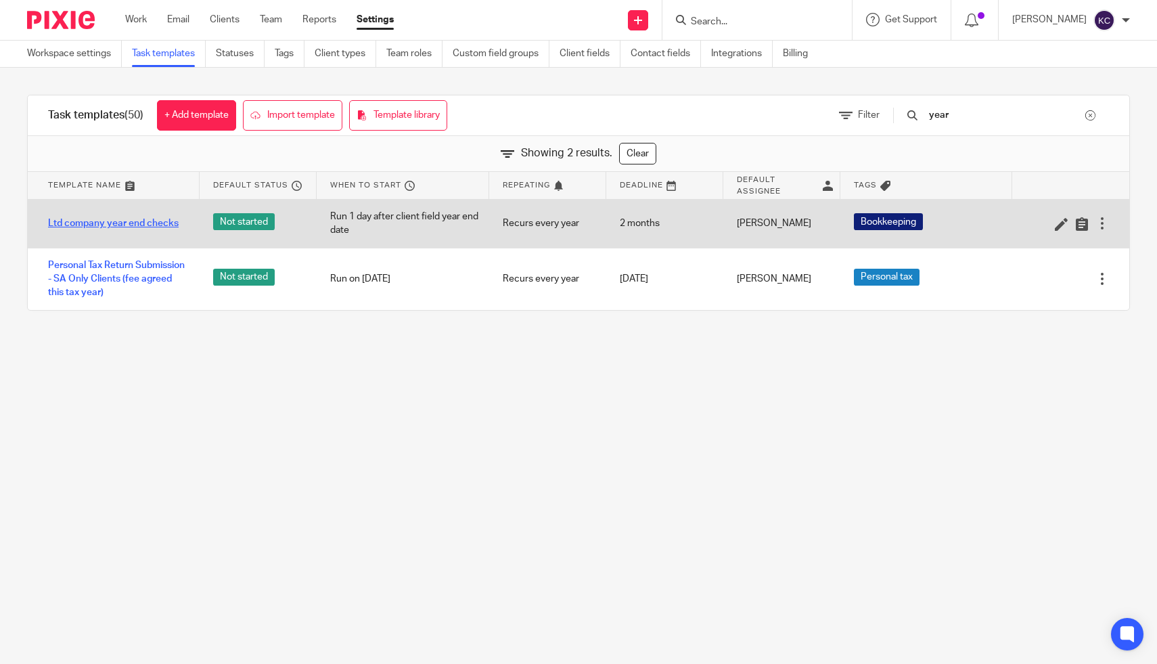
type input "year"
click at [120, 221] on link "Ltd company year end checks" at bounding box center [113, 224] width 131 height 14
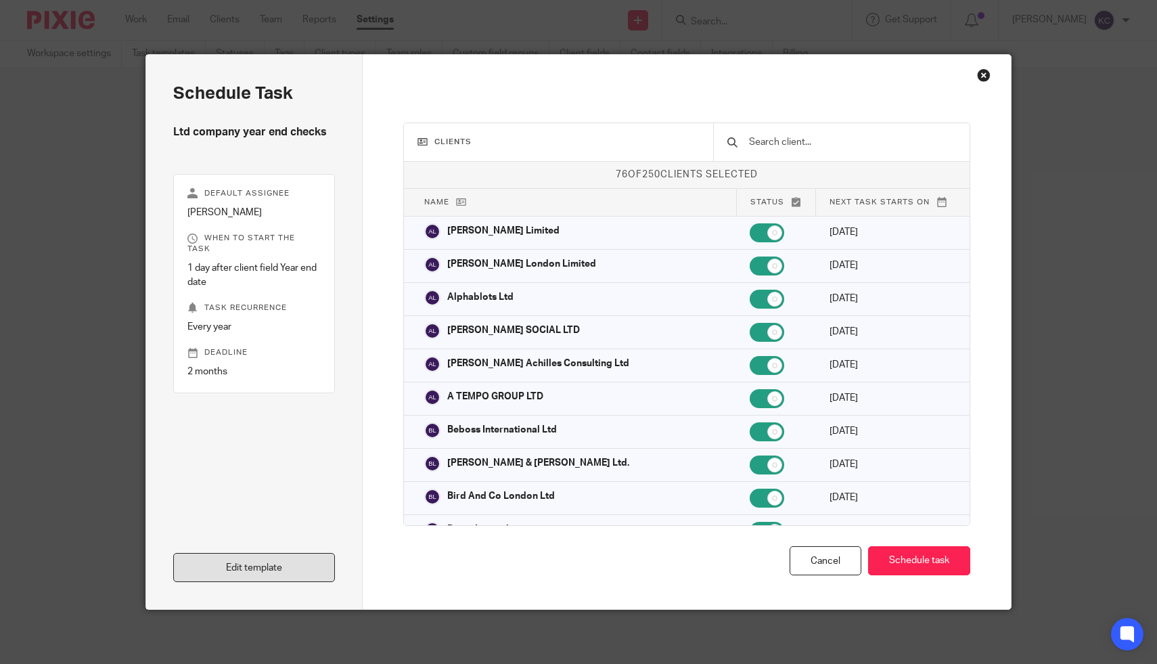
click at [261, 580] on link "Edit template" at bounding box center [254, 567] width 162 height 29
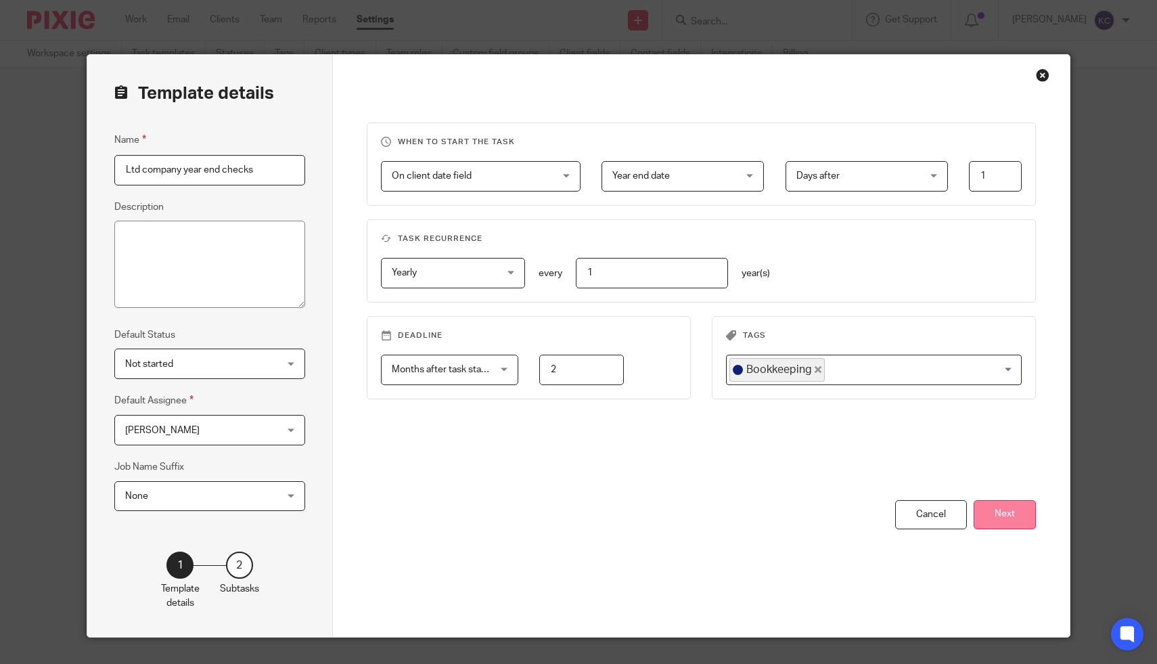
click at [993, 515] on button "Next" at bounding box center [1005, 514] width 62 height 29
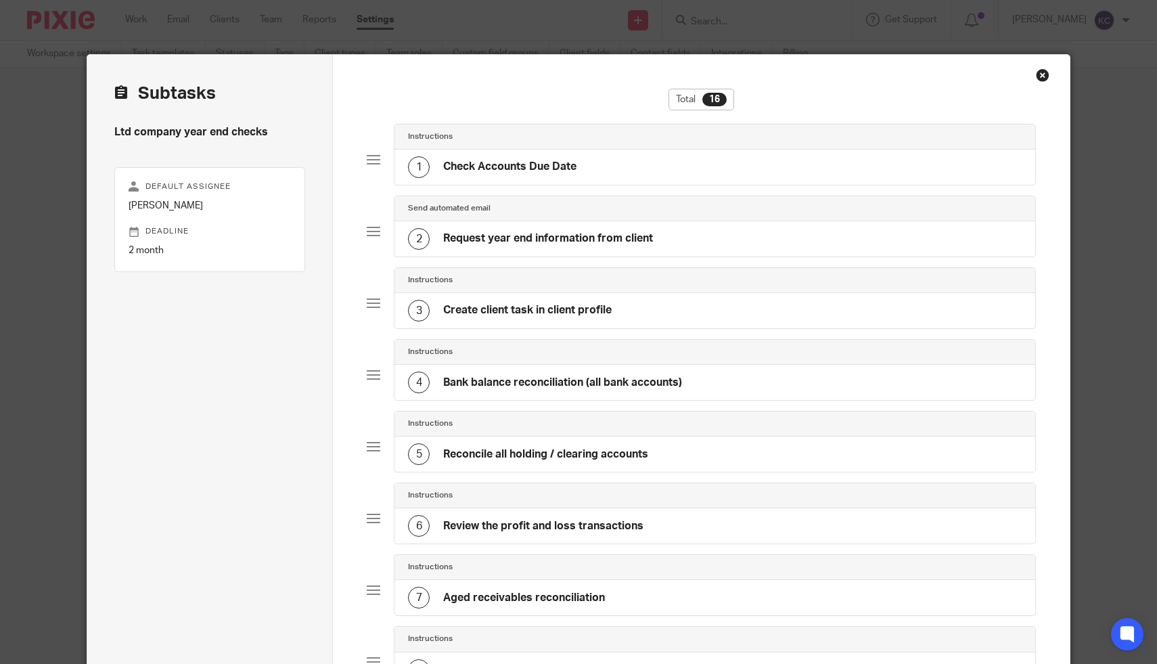
click at [636, 169] on div "1 Check Accounts Due Date" at bounding box center [715, 167] width 641 height 35
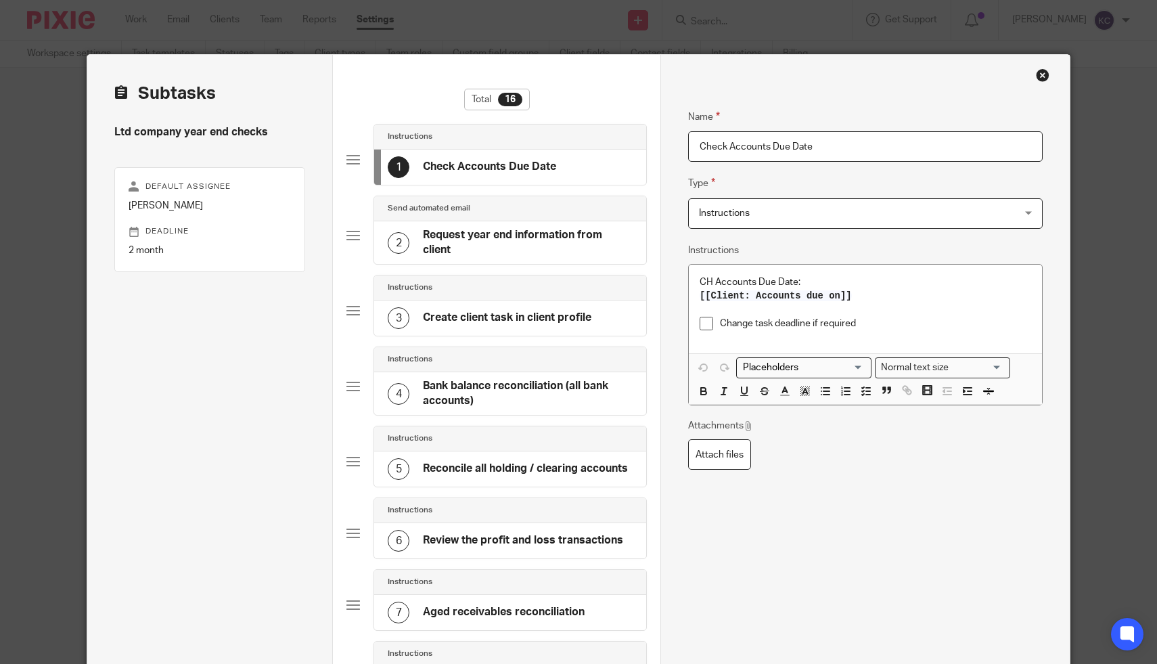
click at [570, 246] on h4 "Request year end information from client" at bounding box center [528, 242] width 210 height 29
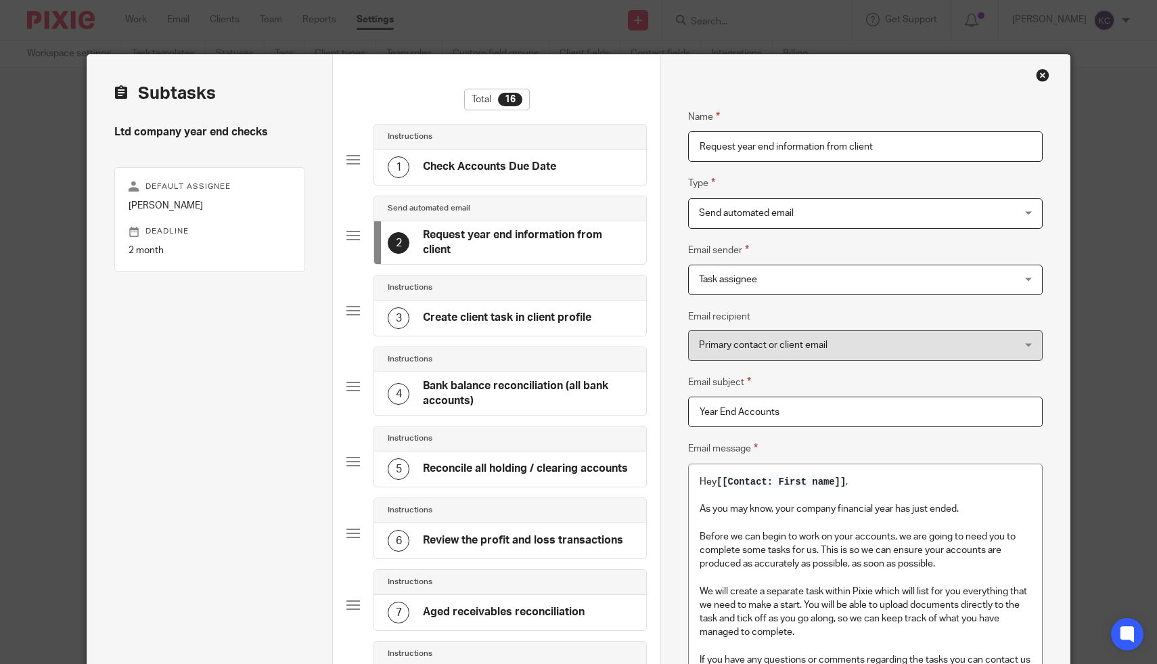
click at [552, 301] on div "3 Create client task in client profile" at bounding box center [510, 317] width 272 height 35
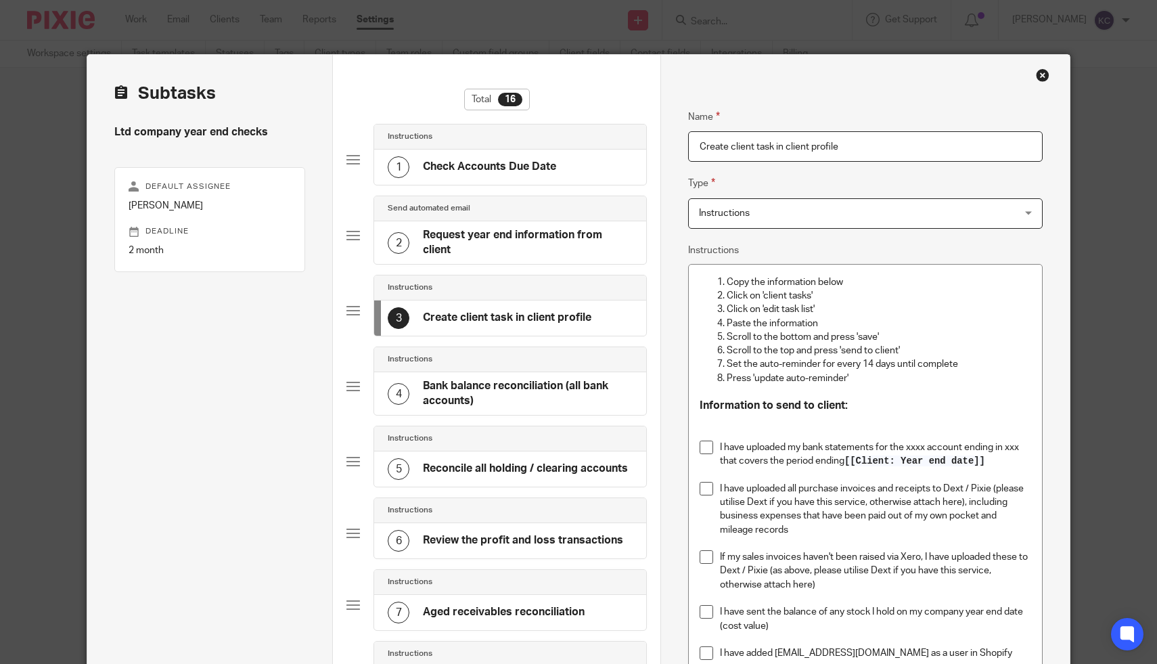
click at [541, 387] on h4 "Bank balance reconciliation (all bank accounts)" at bounding box center [528, 393] width 210 height 29
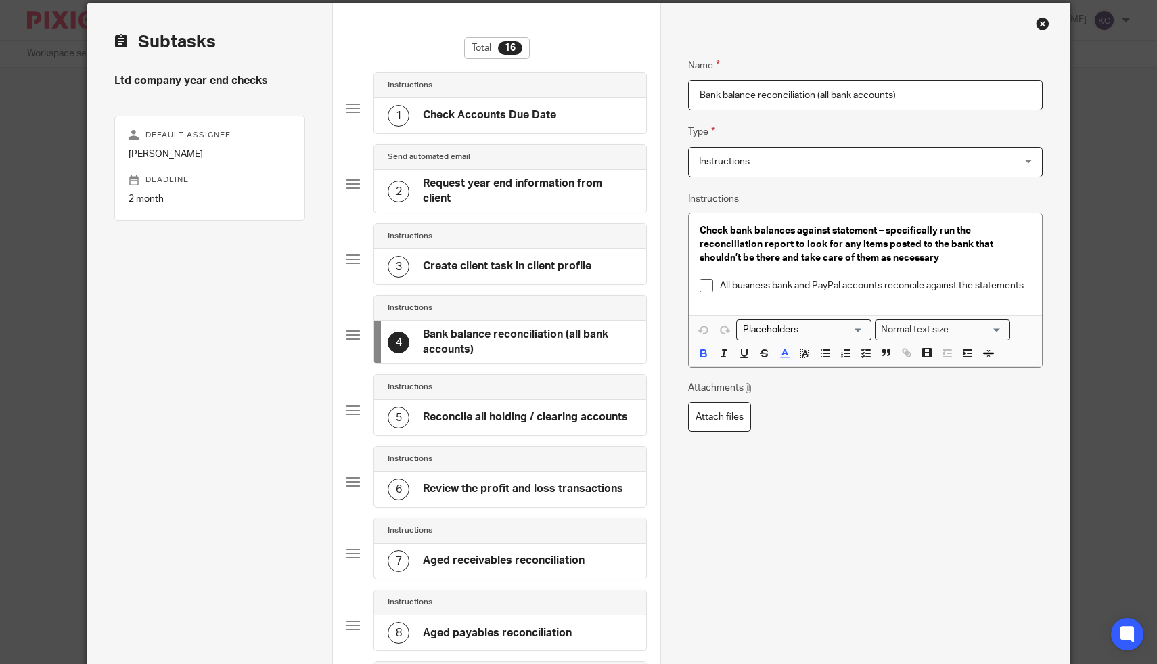
scroll to position [66, 0]
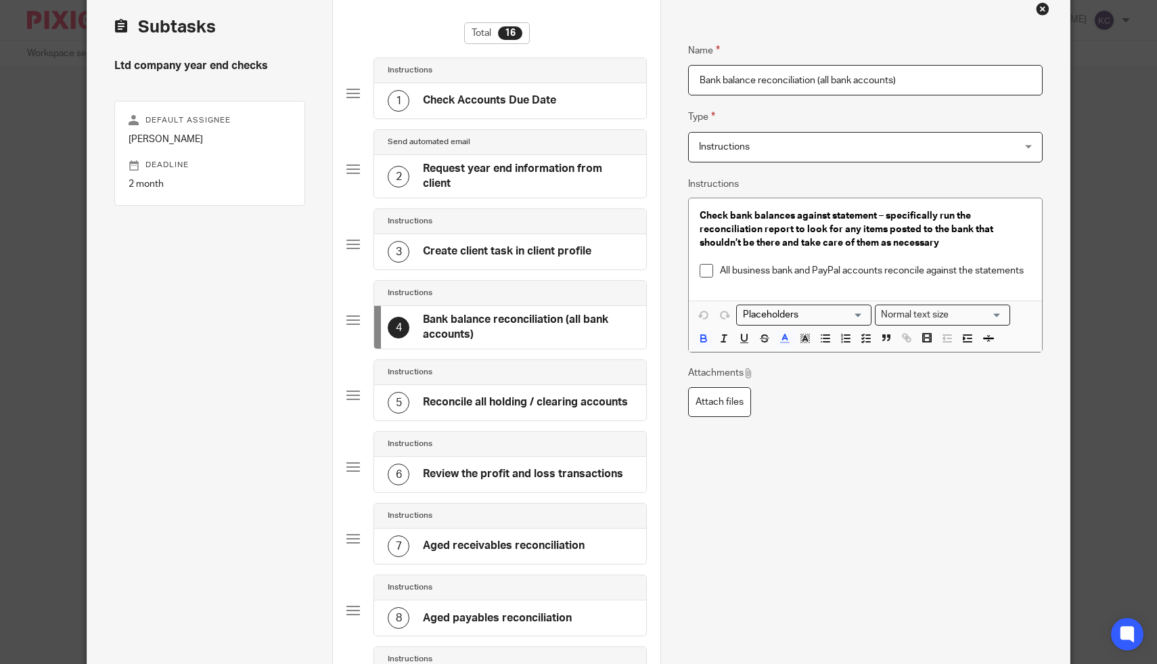
click at [541, 387] on div "5 Reconcile all holding / clearing accounts" at bounding box center [510, 402] width 272 height 35
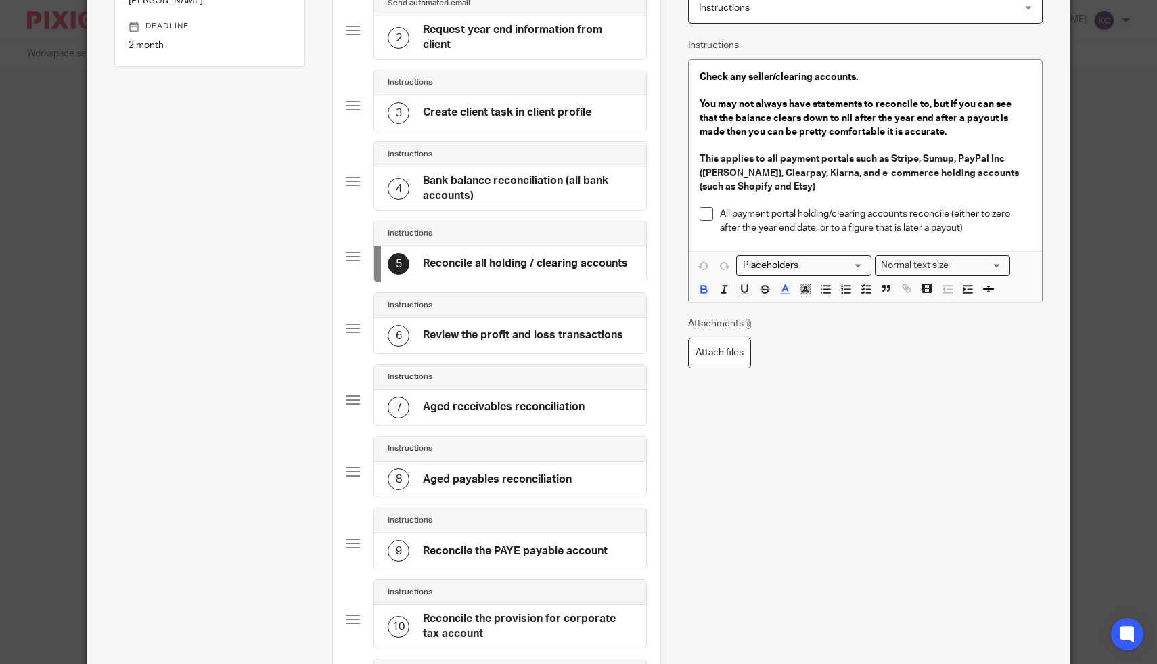
scroll to position [220, 0]
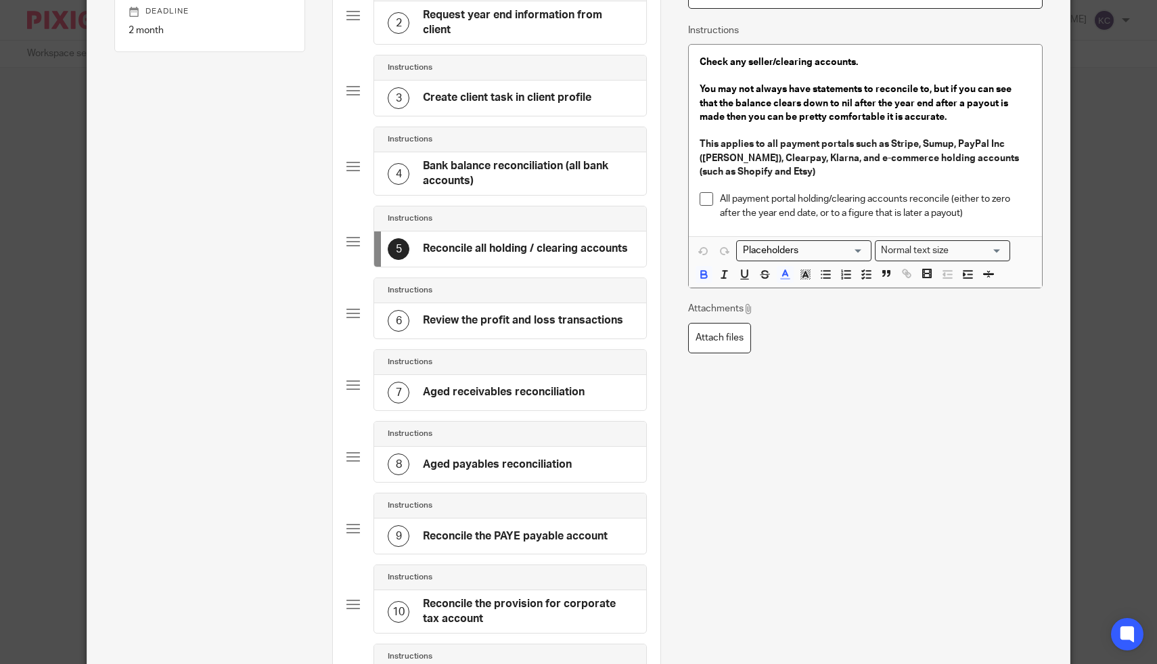
click at [528, 326] on h4 "Review the profit and loss transactions" at bounding box center [523, 320] width 200 height 14
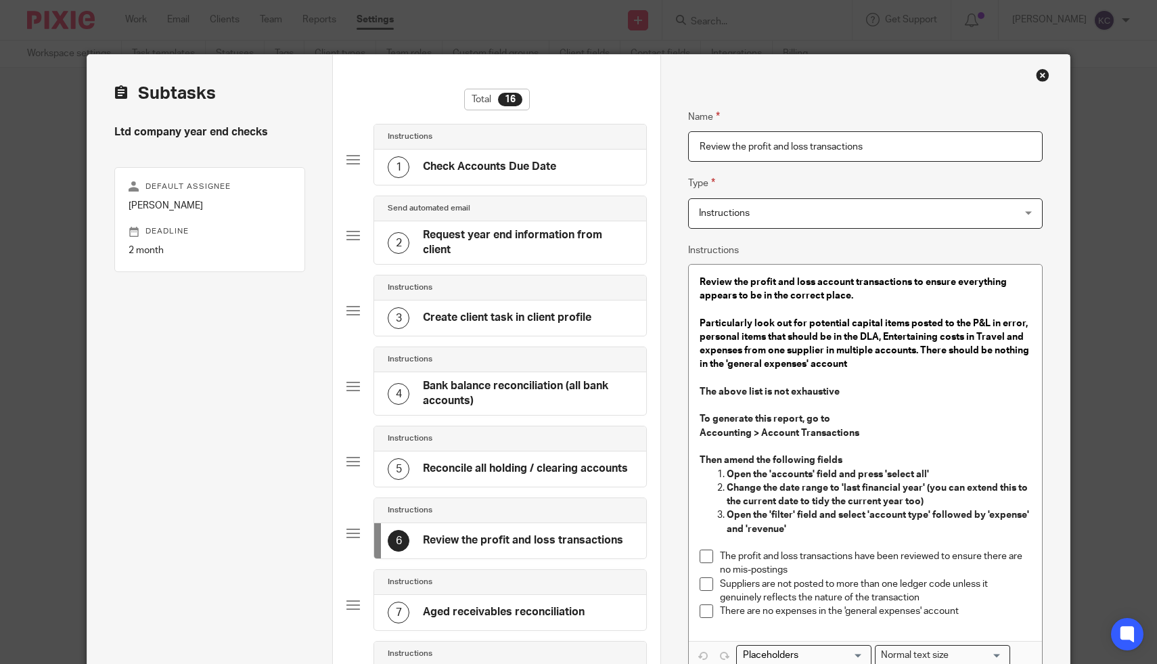
scroll to position [349, 0]
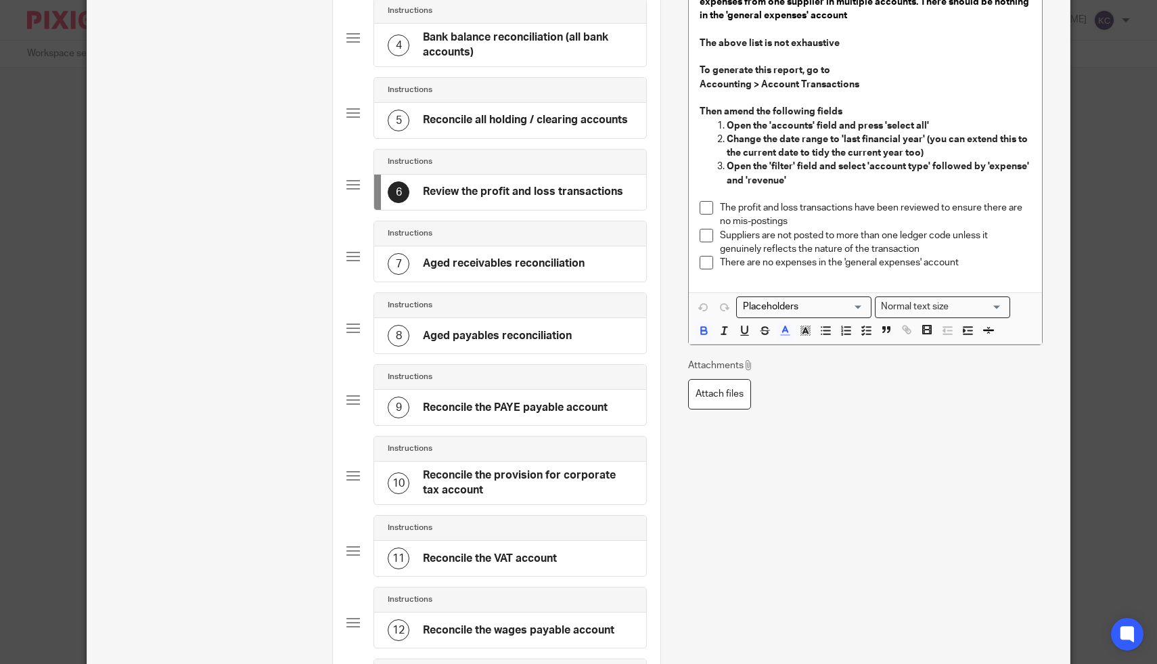
click at [519, 273] on div "7 Aged receivables reconciliation" at bounding box center [486, 264] width 197 height 22
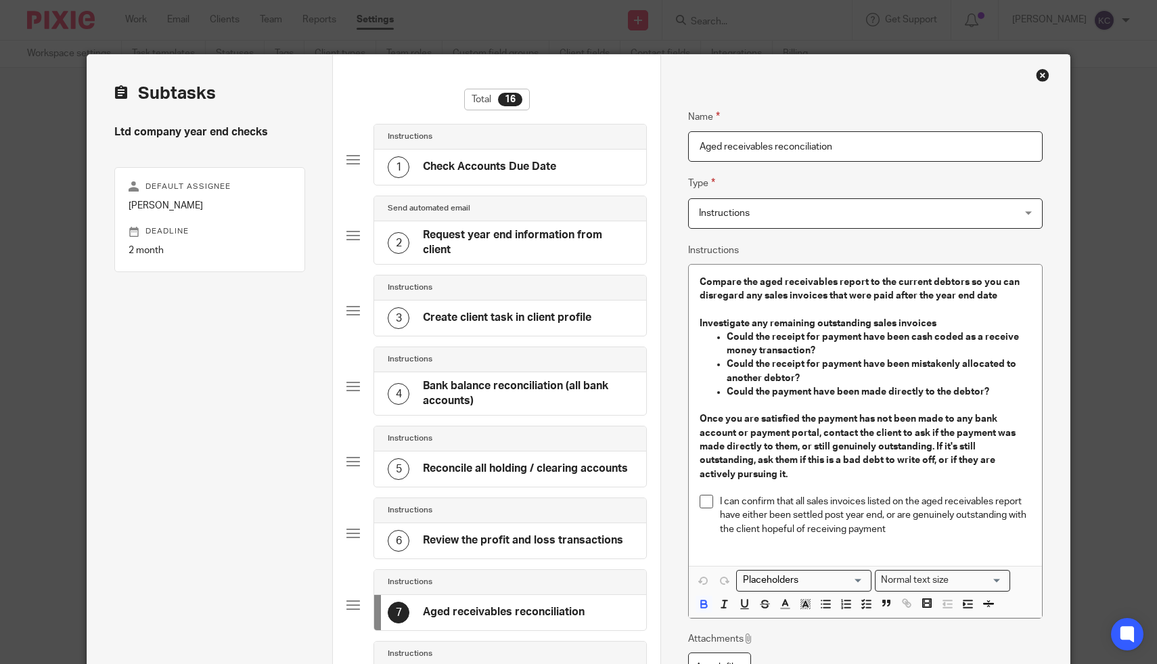
scroll to position [219, 0]
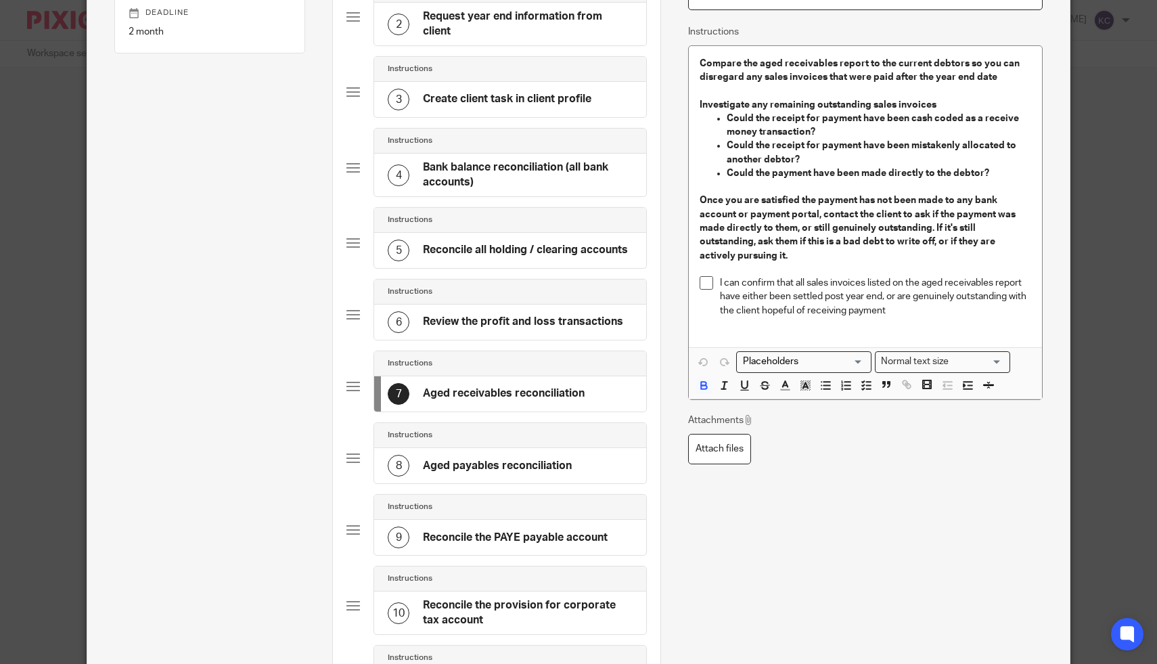
click at [507, 315] on h4 "Review the profit and loss transactions" at bounding box center [523, 322] width 200 height 14
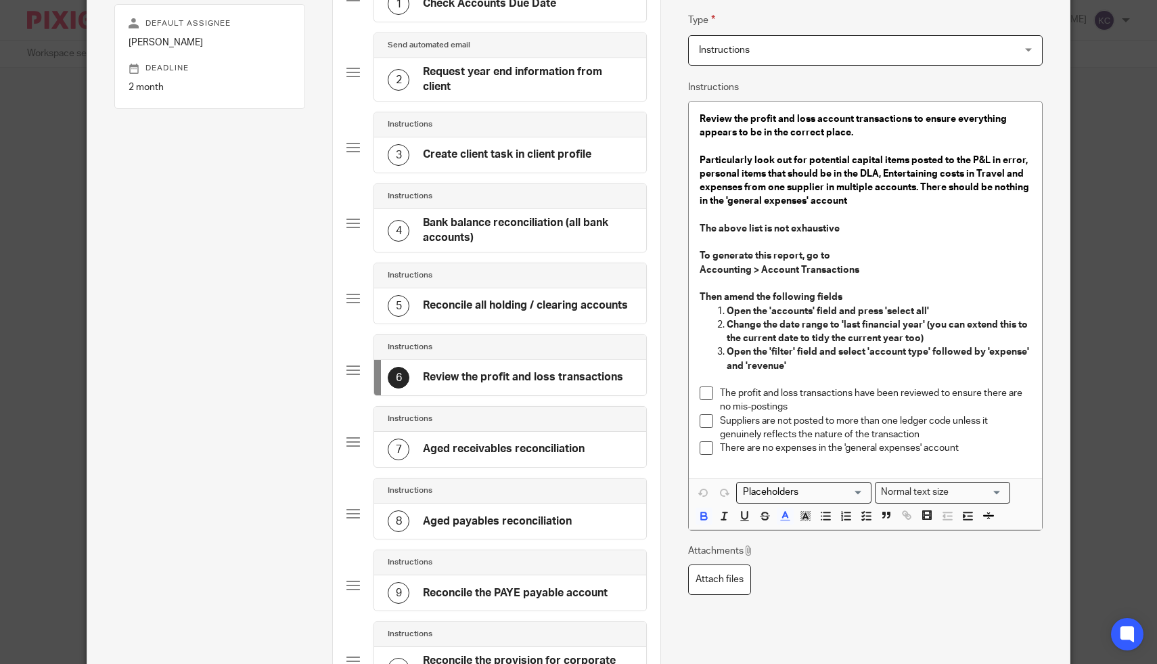
scroll to position [158, 0]
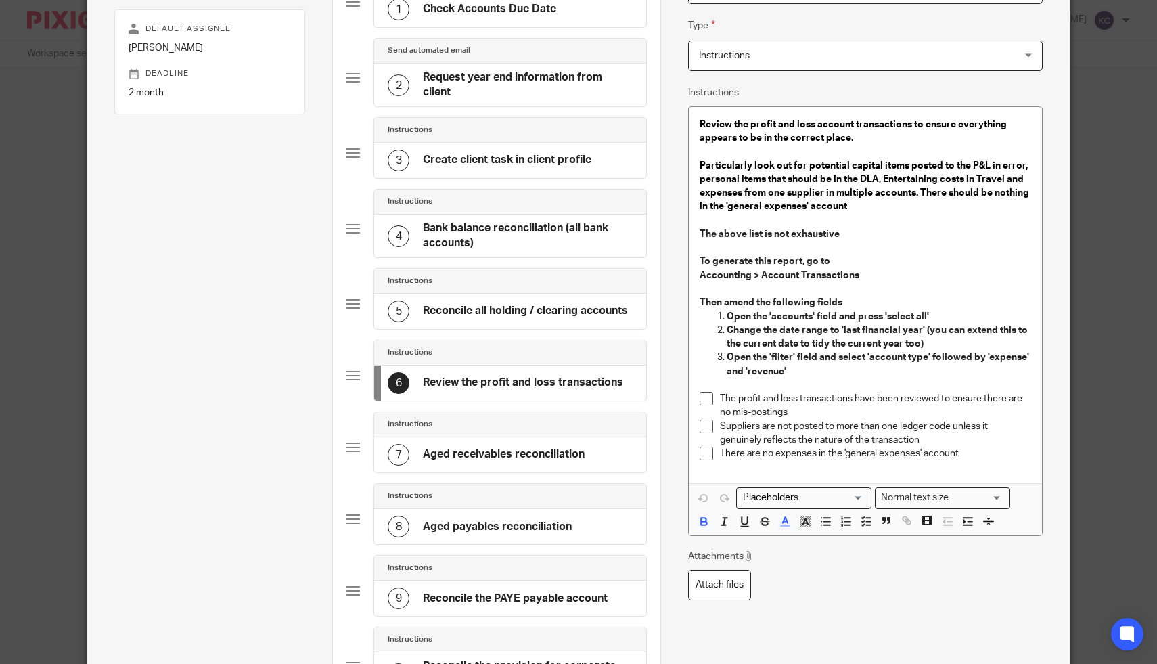
click at [499, 238] on h4 "Bank balance reconciliation (all bank accounts)" at bounding box center [528, 235] width 210 height 29
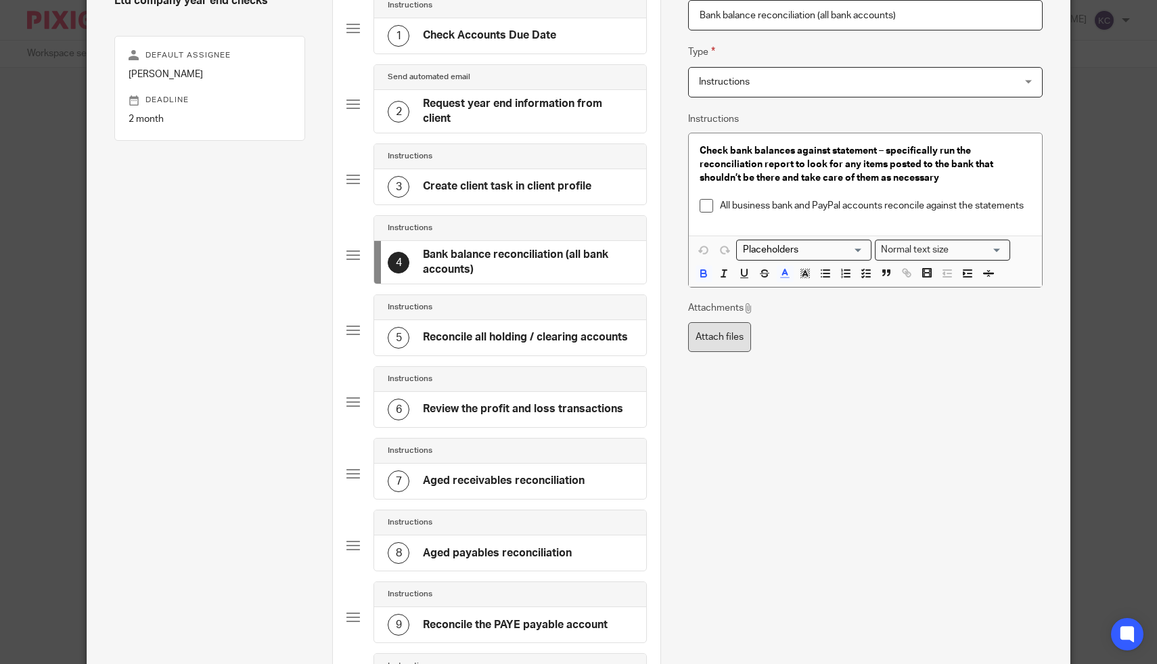
click at [720, 325] on label "Attach files" at bounding box center [719, 337] width 63 height 30
type input "C:\fakepath\Working Papers Company Accounts.xlsx"
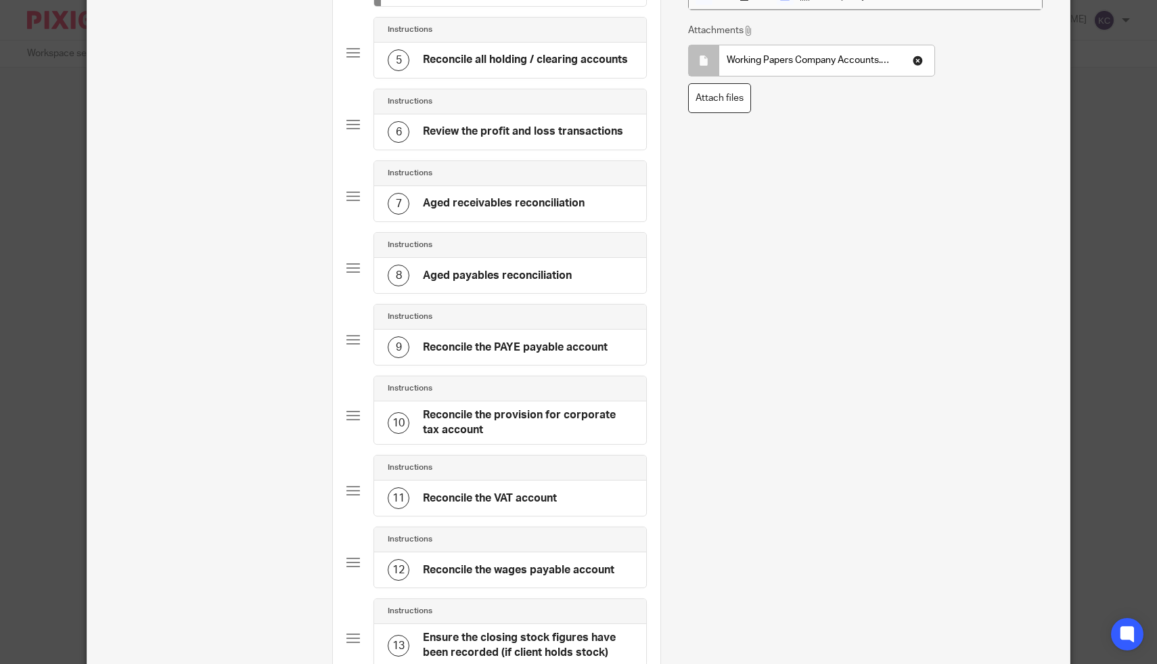
scroll to position [851, 0]
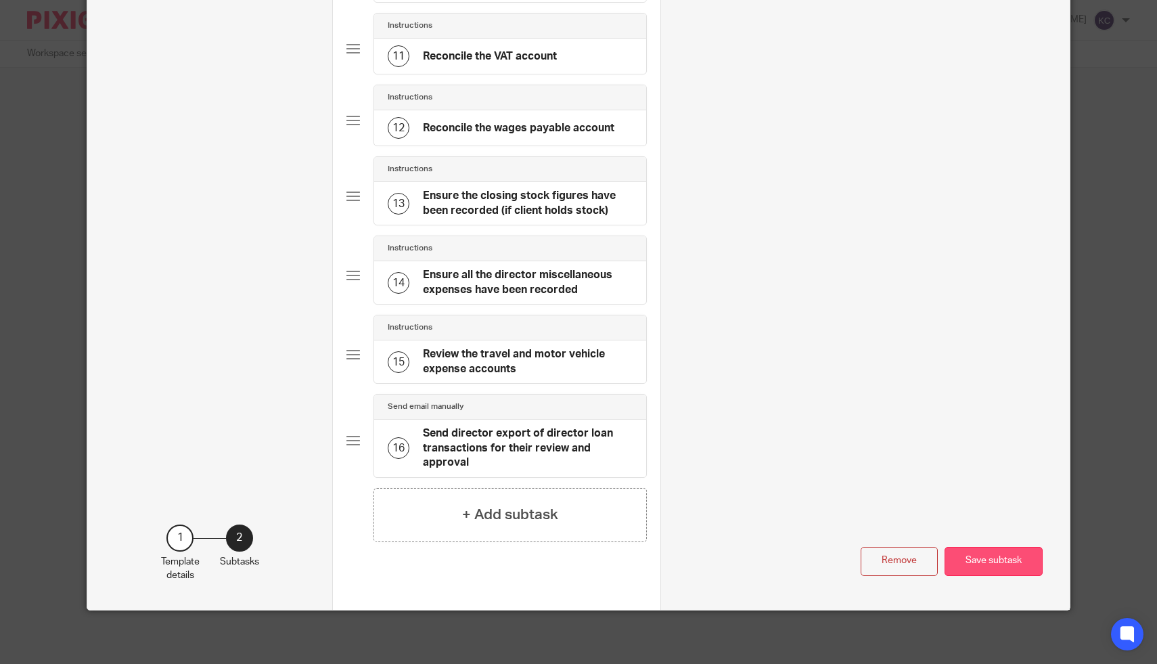
click at [1001, 559] on button "Save subtask" at bounding box center [994, 561] width 98 height 29
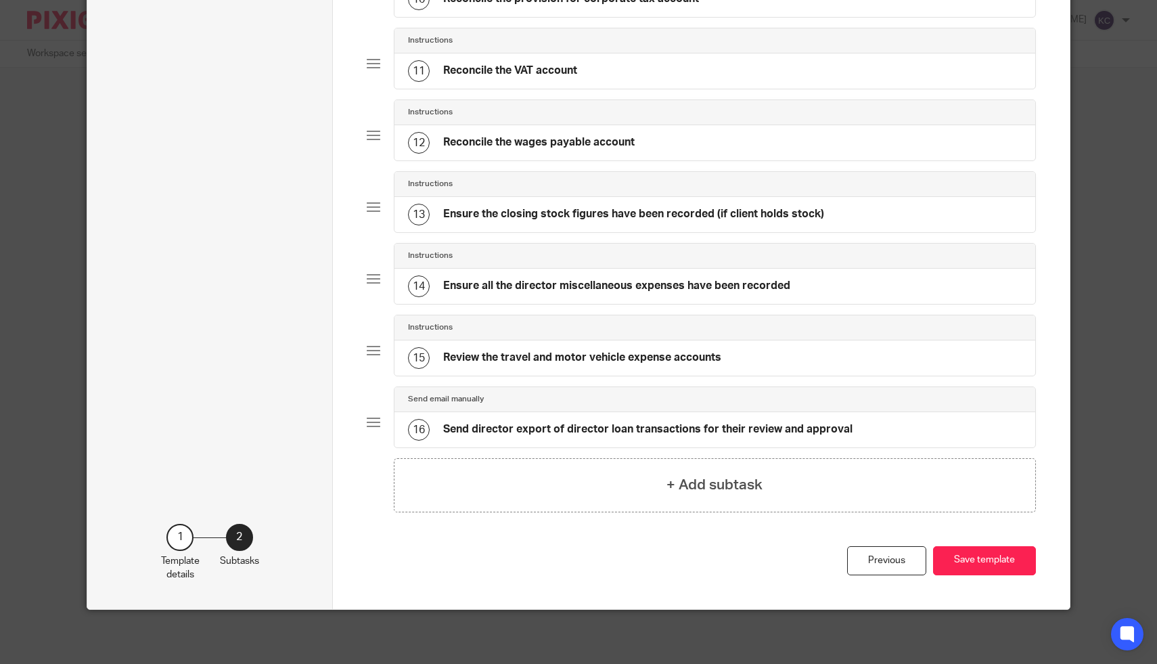
scroll to position [814, 0]
click at [1001, 559] on button "Save template" at bounding box center [984, 560] width 103 height 29
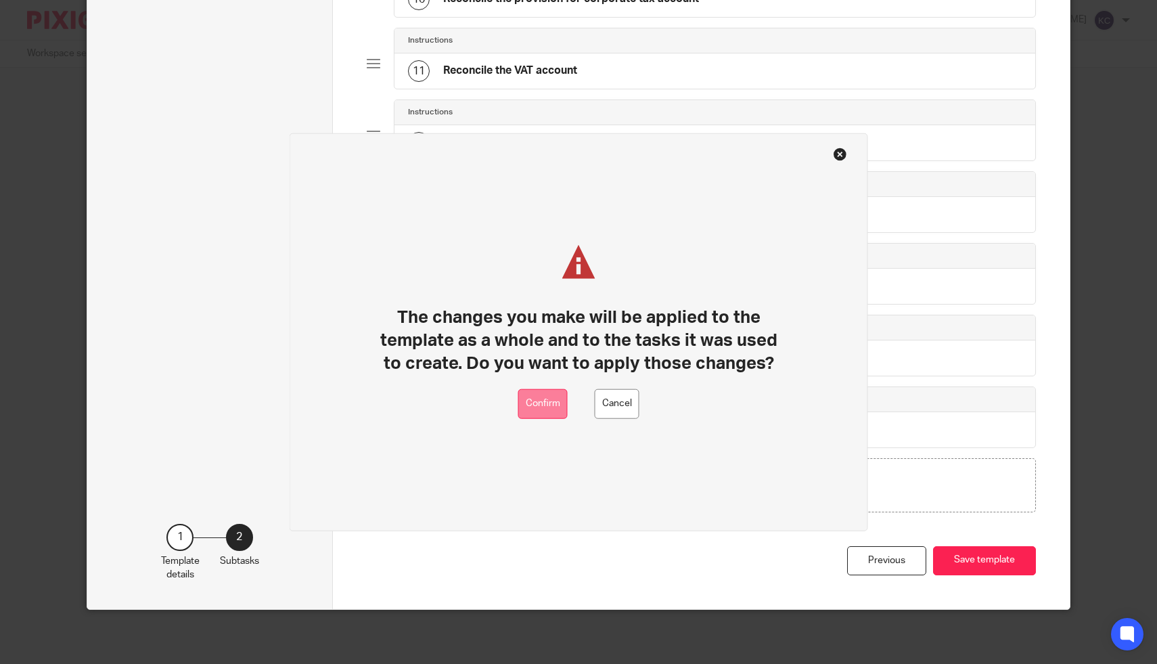
click at [553, 405] on button "Confirm" at bounding box center [542, 403] width 49 height 30
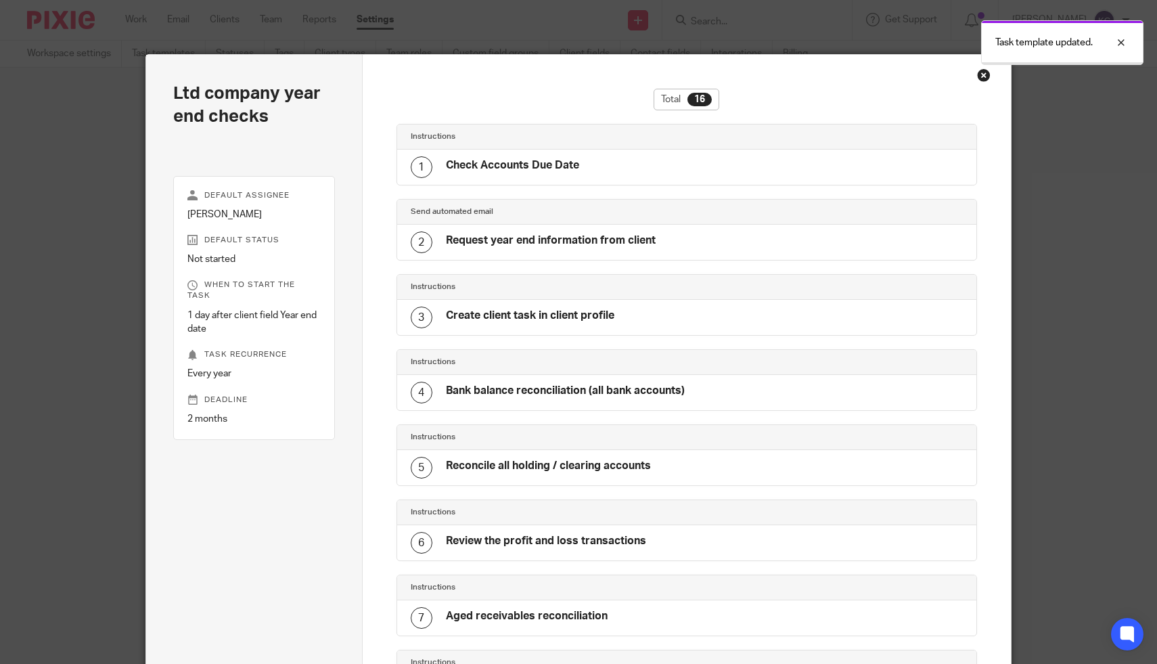
scroll to position [785, 0]
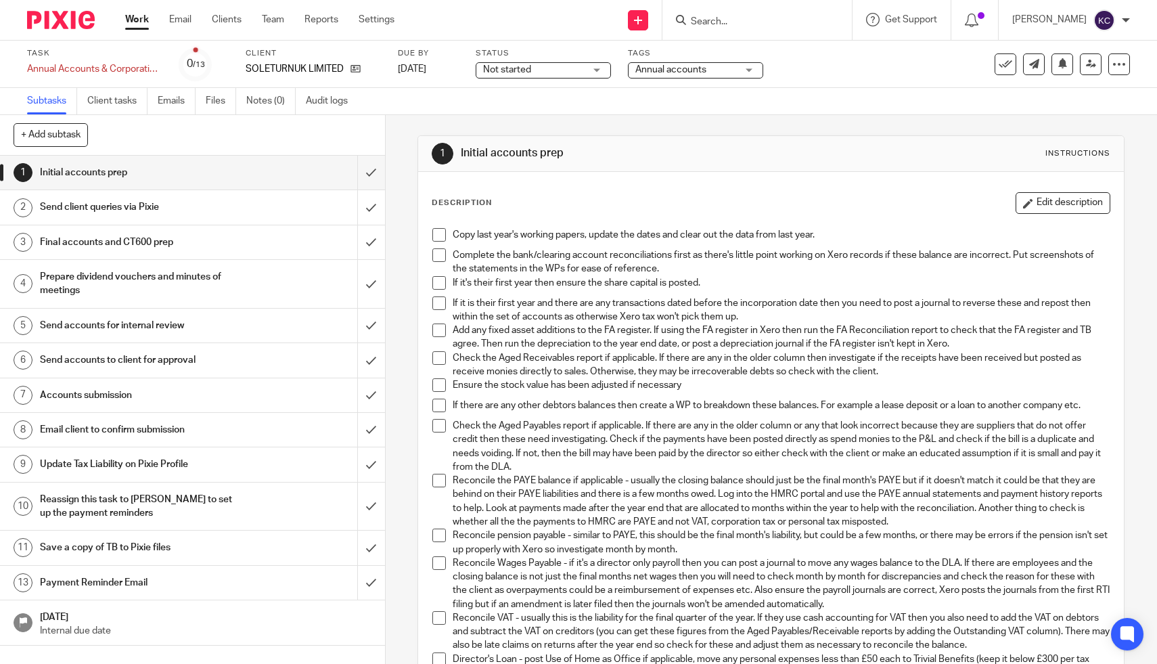
click at [734, 22] on input "Search" at bounding box center [751, 22] width 122 height 12
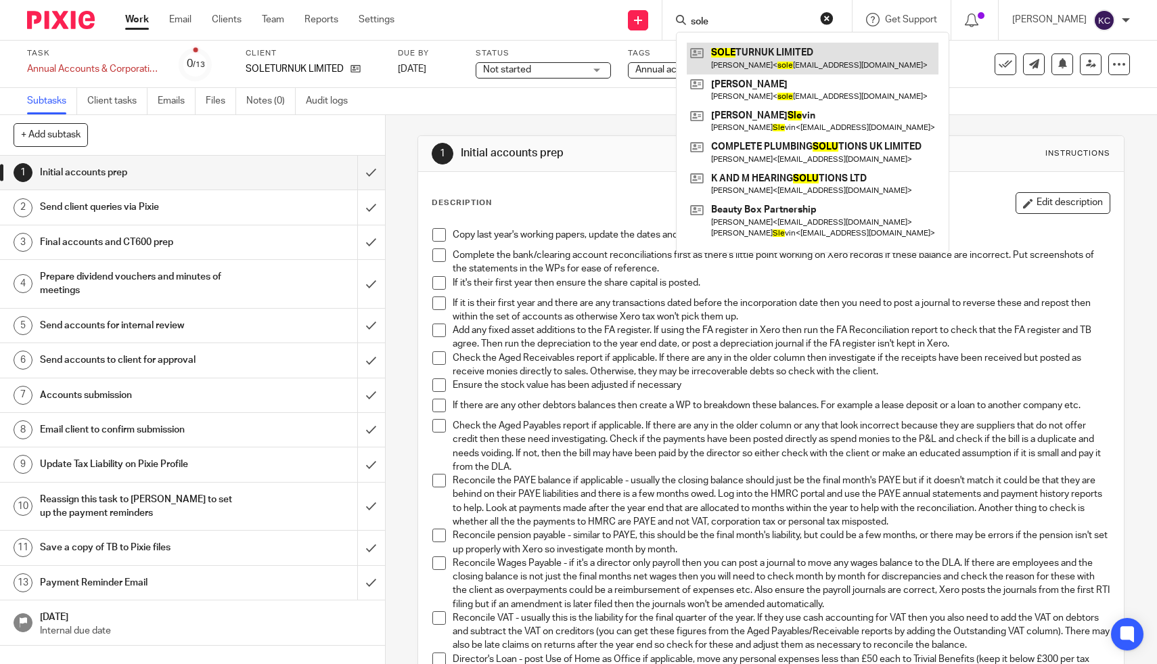
type input "sole"
click at [747, 48] on link at bounding box center [813, 58] width 252 height 31
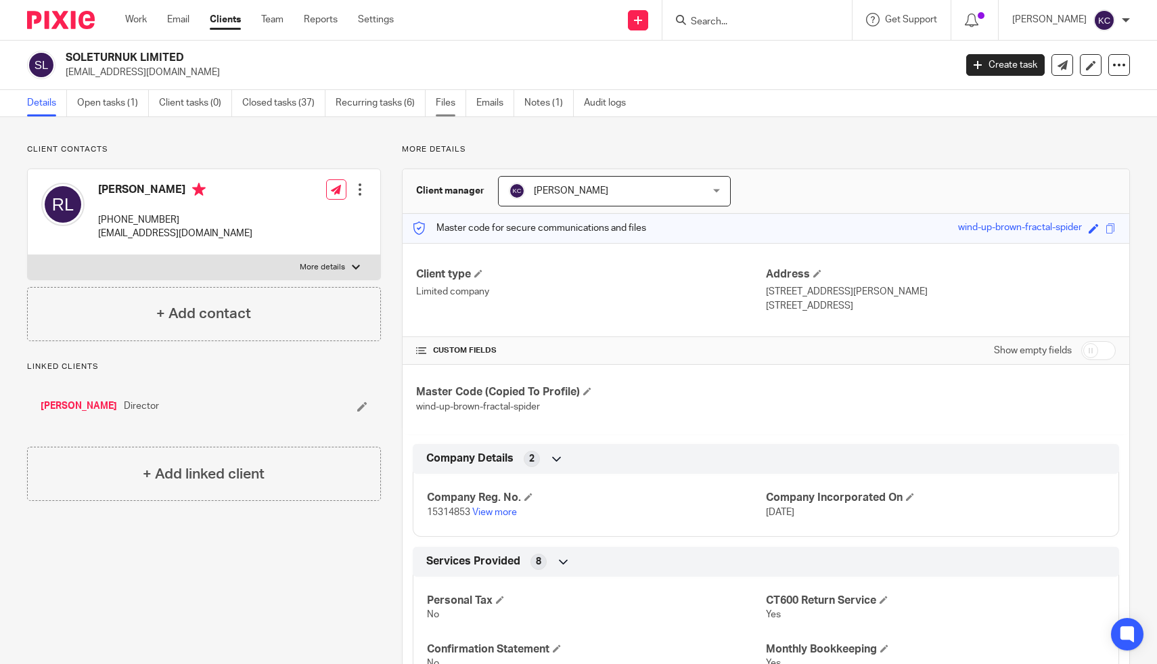
click at [462, 99] on link "Files" at bounding box center [451, 103] width 30 height 26
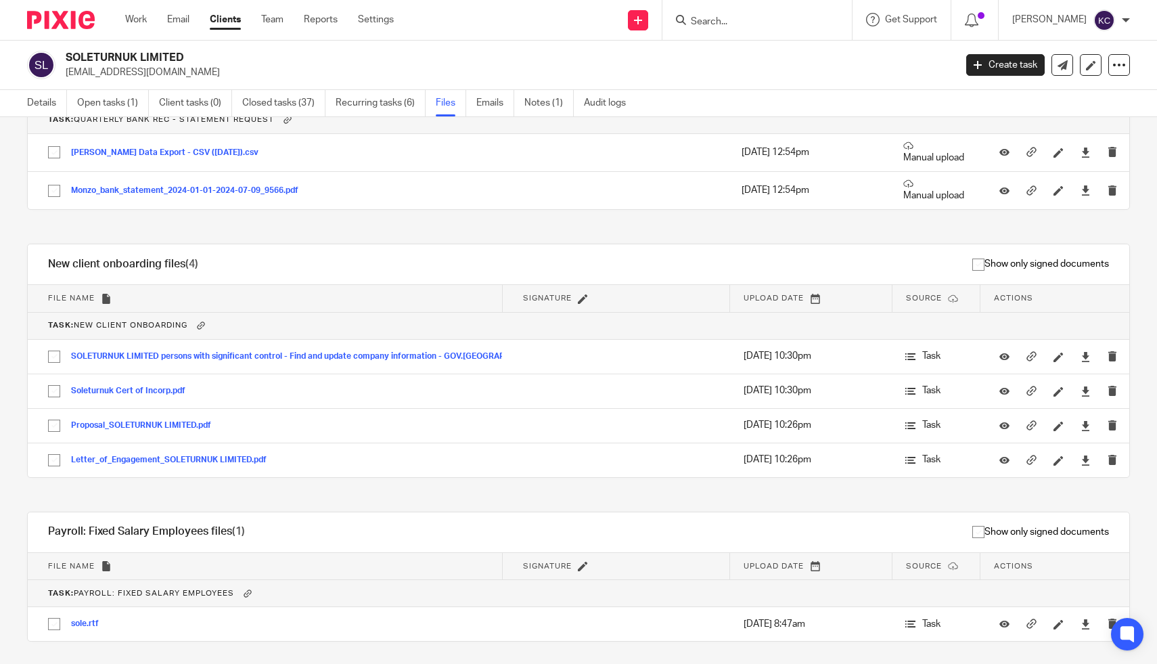
scroll to position [97, 0]
